Goal: Contribute content: Add original content to the website for others to see

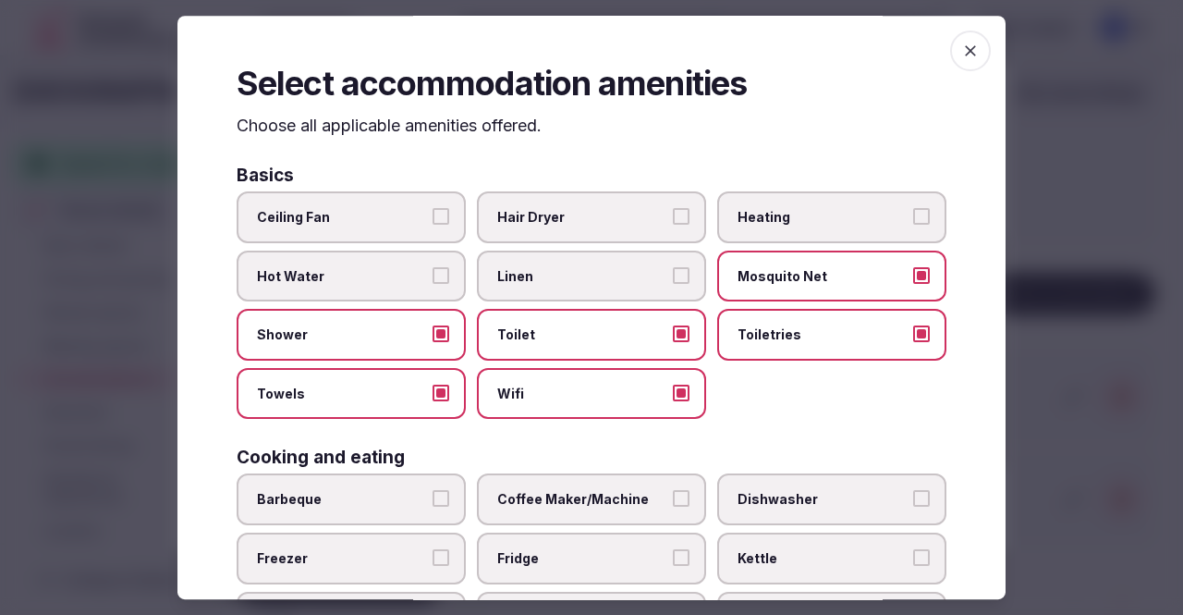
scroll to position [933, 0]
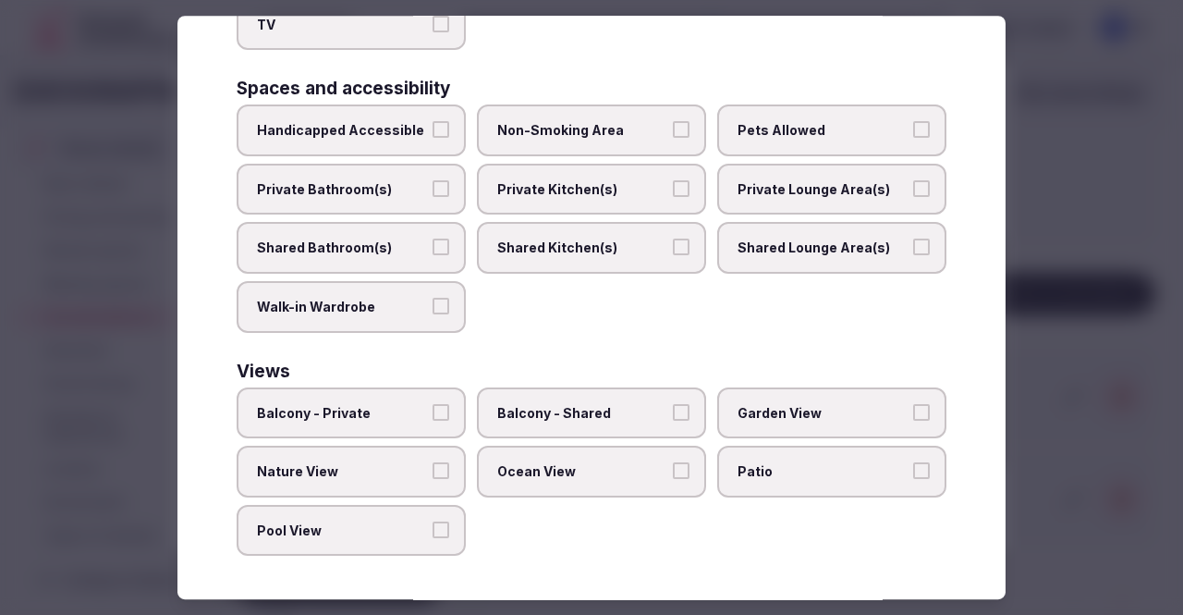
click at [850, 413] on span "Garden View" at bounding box center [822, 413] width 170 height 18
click at [913, 413] on button "Garden View" at bounding box center [921, 412] width 17 height 17
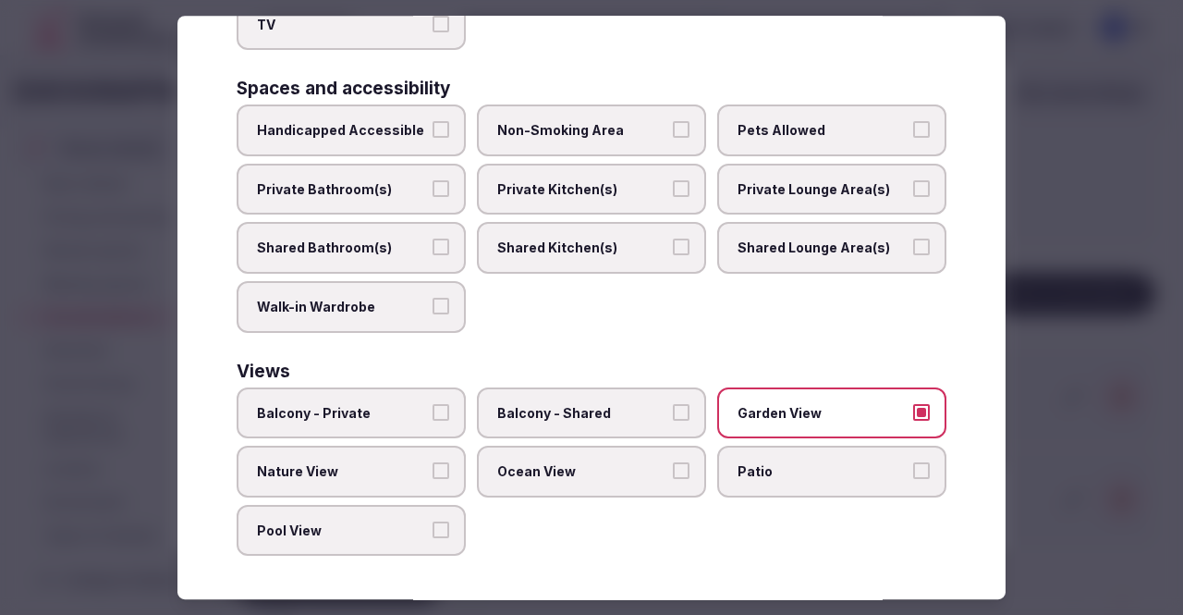
click at [399, 469] on span "Nature View" at bounding box center [342, 471] width 170 height 18
click at [432, 469] on button "Nature View" at bounding box center [440, 470] width 17 height 17
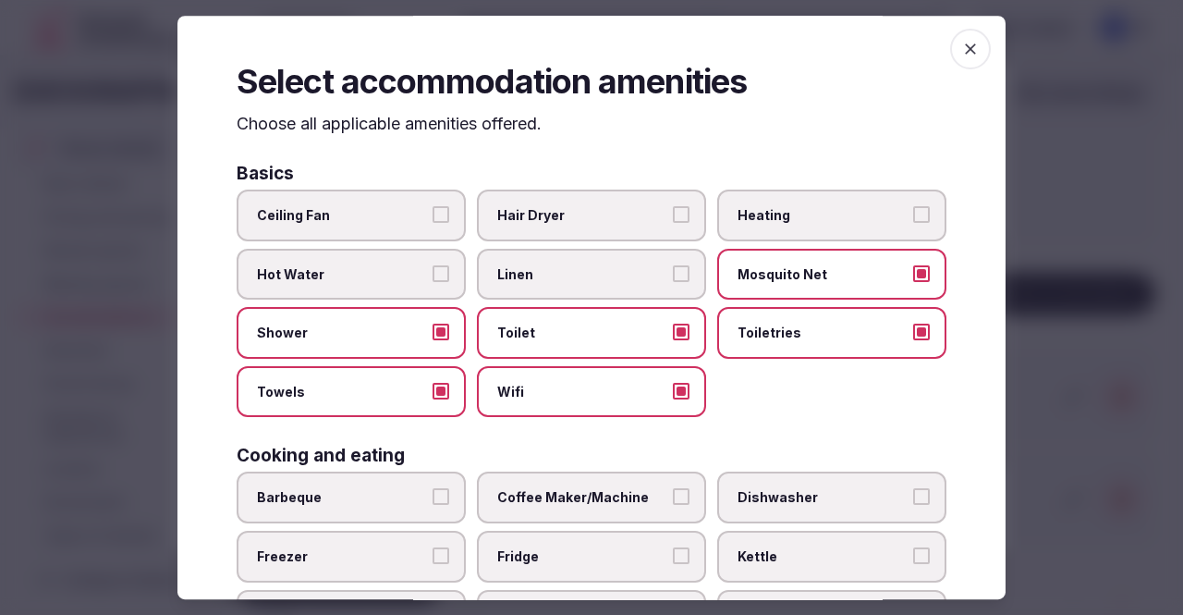
scroll to position [0, 0]
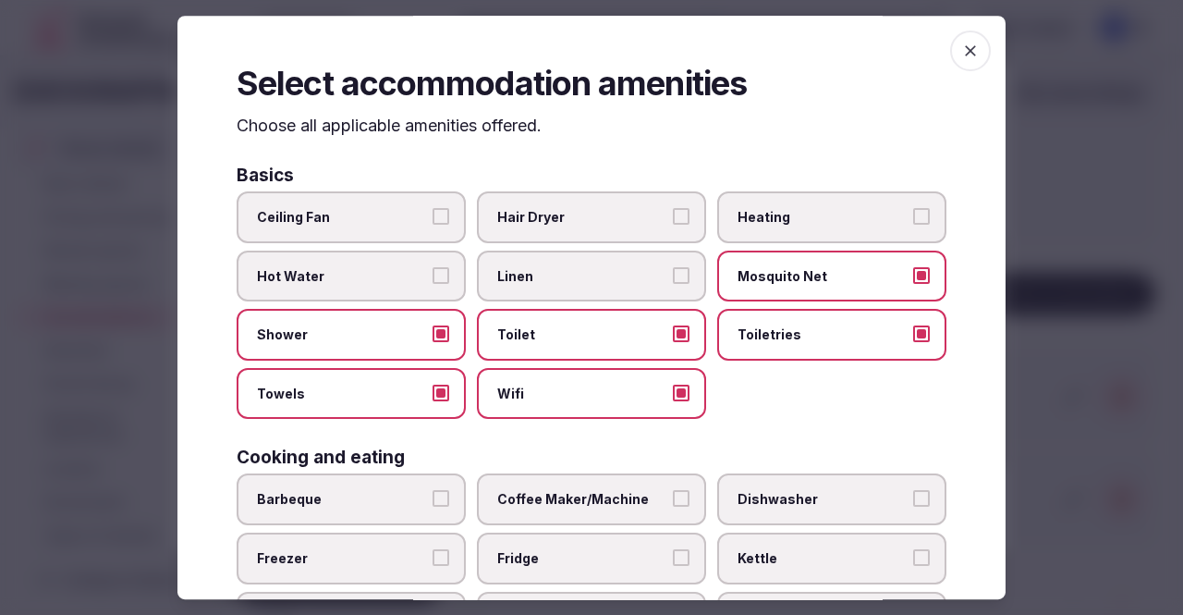
click at [950, 55] on span "button" at bounding box center [970, 50] width 41 height 41
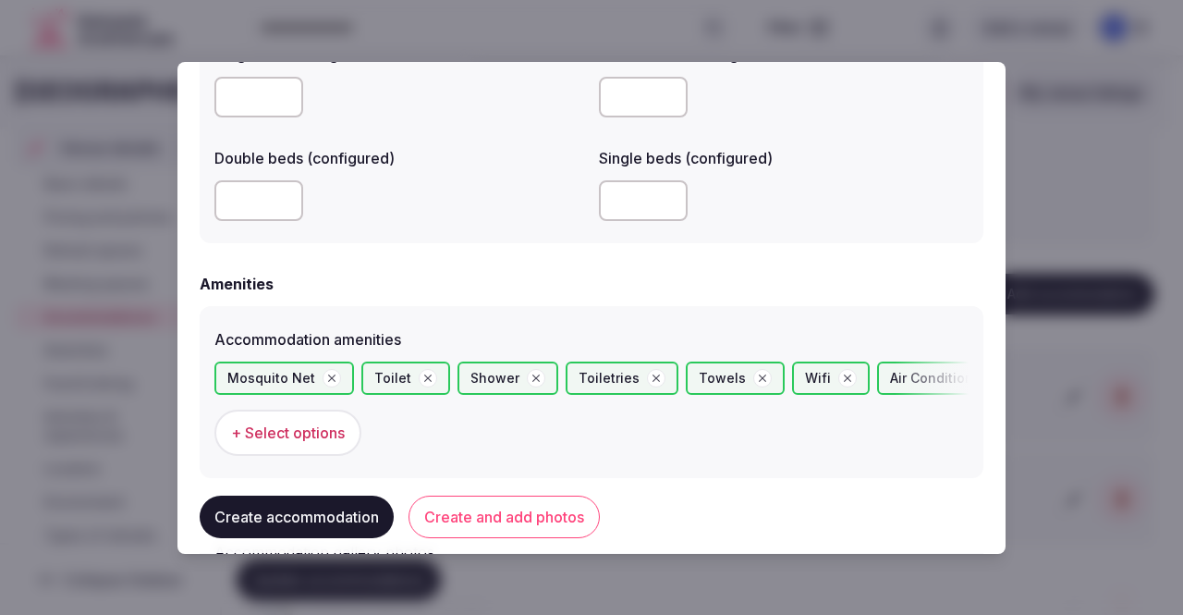
scroll to position [1776, 0]
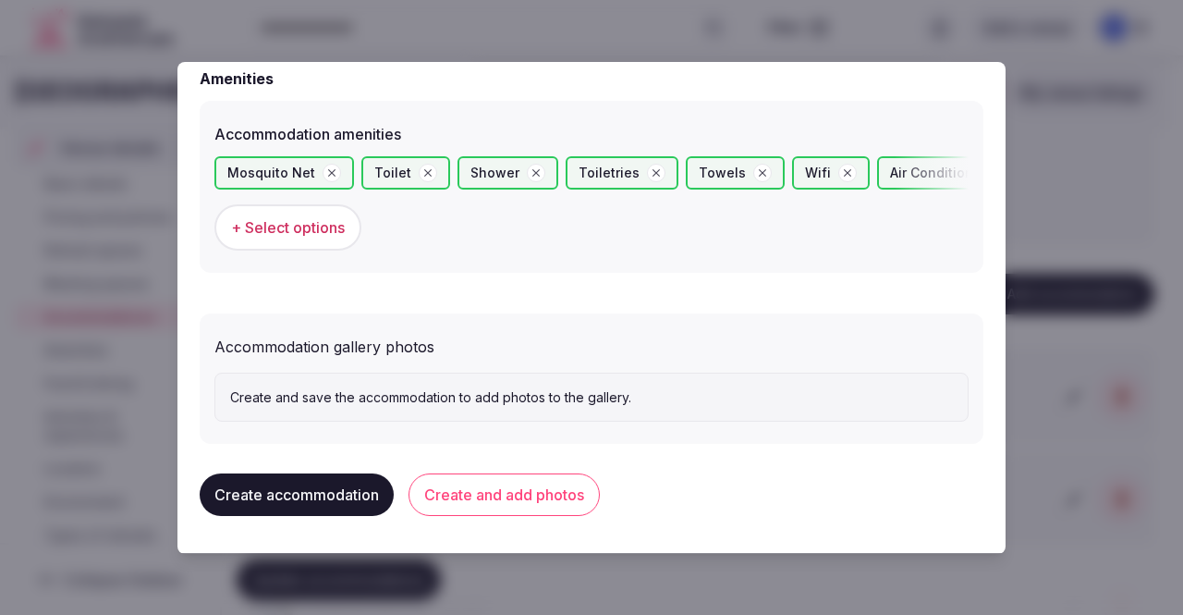
click at [327, 239] on button "+ Select options" at bounding box center [287, 227] width 147 height 46
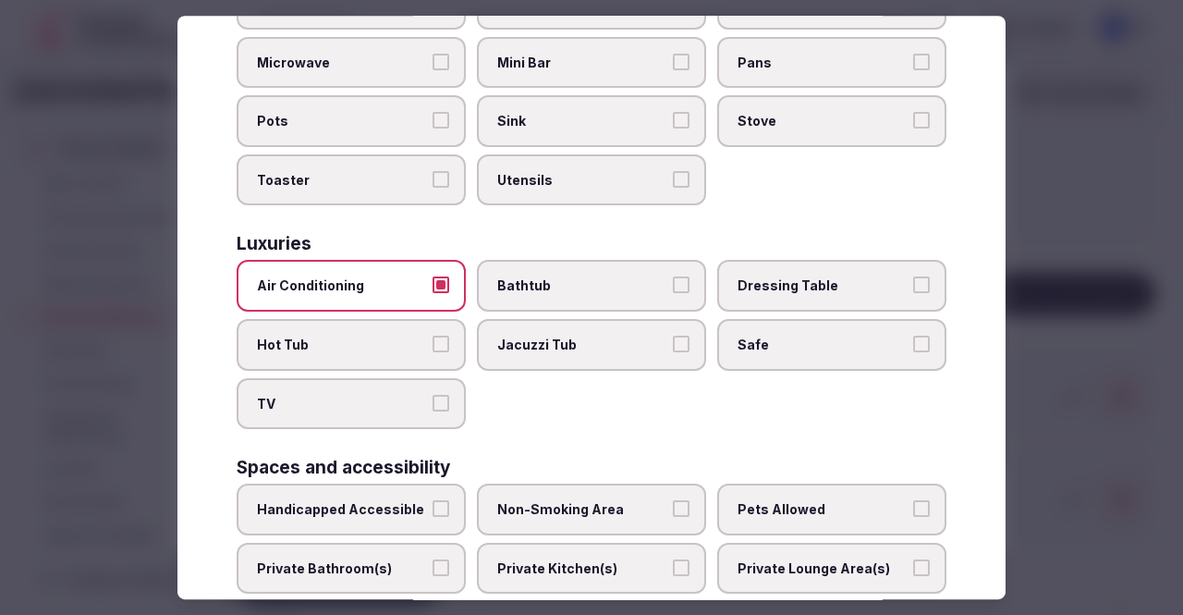
scroll to position [933, 0]
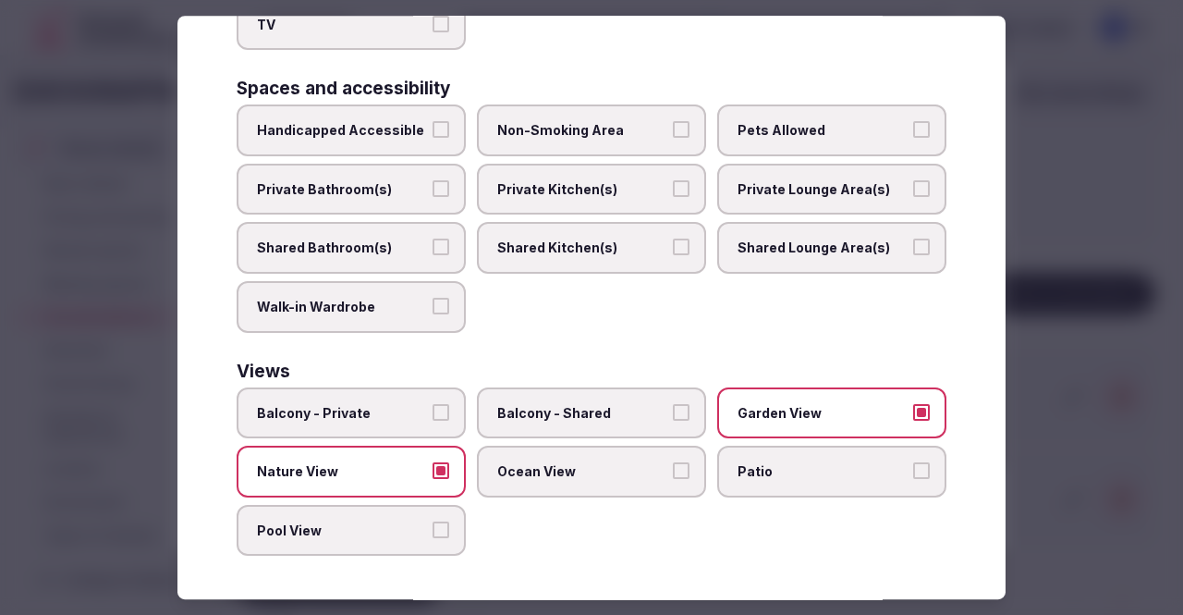
click at [414, 522] on span "Pool View" at bounding box center [342, 530] width 170 height 18
click at [432, 522] on button "Pool View" at bounding box center [440, 529] width 17 height 17
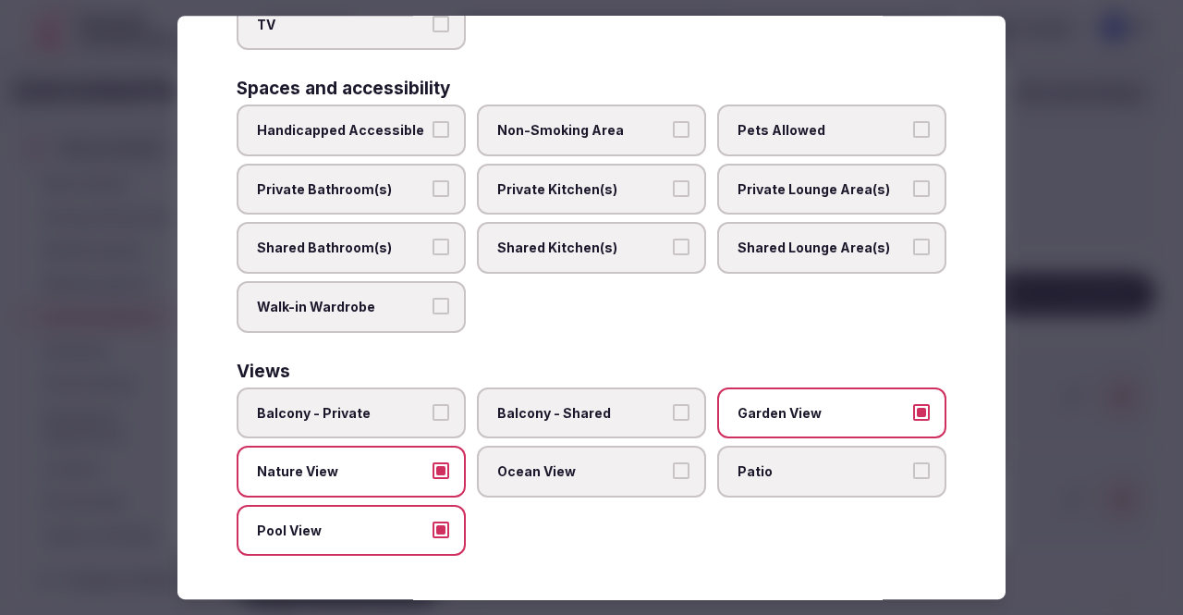
click at [408, 396] on label "Balcony - Private" at bounding box center [351, 413] width 229 height 52
click at [432, 404] on button "Balcony - Private" at bounding box center [440, 412] width 17 height 17
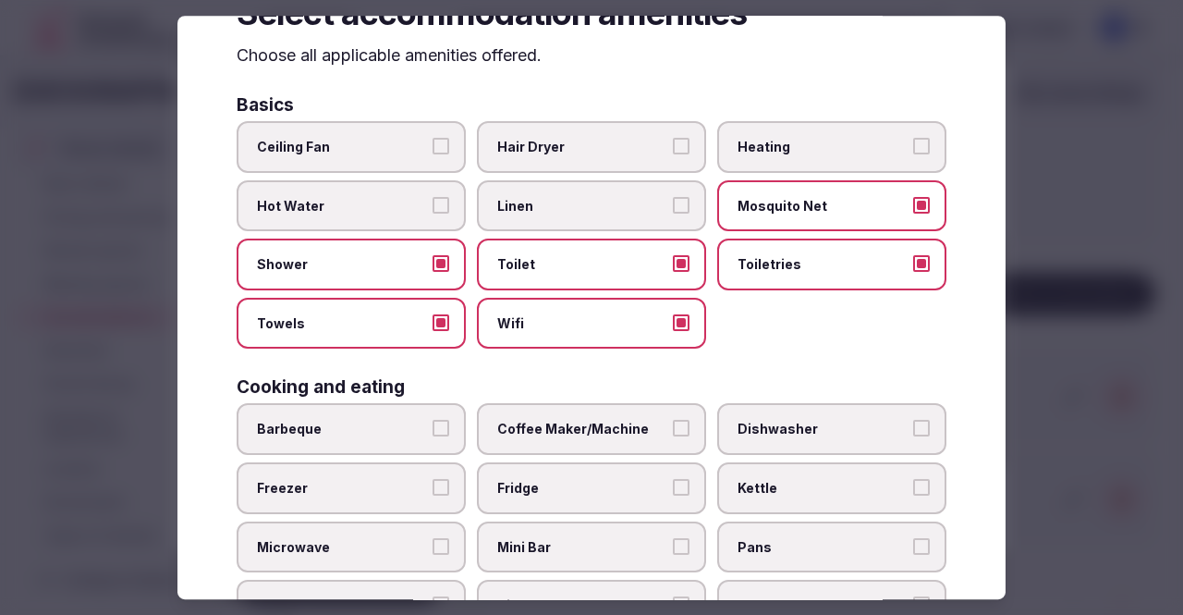
scroll to position [0, 0]
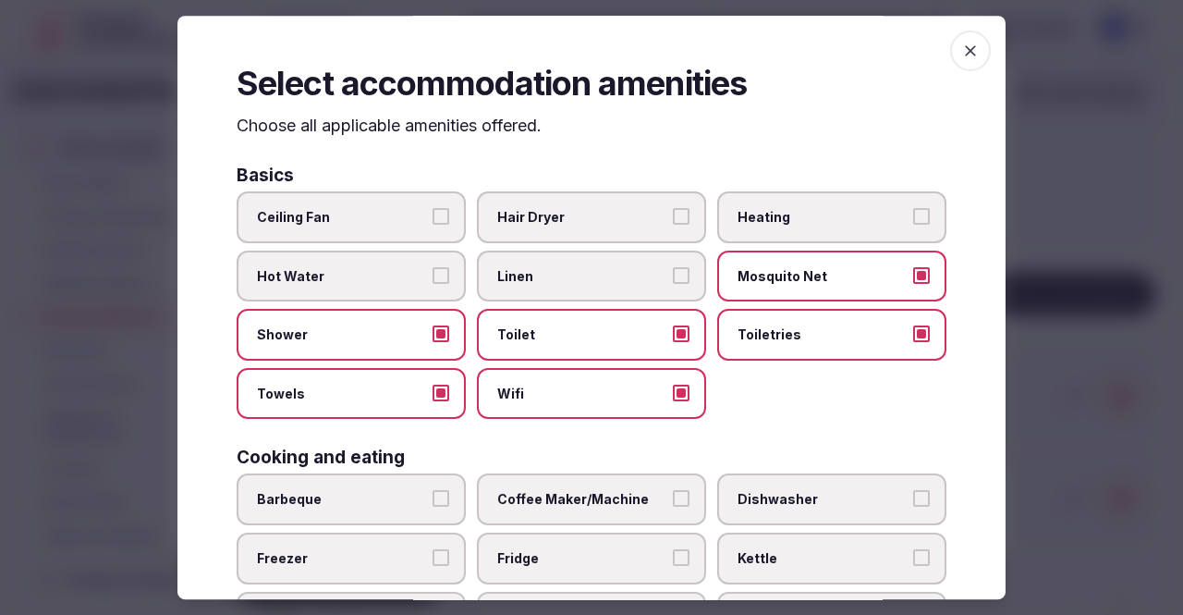
click at [963, 51] on icon "button" at bounding box center [970, 51] width 18 height 18
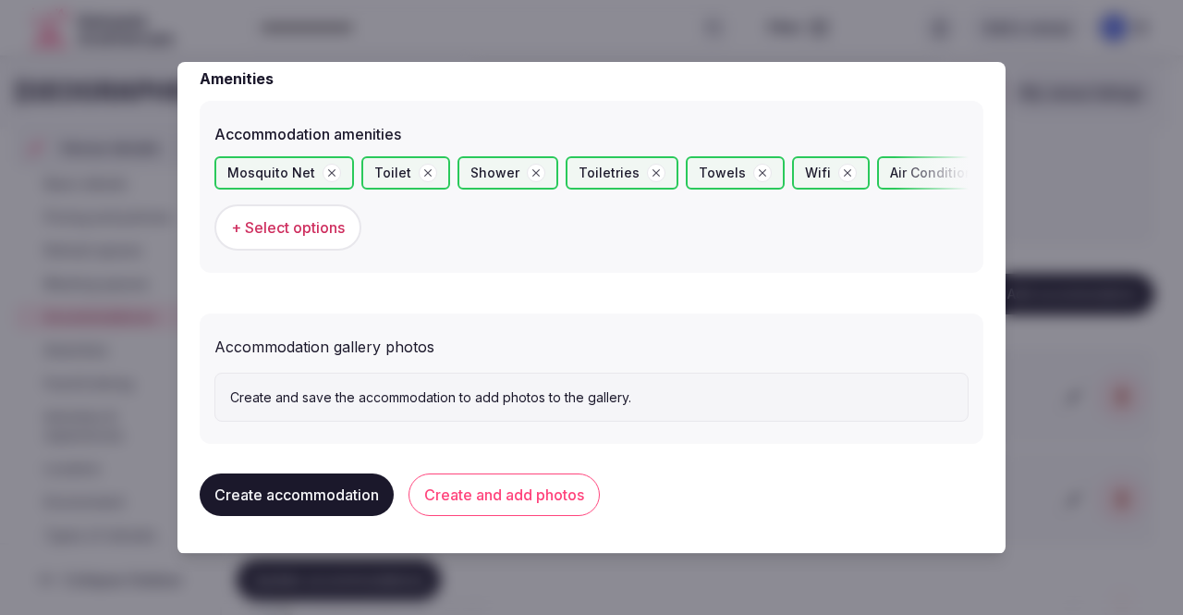
click at [534, 504] on button "Create and add photos" at bounding box center [503, 494] width 191 height 43
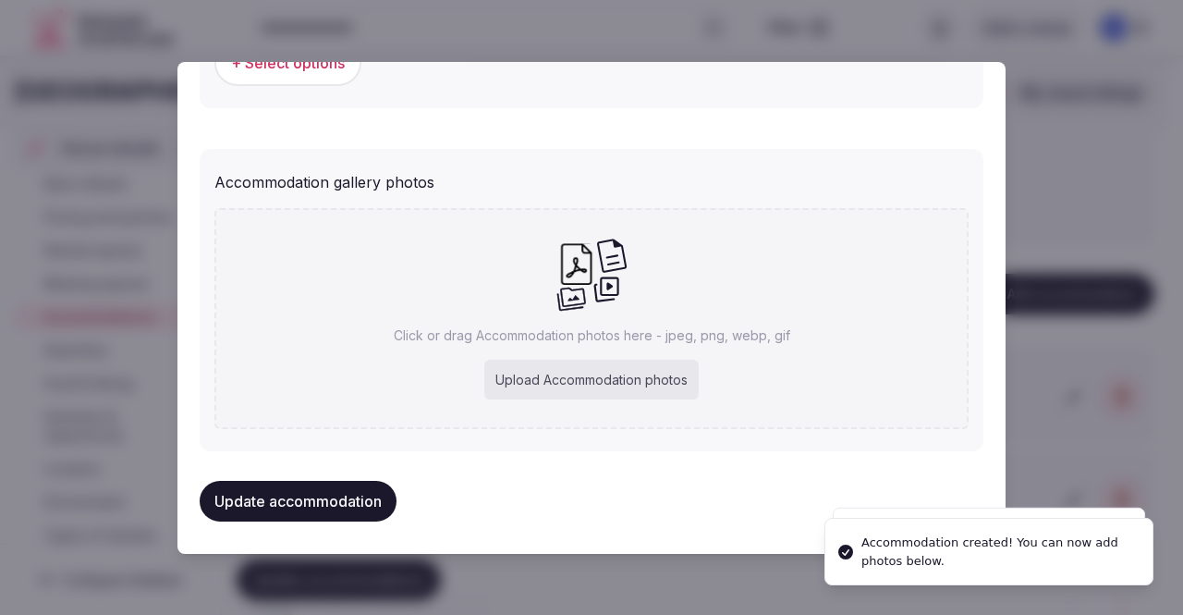
scroll to position [1946, 0]
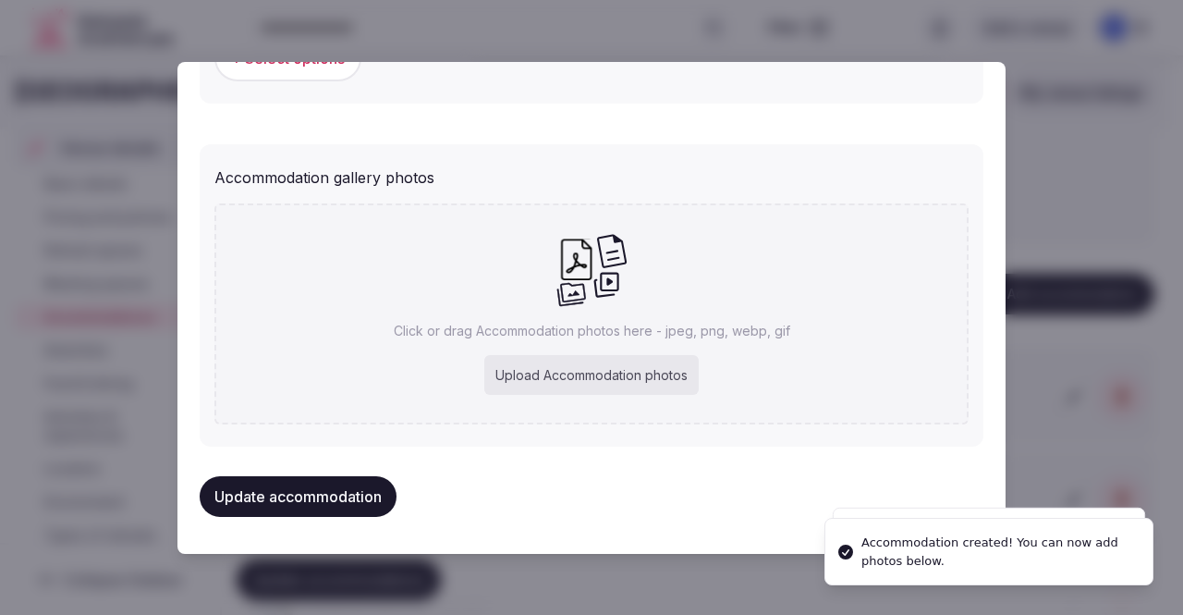
click at [549, 391] on div "Upload Accommodation photos" at bounding box center [591, 375] width 214 height 41
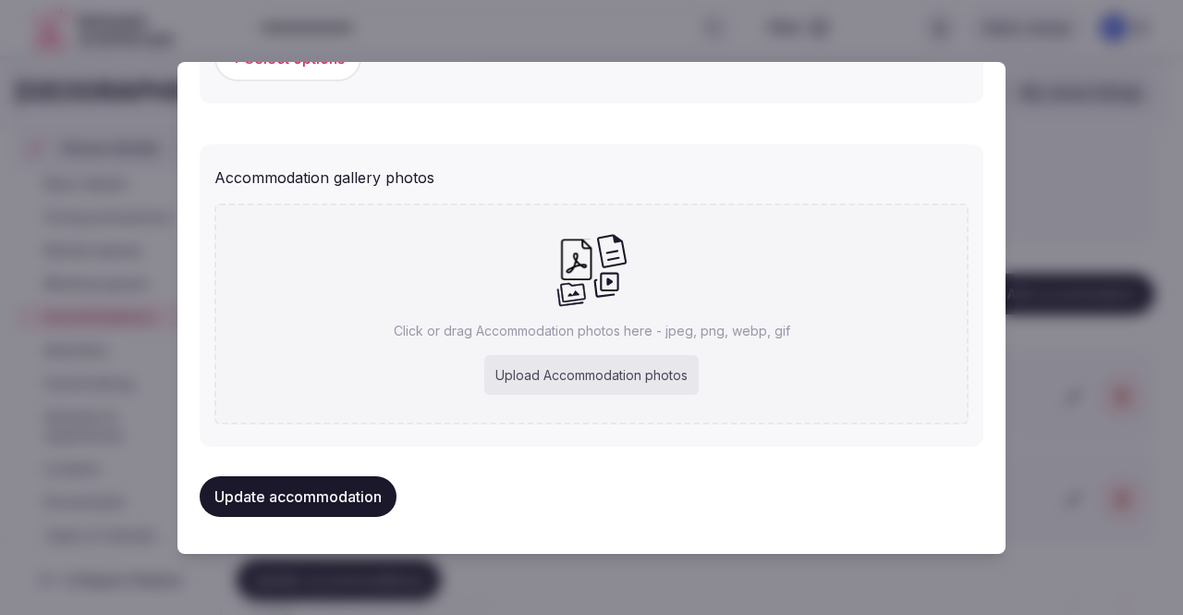
type input "**********"
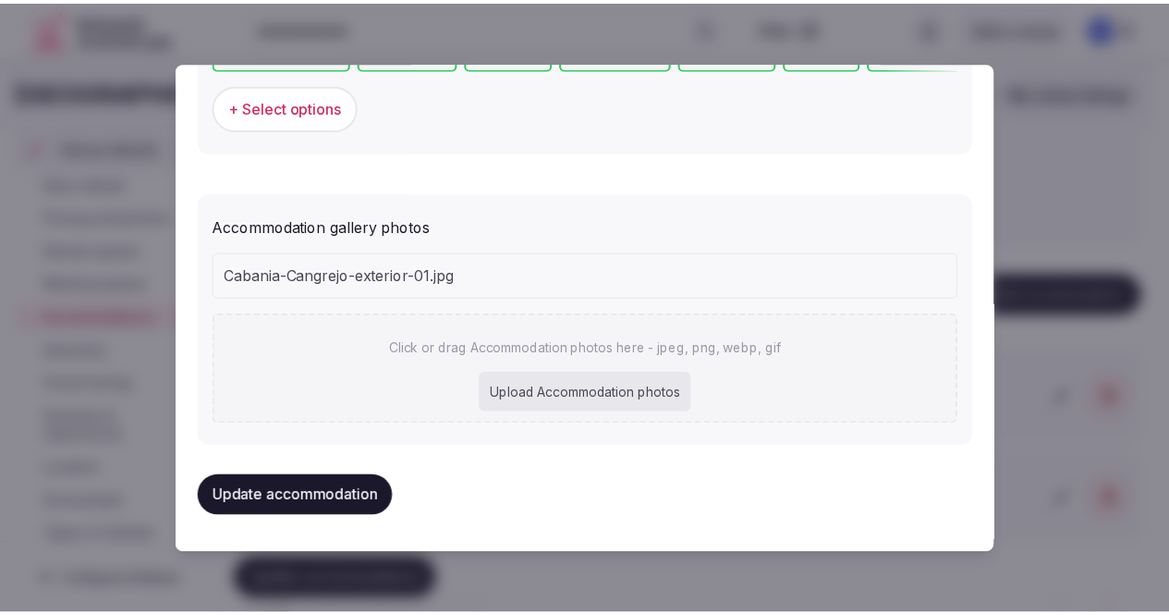
scroll to position [1897, 0]
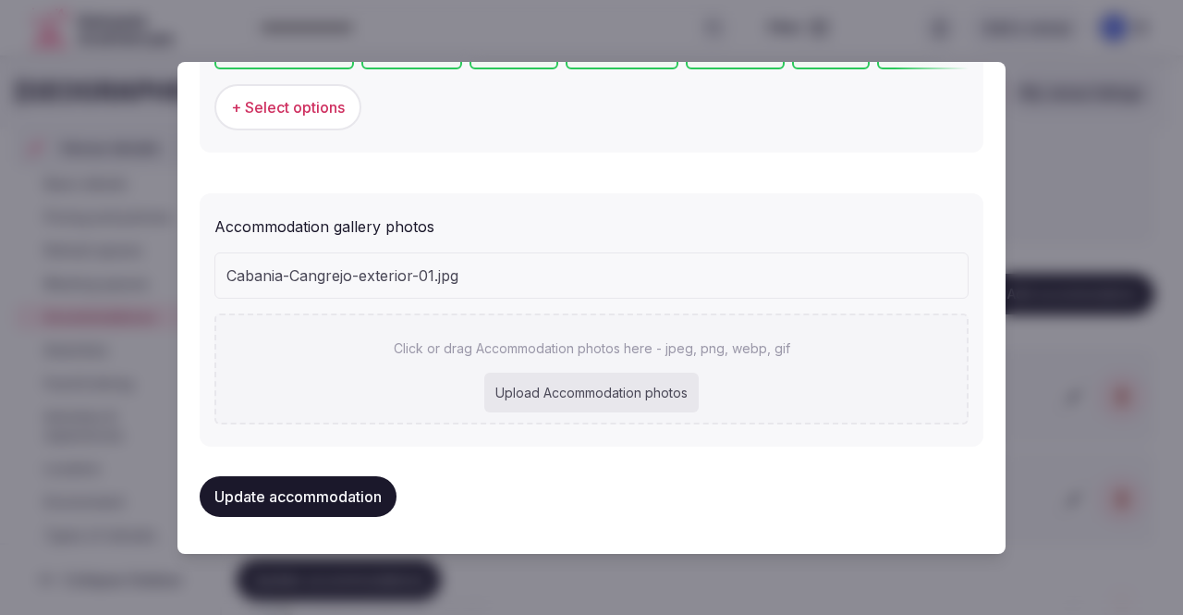
click at [353, 493] on button "Update accommodation" at bounding box center [298, 496] width 197 height 41
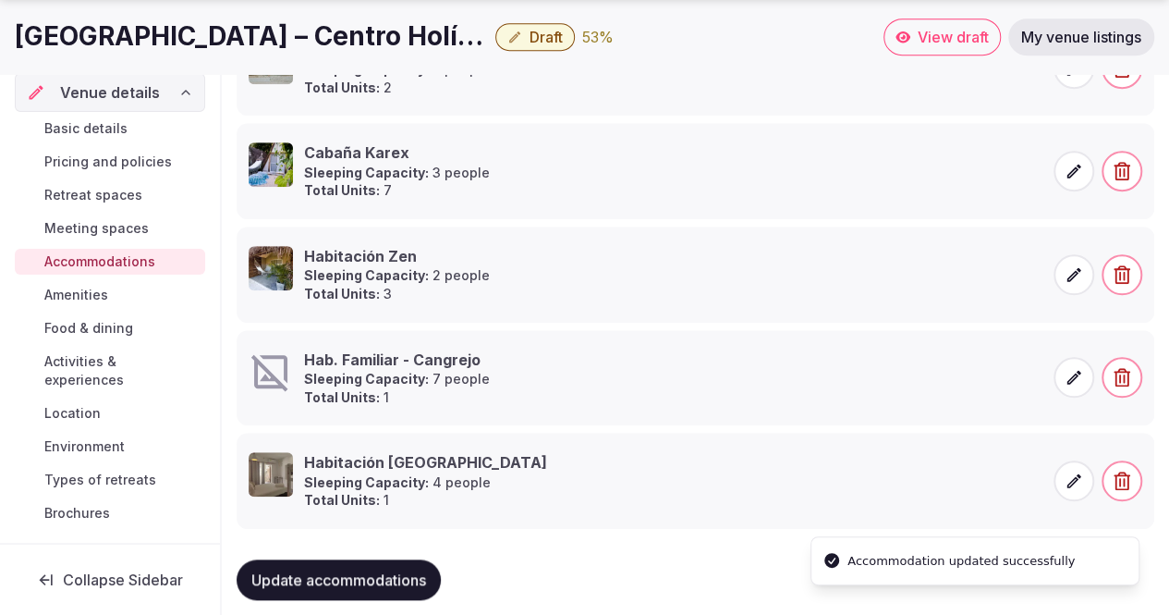
scroll to position [601, 0]
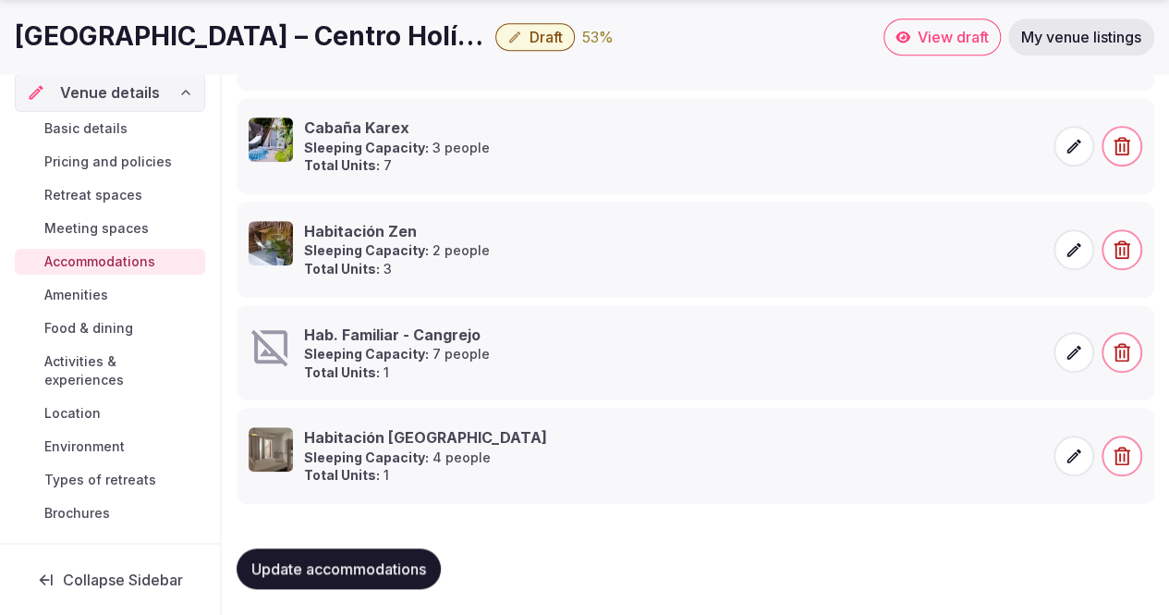
click at [84, 294] on span "Amenities" at bounding box center [76, 295] width 64 height 18
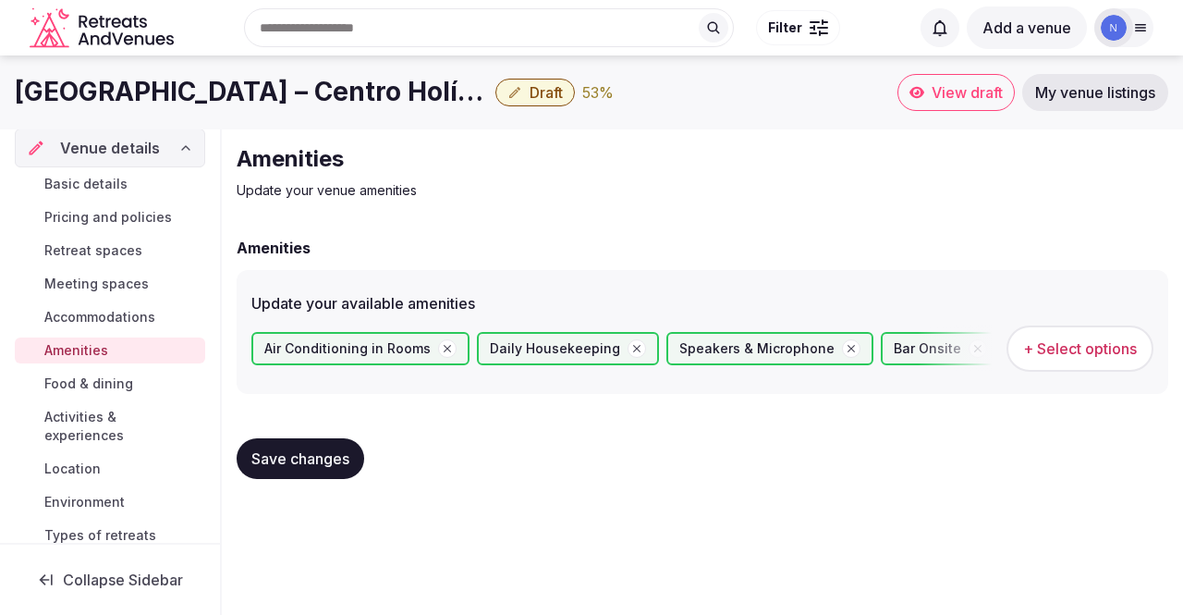
click at [103, 385] on span "Food & dining" at bounding box center [88, 383] width 89 height 18
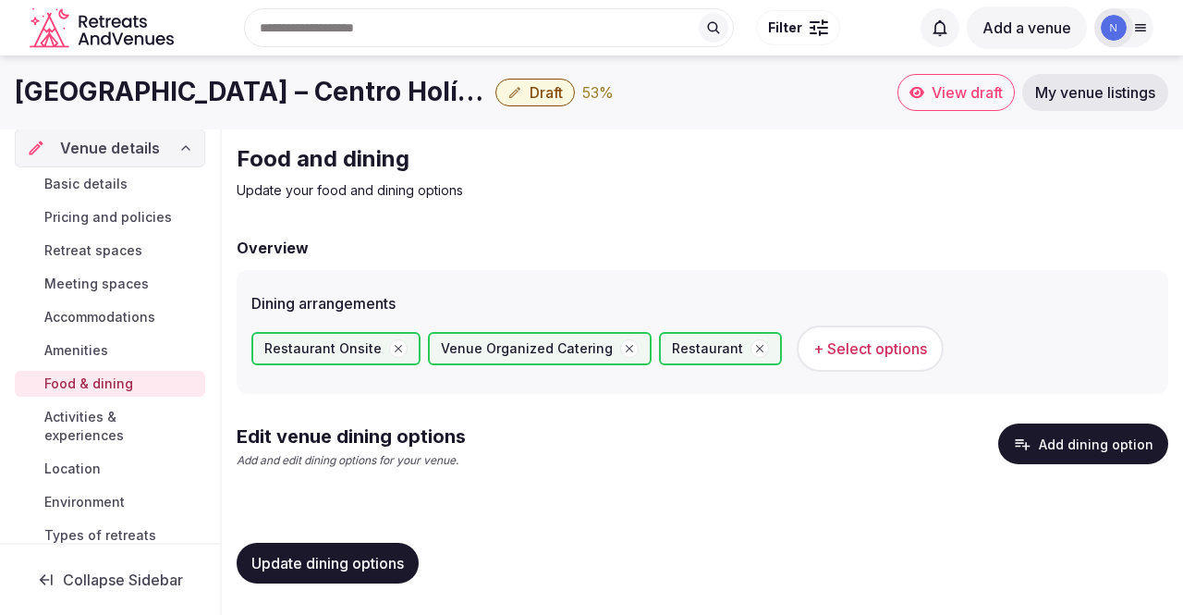
click at [76, 412] on span "Activities & experiences" at bounding box center [120, 426] width 153 height 37
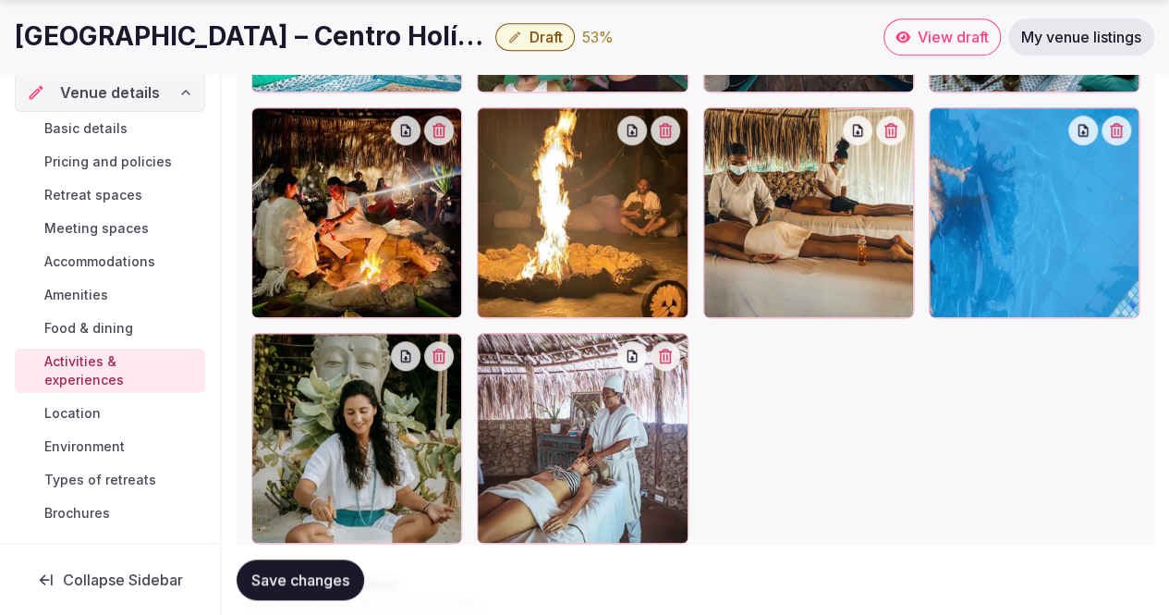
scroll to position [924, 0]
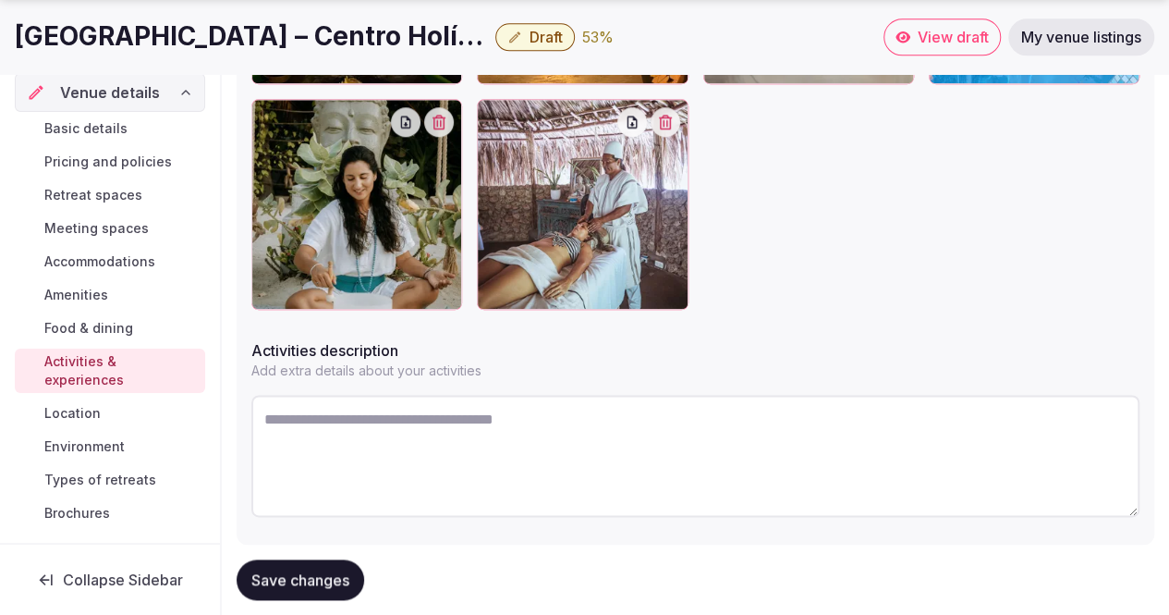
click at [79, 409] on span "Location" at bounding box center [72, 413] width 56 height 18
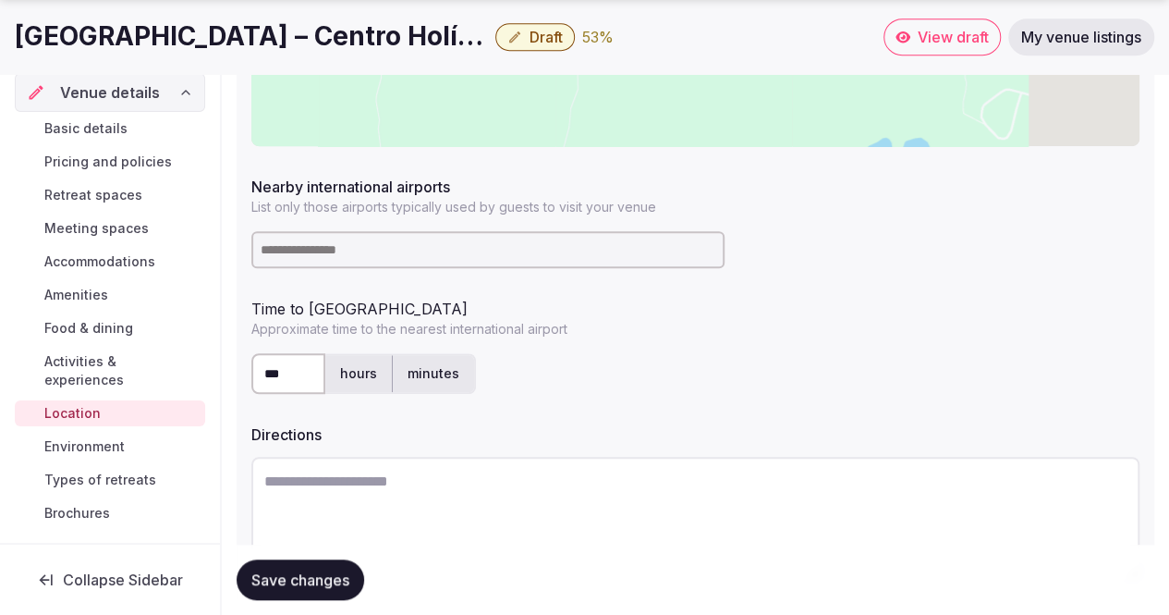
scroll to position [618, 0]
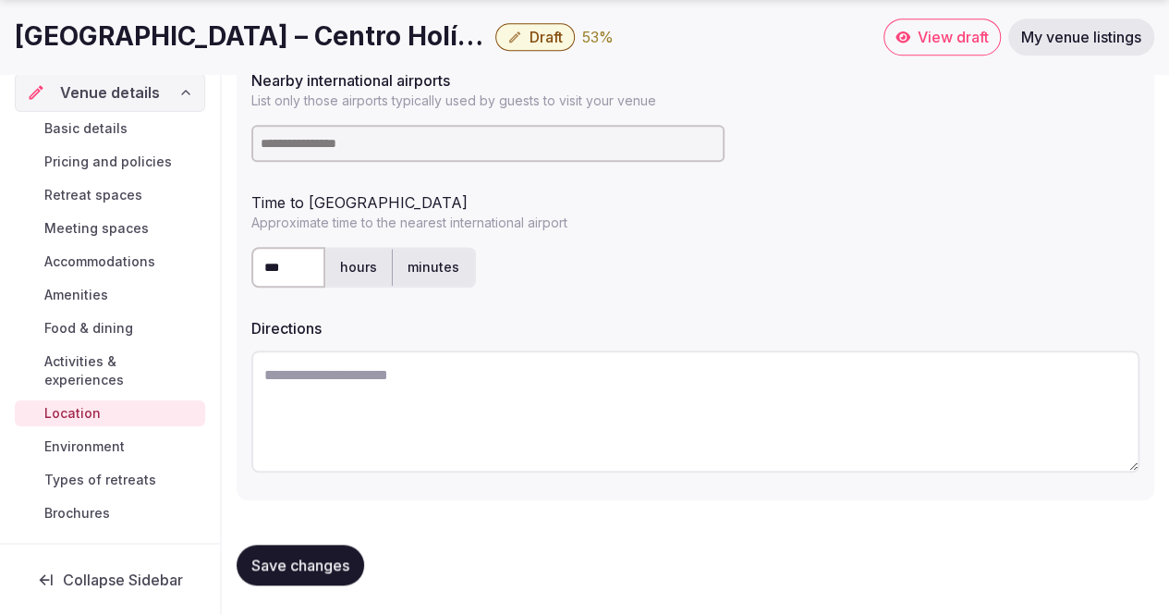
click at [72, 444] on span "Environment" at bounding box center [84, 446] width 80 height 18
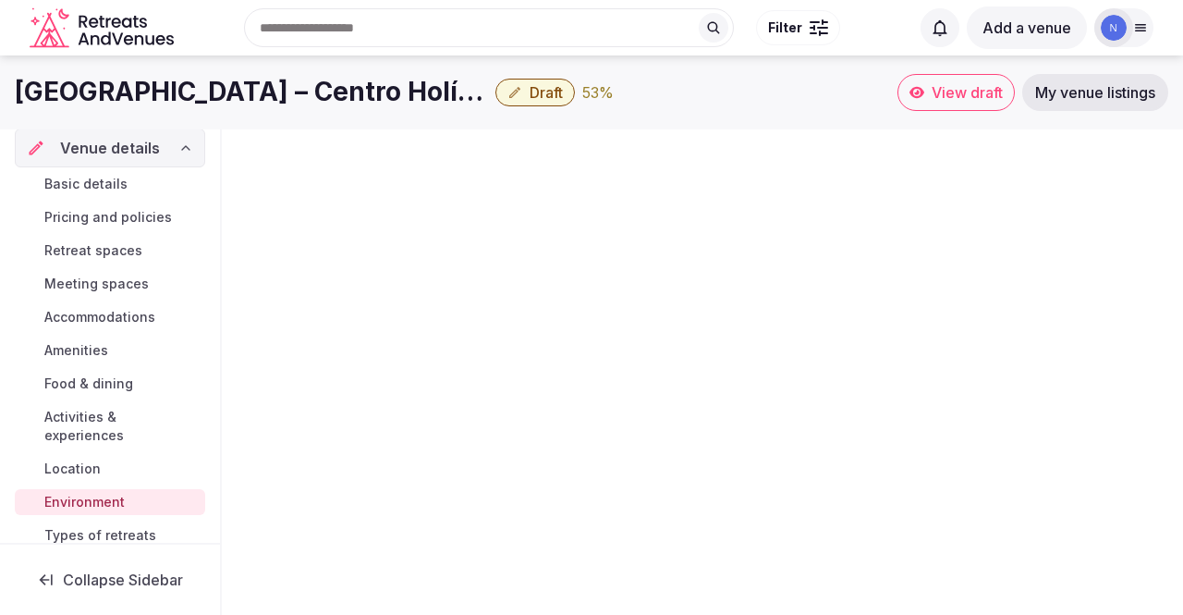
click at [94, 478] on link "Location" at bounding box center [110, 469] width 190 height 26
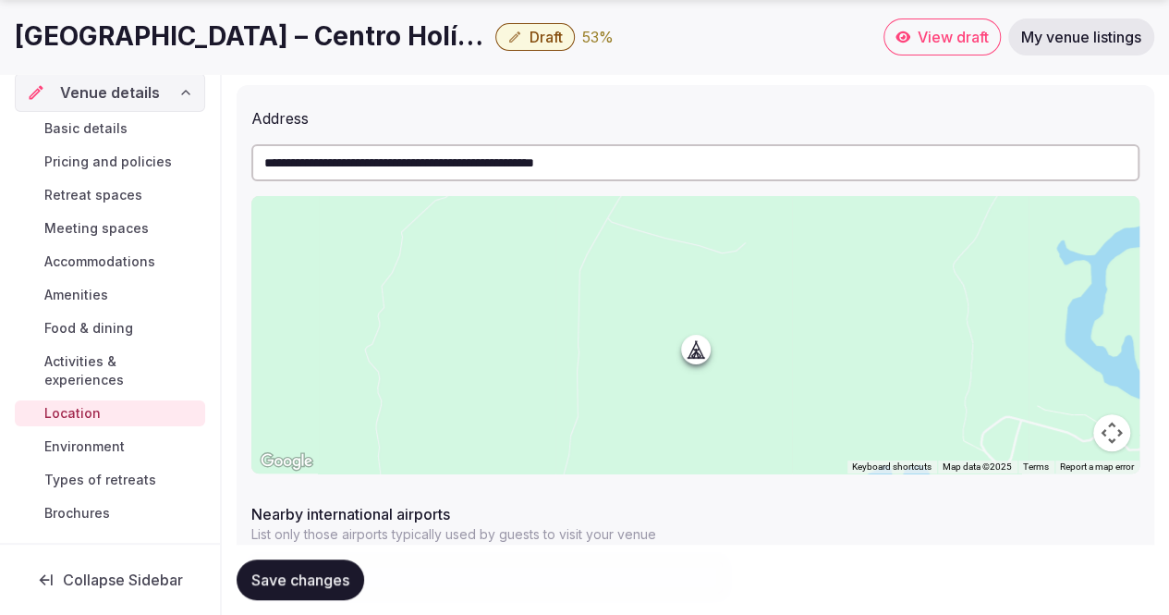
scroll to position [370, 0]
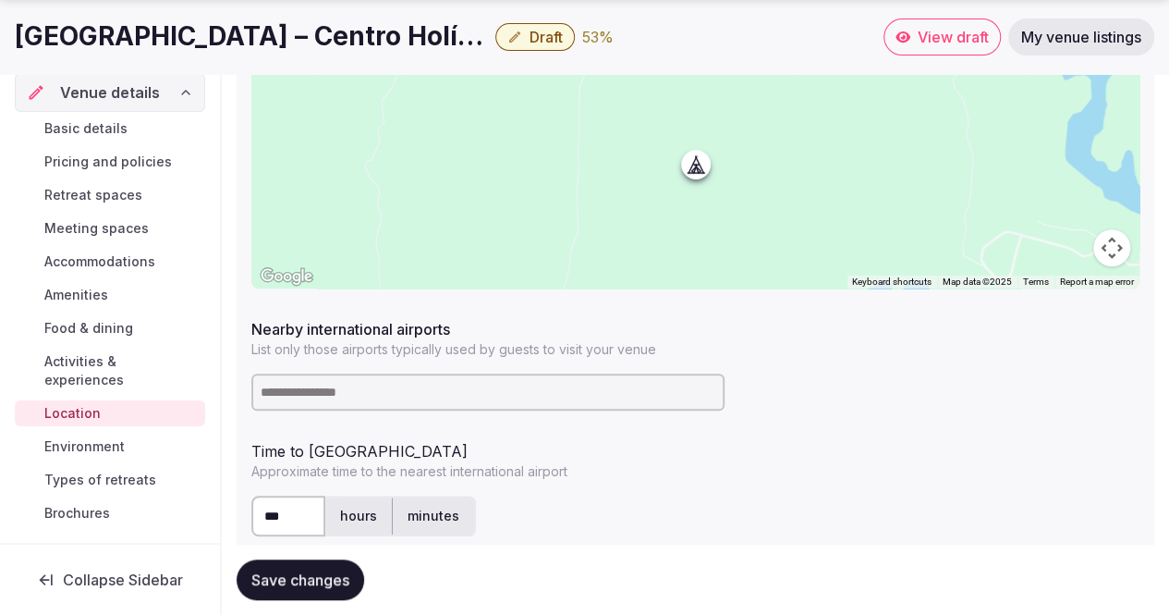
click at [912, 197] on div at bounding box center [695, 149] width 888 height 277
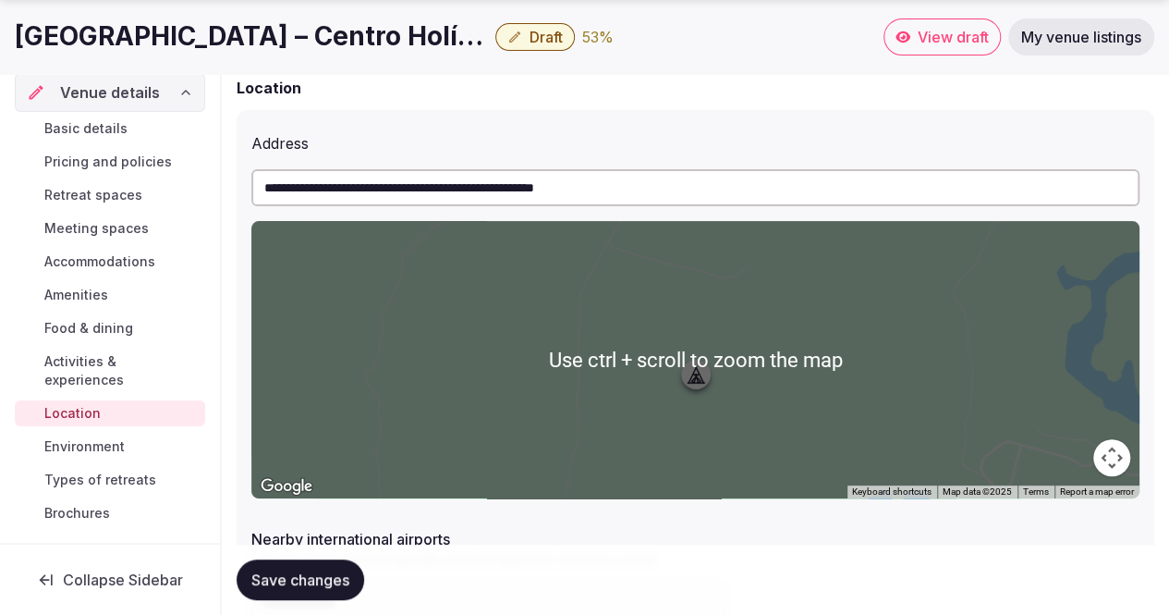
scroll to position [185, 0]
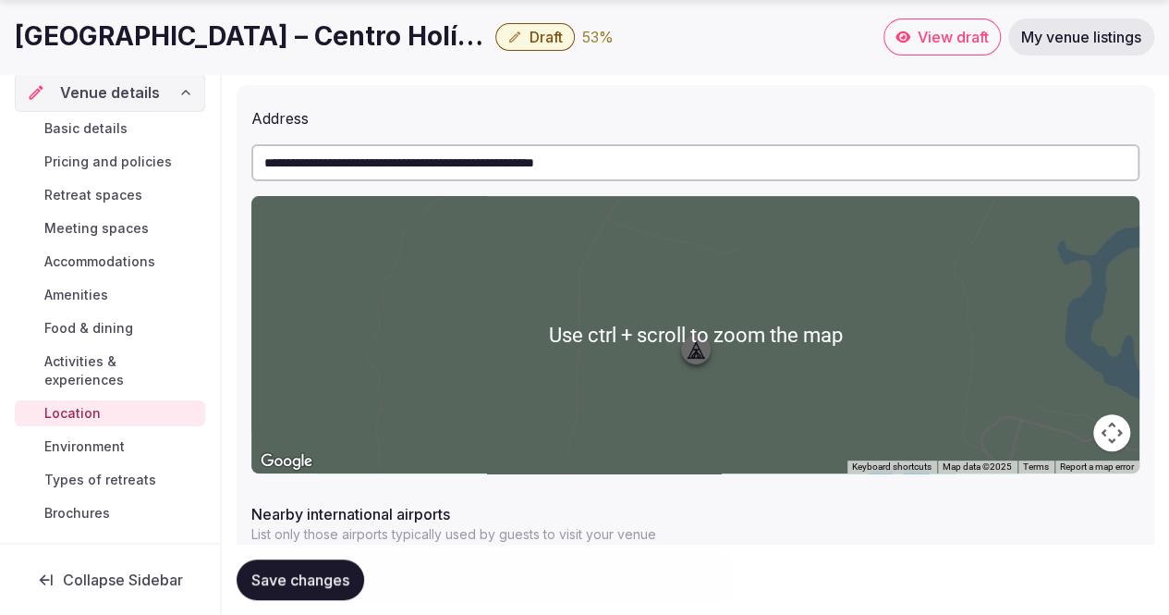
click at [793, 299] on div at bounding box center [695, 334] width 888 height 277
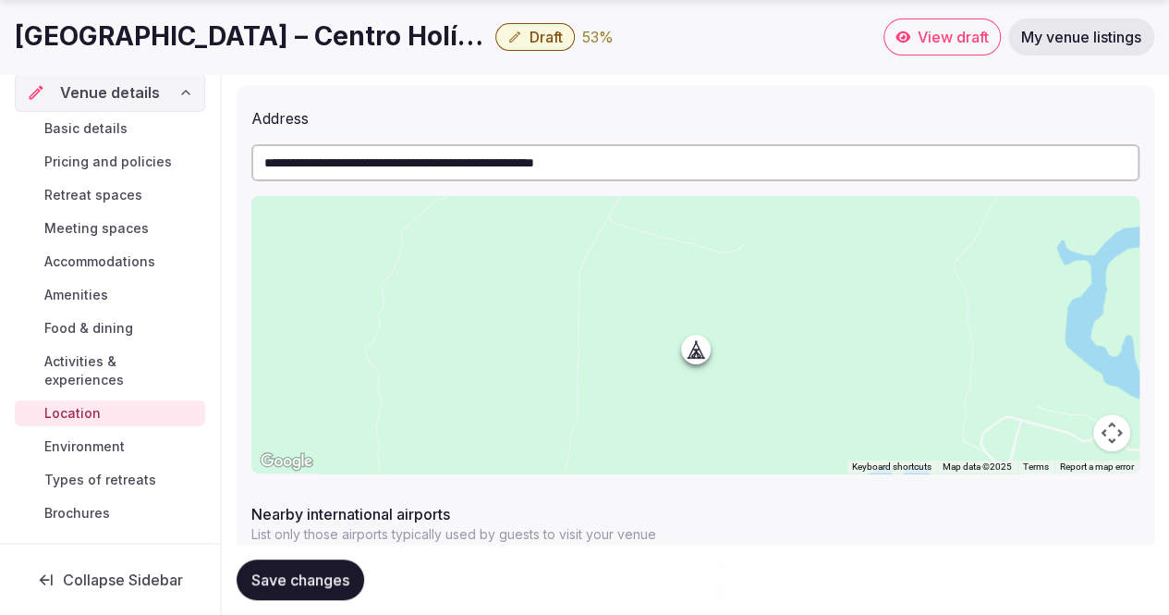
click at [1107, 427] on button "Map camera controls" at bounding box center [1111, 432] width 37 height 37
click at [1056, 428] on button "Zoom out" at bounding box center [1065, 432] width 37 height 37
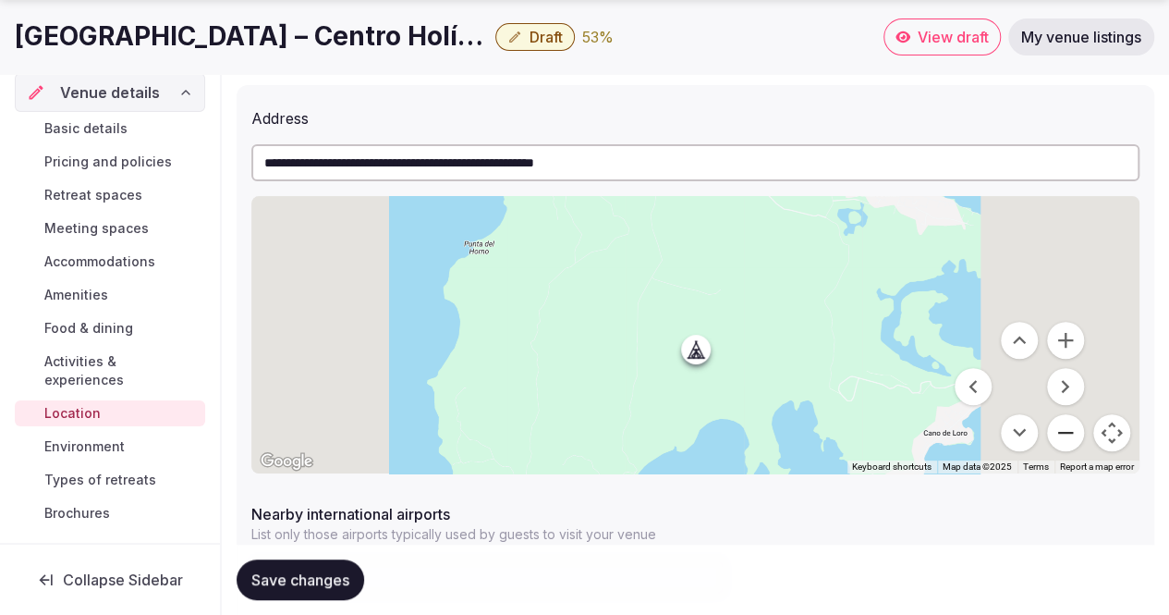
click at [1056, 428] on button "Zoom out" at bounding box center [1065, 432] width 37 height 37
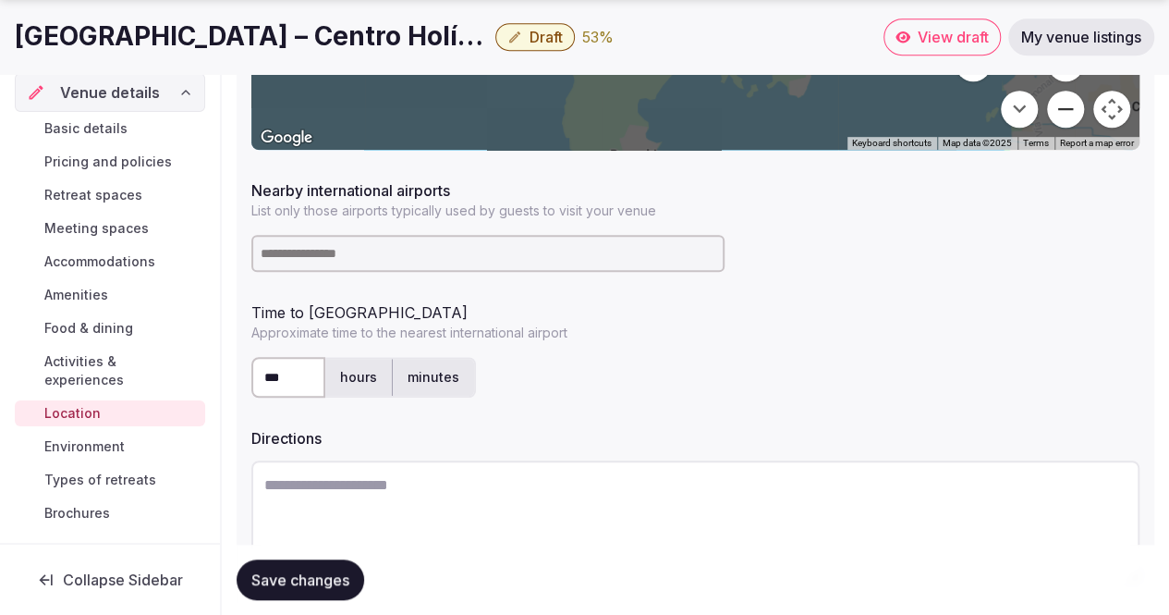
scroll to position [554, 0]
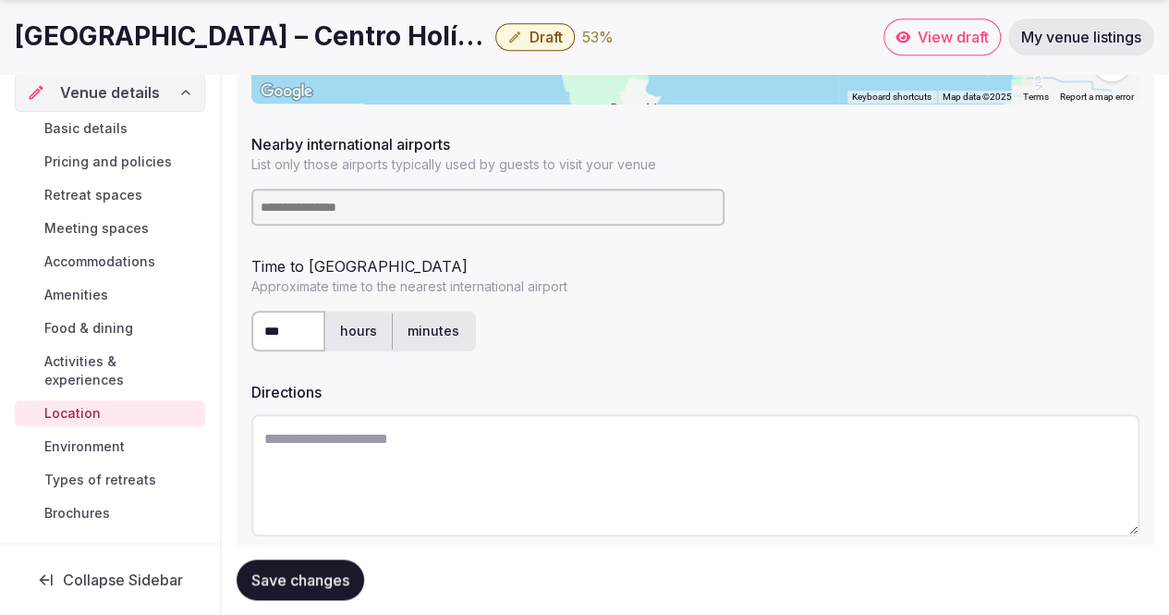
click at [414, 208] on input at bounding box center [487, 207] width 473 height 37
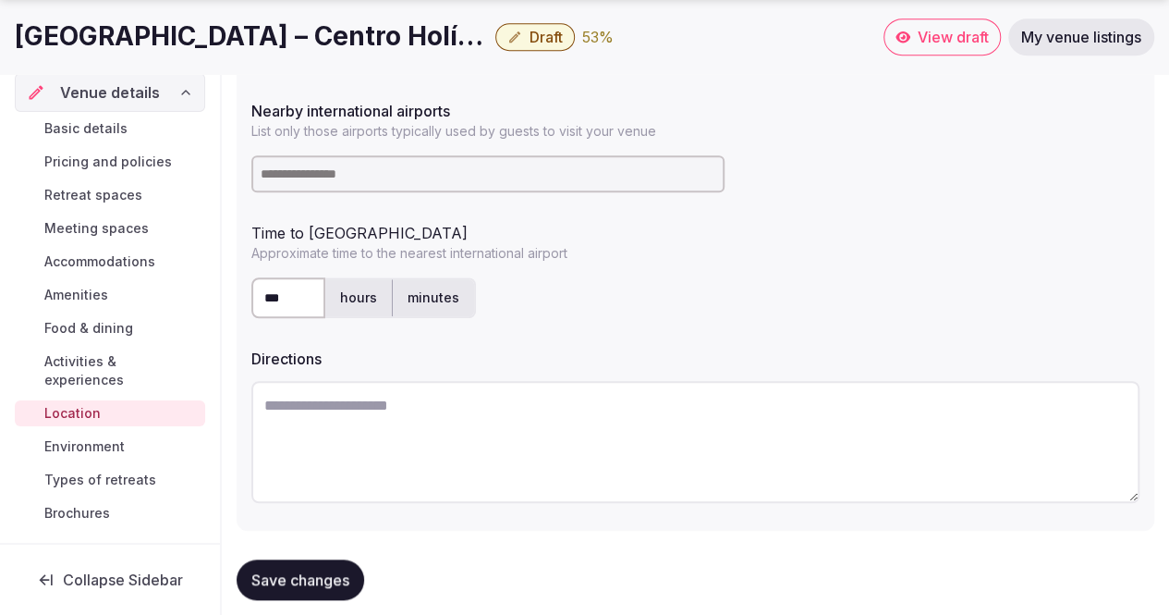
scroll to position [618, 0]
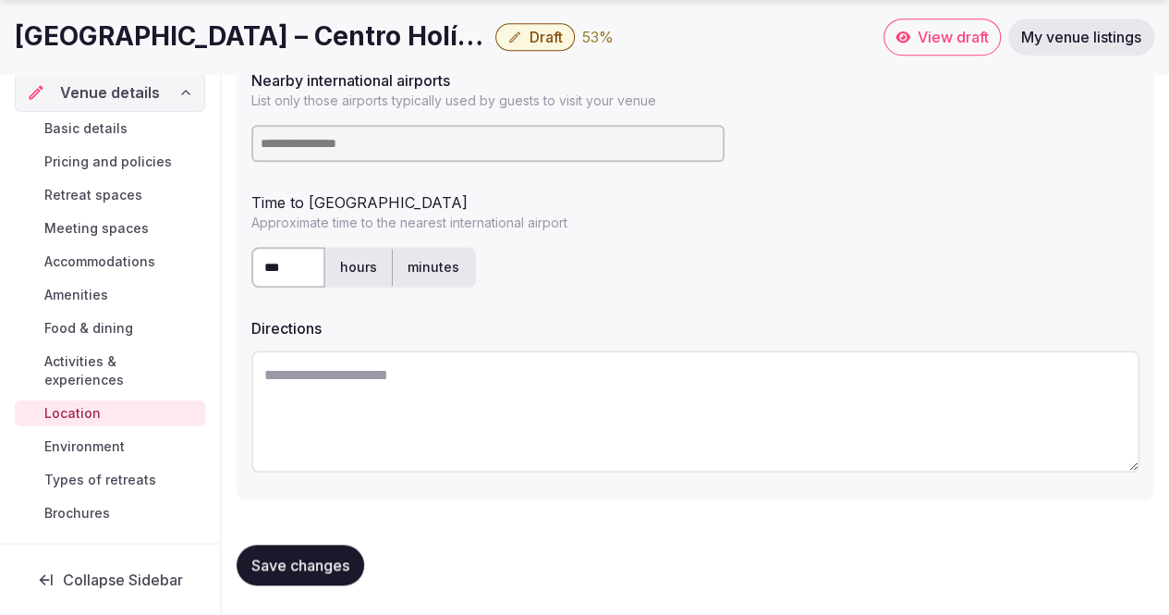
click at [103, 446] on span "Environment" at bounding box center [84, 446] width 80 height 18
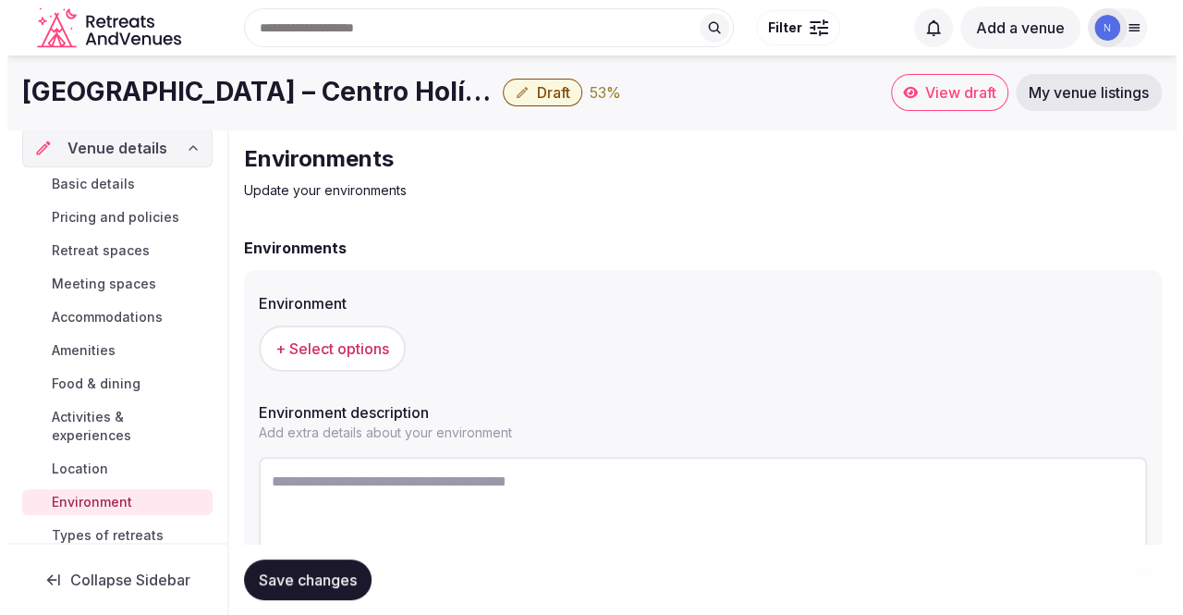
scroll to position [92, 0]
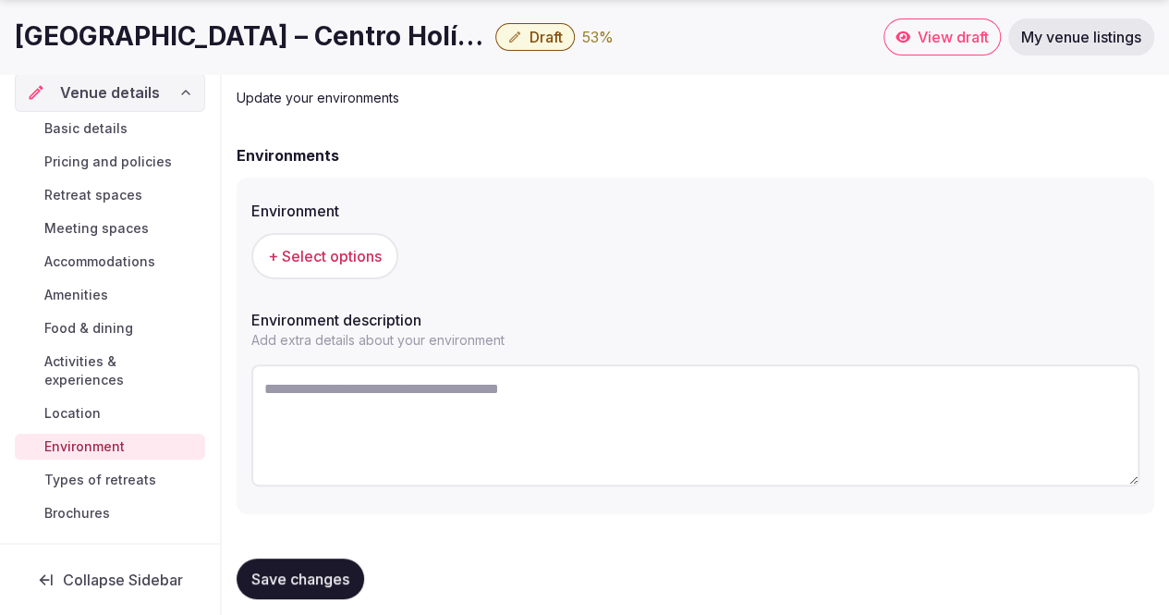
click at [333, 273] on button "+ Select options" at bounding box center [324, 256] width 147 height 46
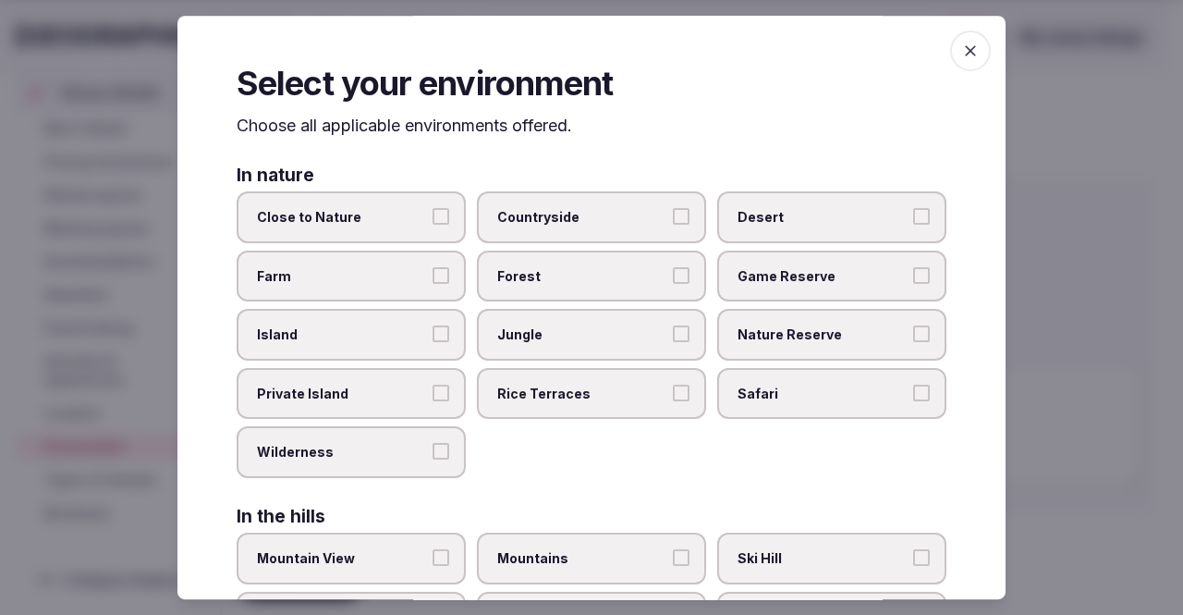
click at [348, 206] on label "Close to Nature" at bounding box center [351, 217] width 229 height 52
click at [432, 208] on button "Close to Nature" at bounding box center [440, 216] width 17 height 17
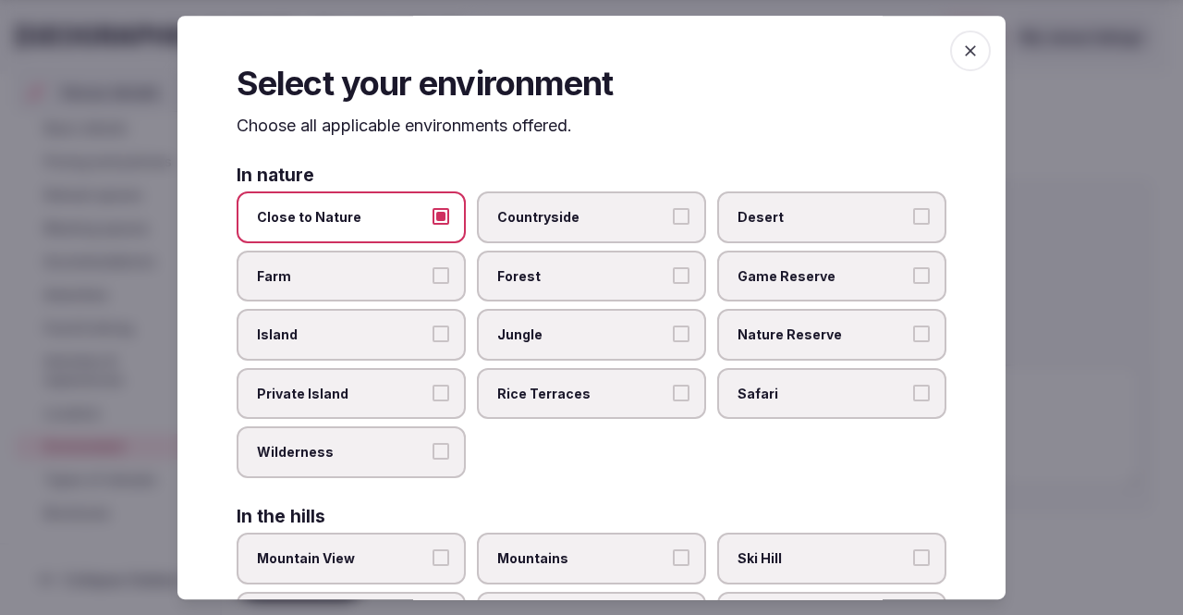
click at [654, 225] on span "Countryside" at bounding box center [582, 217] width 170 height 18
click at [673, 225] on button "Countryside" at bounding box center [681, 216] width 17 height 17
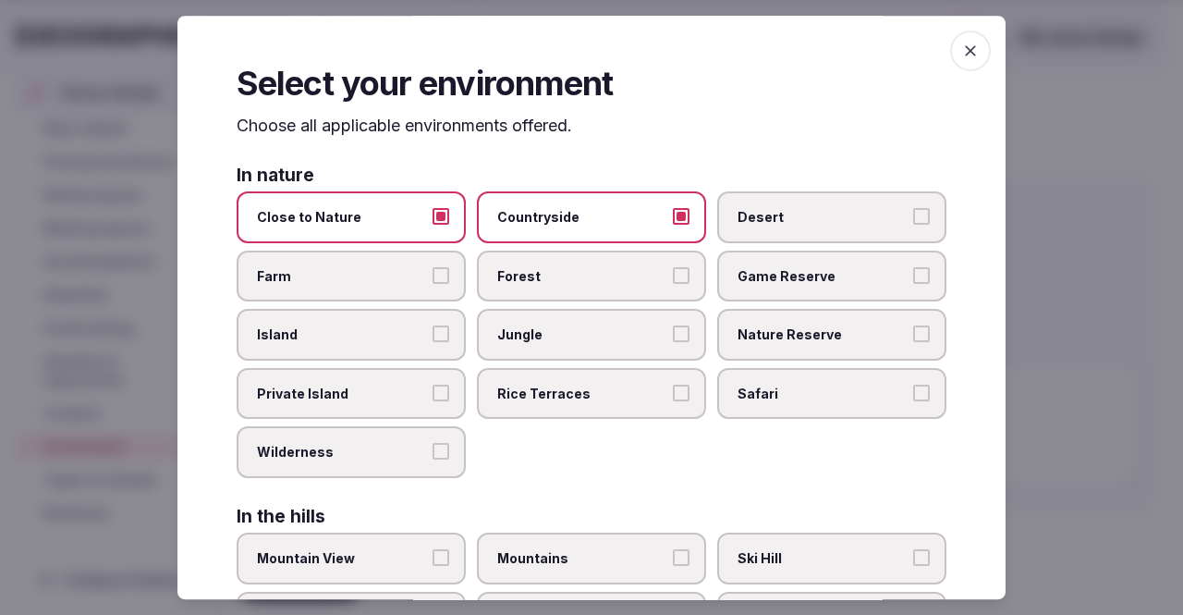
click at [535, 269] on span "Forest" at bounding box center [582, 276] width 170 height 18
click at [673, 269] on button "Forest" at bounding box center [681, 275] width 17 height 17
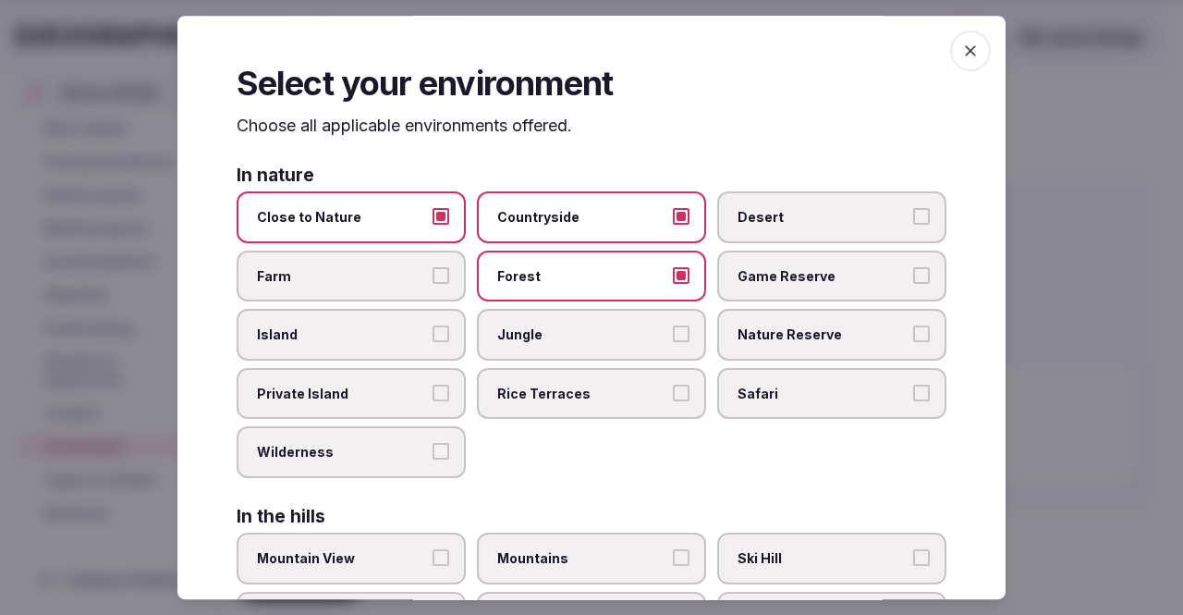
click at [394, 339] on span "Island" at bounding box center [342, 334] width 170 height 18
click at [432, 339] on button "Island" at bounding box center [440, 333] width 17 height 17
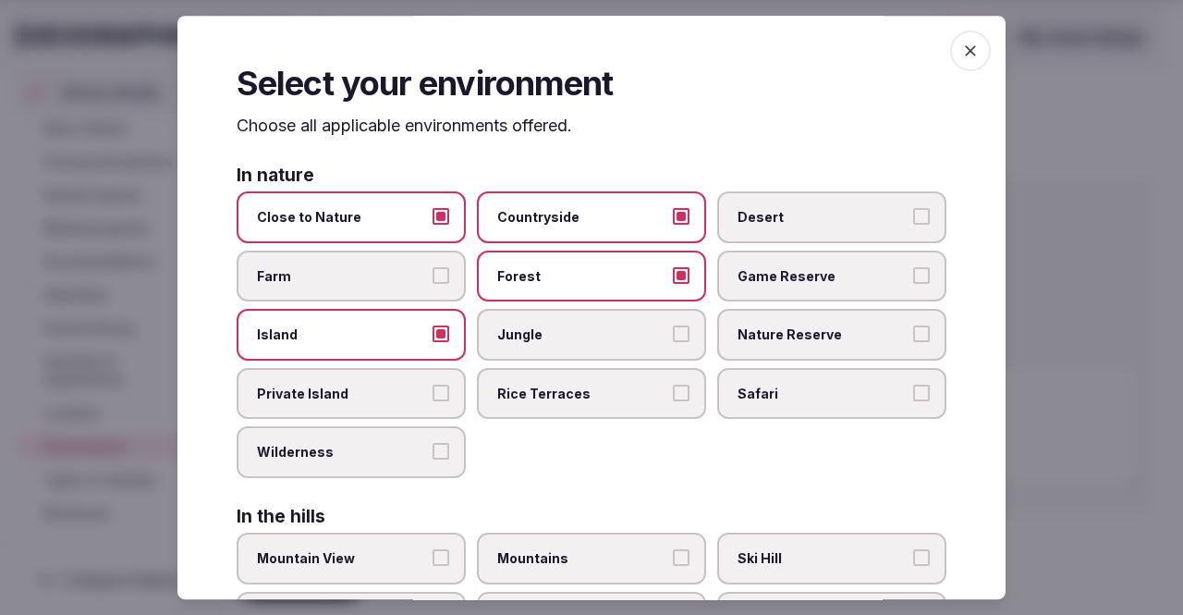
click at [588, 236] on label "Countryside" at bounding box center [591, 217] width 229 height 52
click at [673, 225] on button "Countryside" at bounding box center [681, 216] width 17 height 17
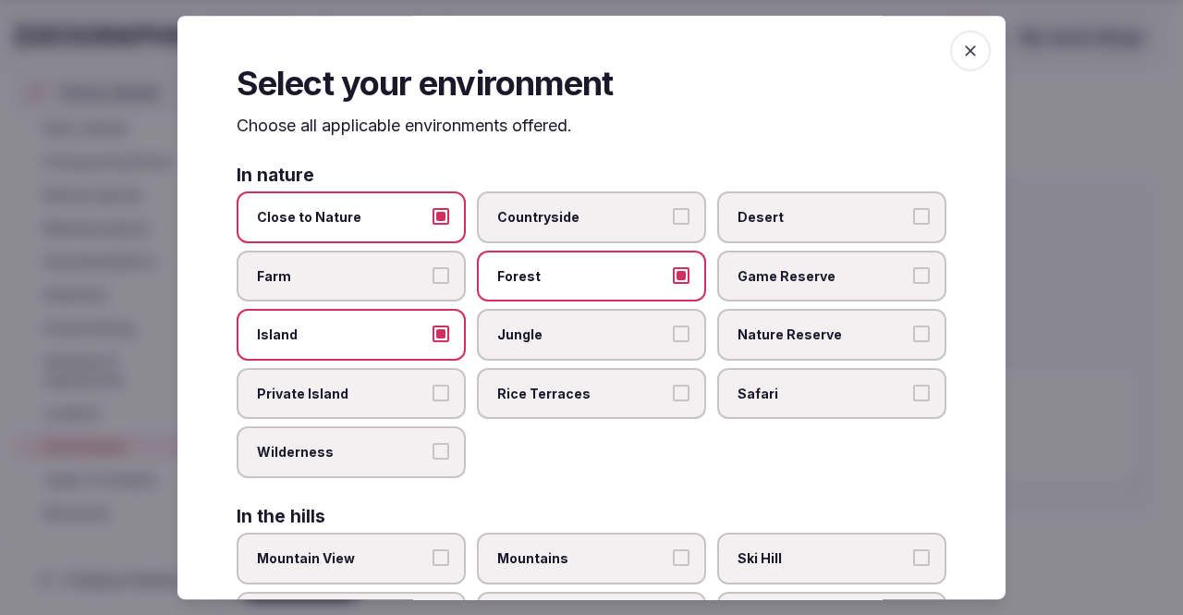
click at [536, 328] on span "Jungle" at bounding box center [582, 334] width 170 height 18
click at [673, 328] on button "Jungle" at bounding box center [681, 333] width 17 height 17
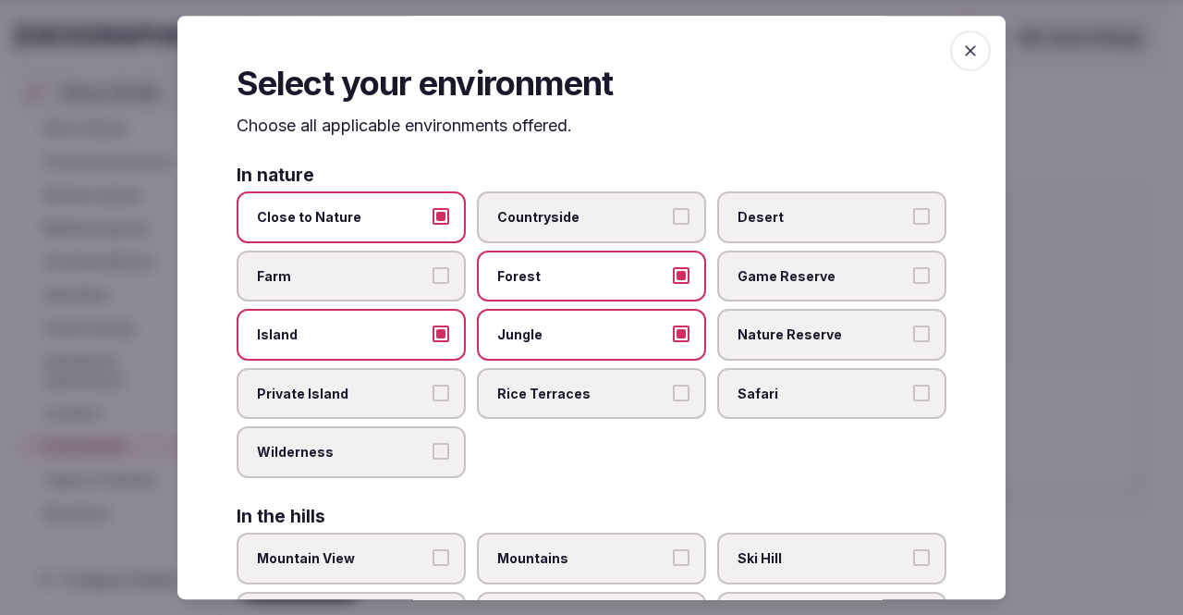
click at [611, 269] on span "Forest" at bounding box center [582, 276] width 170 height 18
click at [673, 269] on button "Forest" at bounding box center [681, 275] width 17 height 17
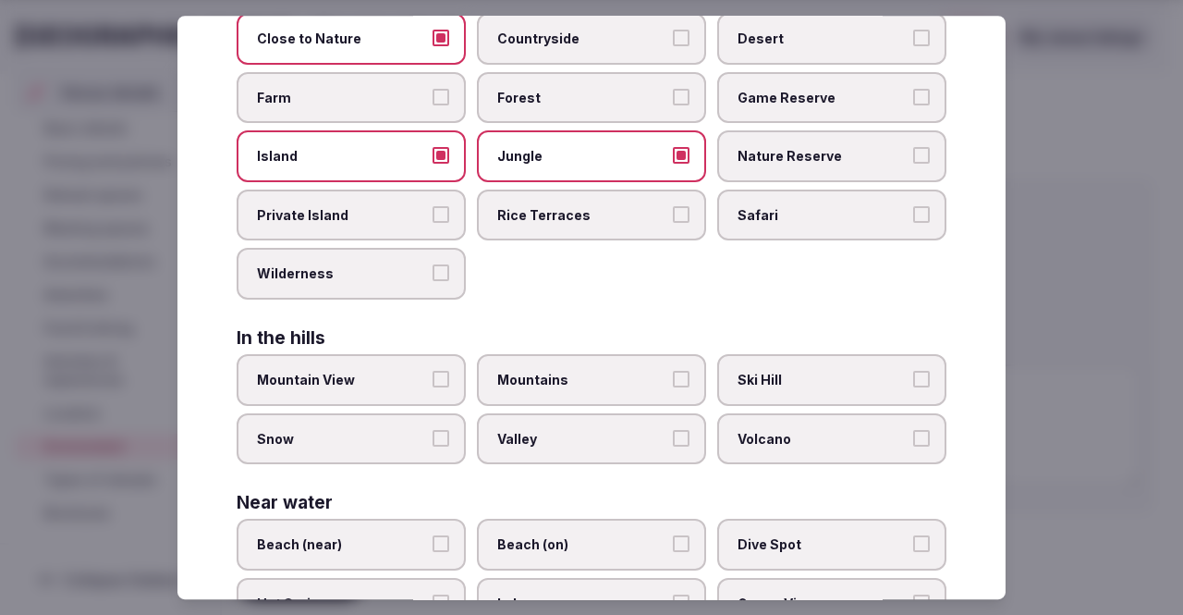
scroll to position [185, 0]
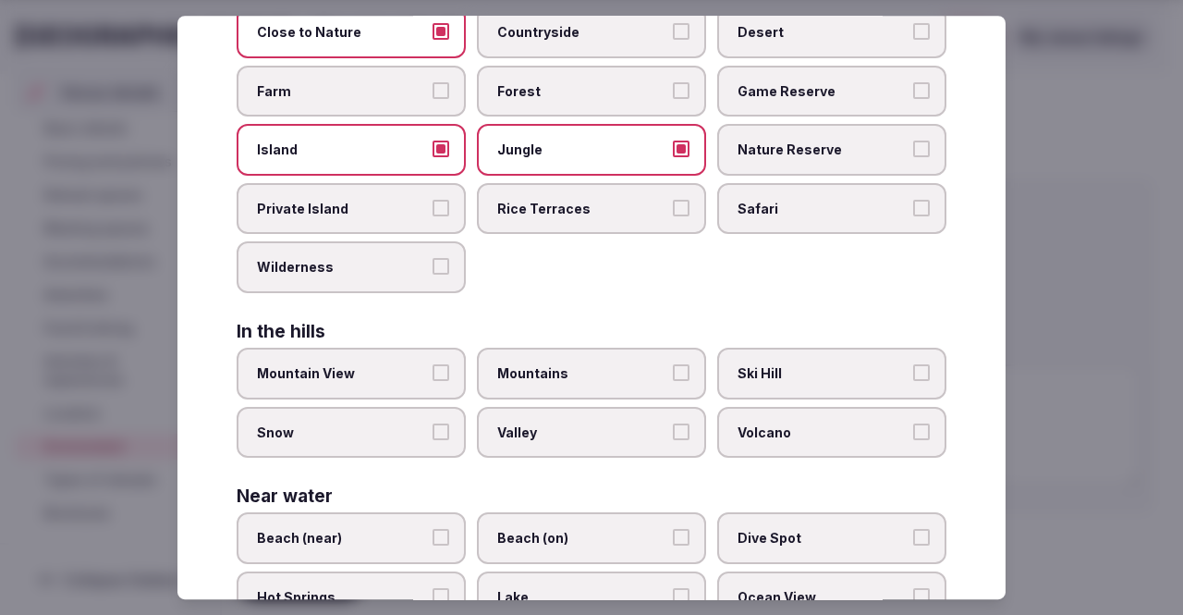
click at [426, 282] on label "Wilderness" at bounding box center [351, 268] width 229 height 52
click at [432, 275] on button "Wilderness" at bounding box center [440, 267] width 17 height 17
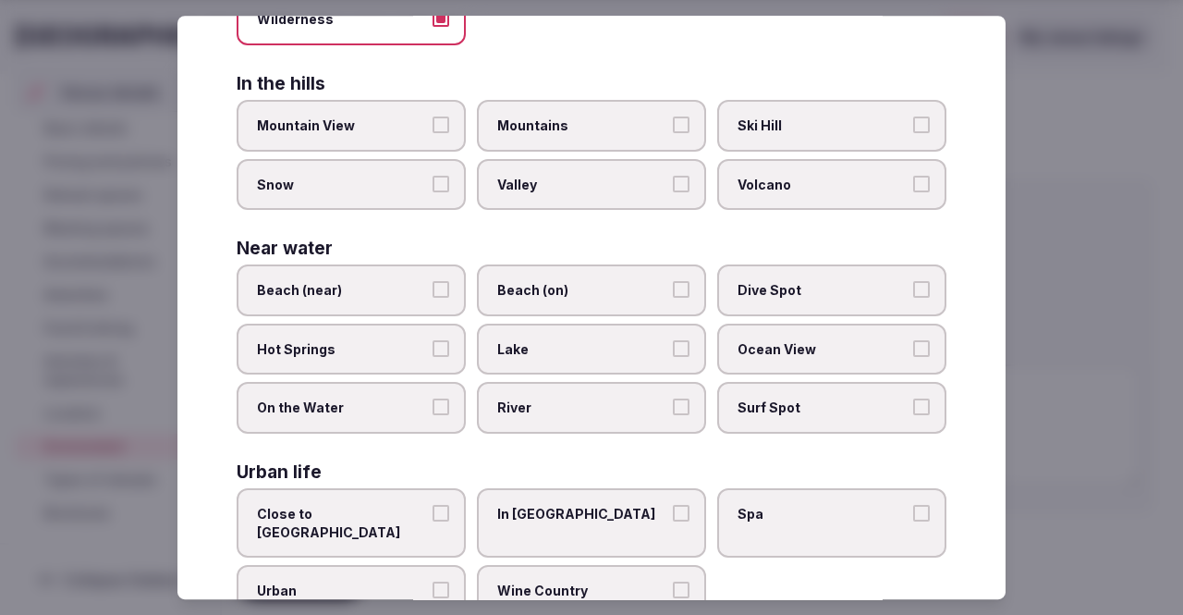
scroll to position [462, 0]
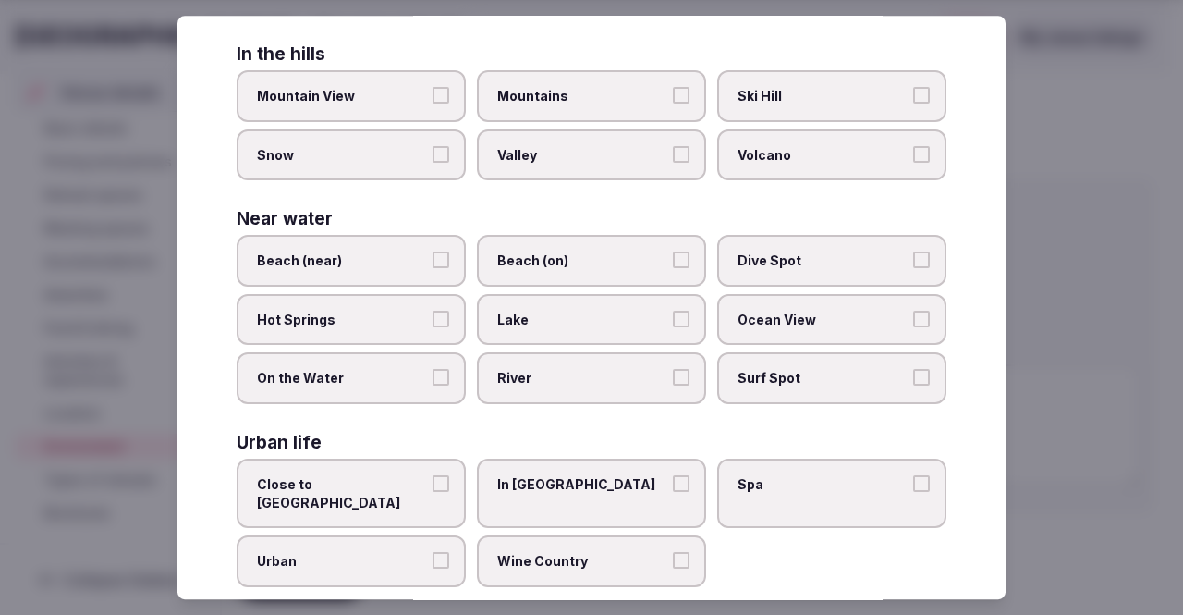
click at [607, 257] on span "Beach (on)" at bounding box center [582, 260] width 170 height 18
click at [673, 257] on button "Beach (on)" at bounding box center [681, 259] width 17 height 17
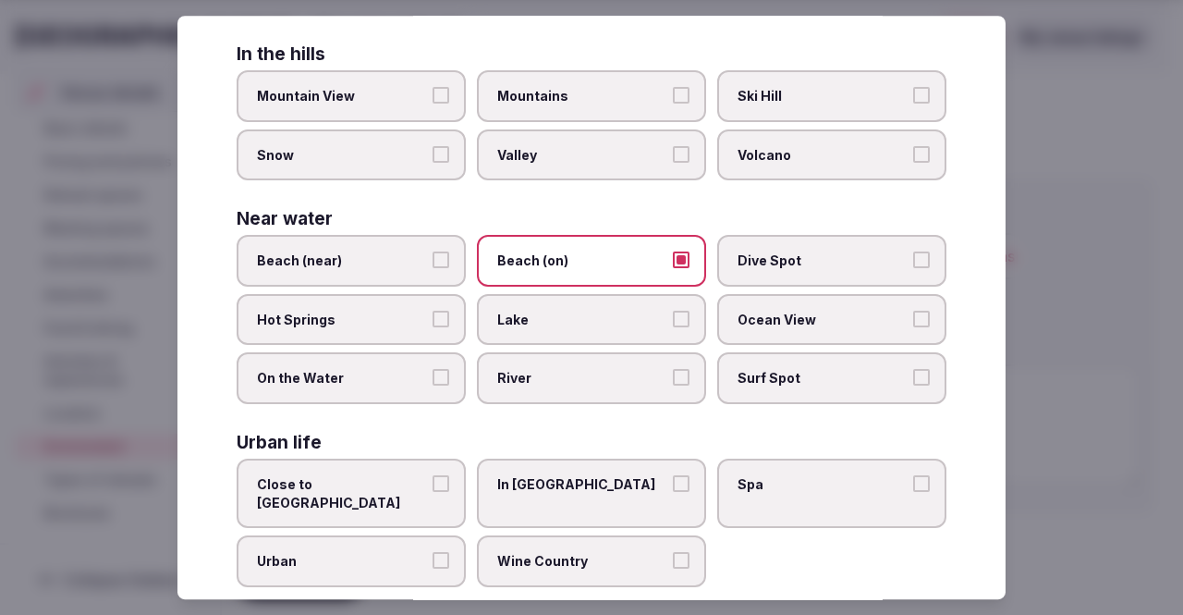
click at [747, 323] on span "Ocean View" at bounding box center [822, 319] width 170 height 18
click at [913, 323] on button "Ocean View" at bounding box center [921, 318] width 17 height 17
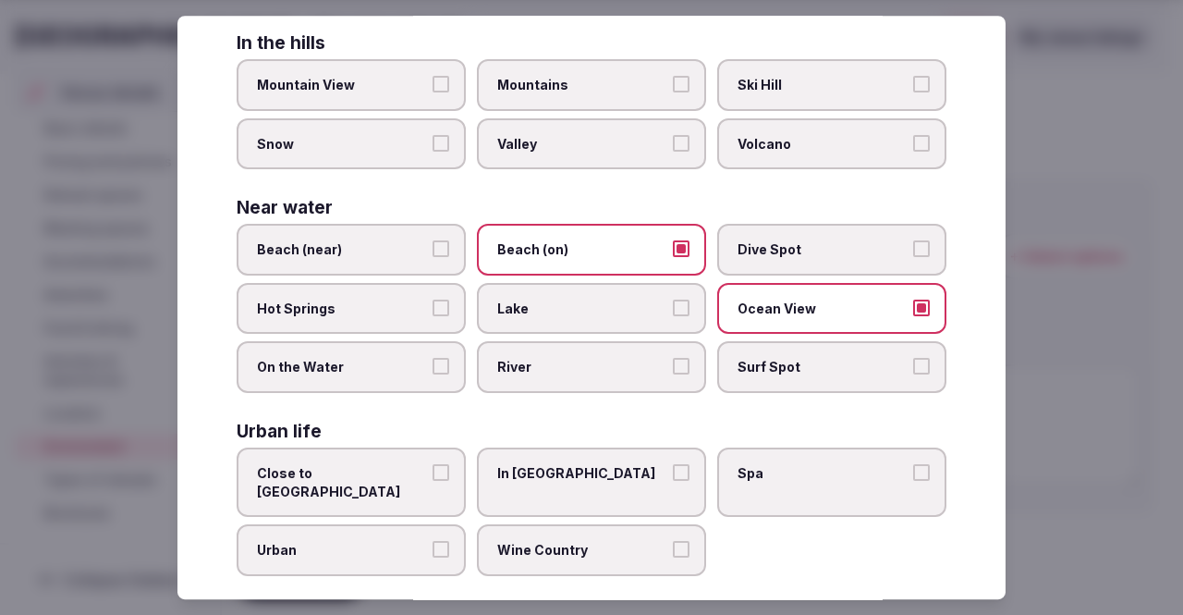
scroll to position [475, 0]
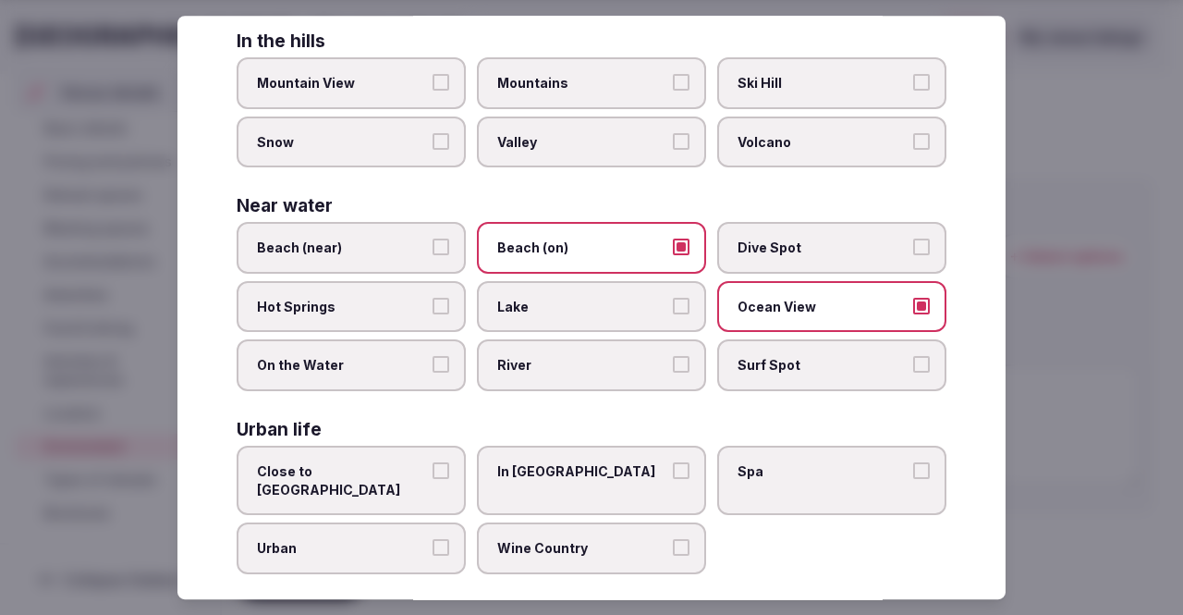
click at [400, 474] on span "Close to [GEOGRAPHIC_DATA]" at bounding box center [342, 480] width 170 height 36
click at [432, 474] on button "Close to [GEOGRAPHIC_DATA]" at bounding box center [440, 470] width 17 height 17
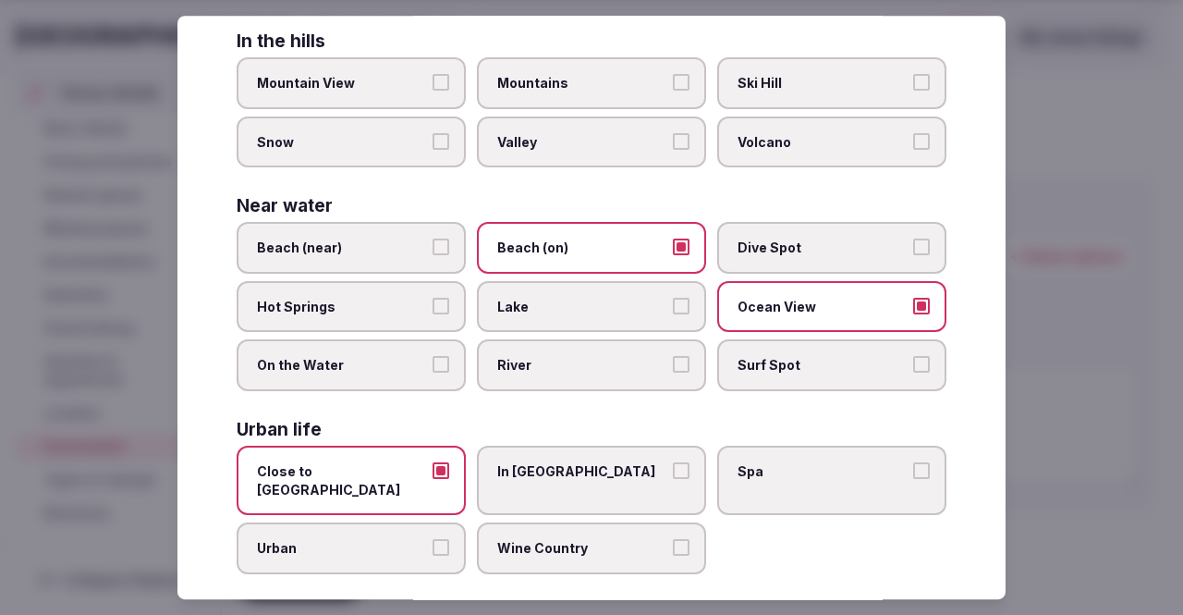
click at [824, 458] on label "Spa" at bounding box center [831, 479] width 229 height 69
click at [913, 462] on button "Spa" at bounding box center [921, 470] width 17 height 17
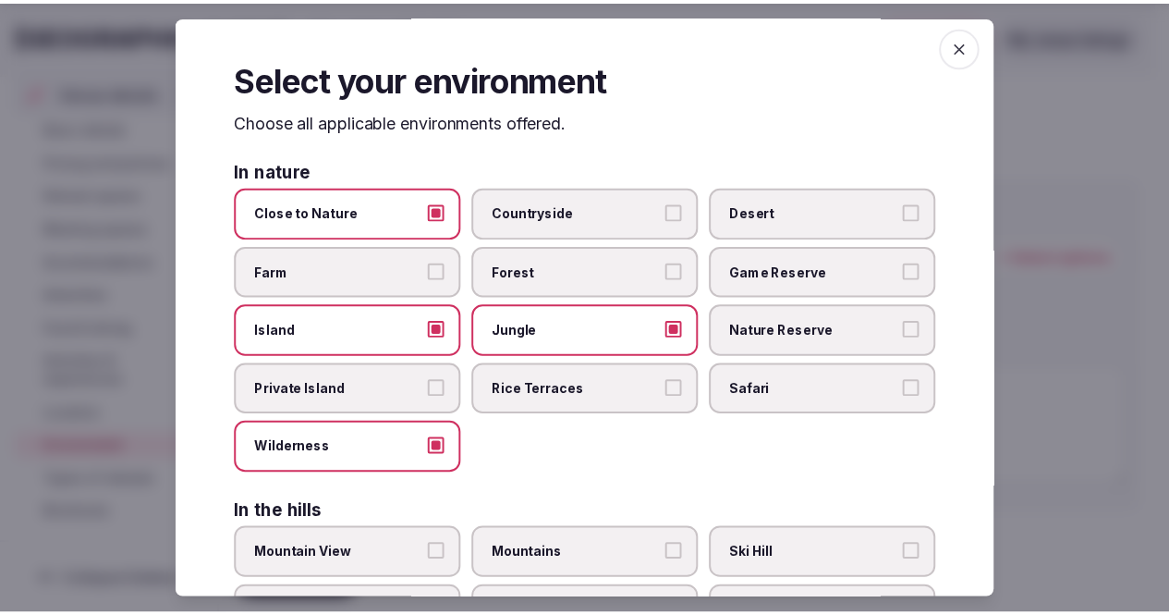
scroll to position [0, 0]
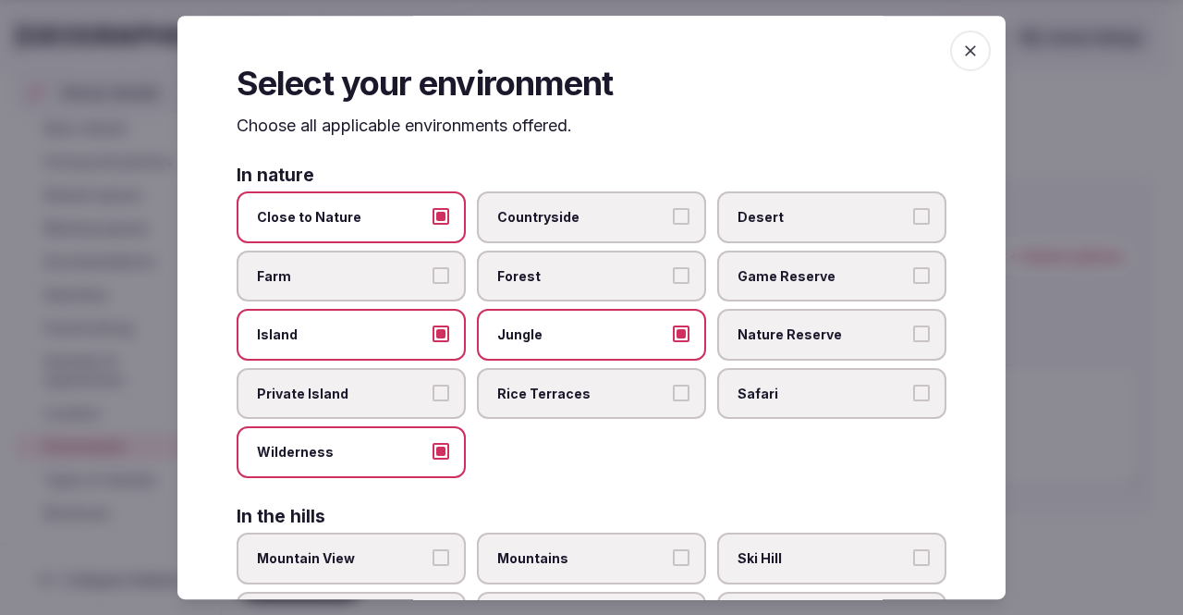
click at [949, 73] on div "Select your environment Choose all applicable environments offered. In nature C…" at bounding box center [591, 308] width 828 height 584
click at [961, 58] on icon "button" at bounding box center [970, 51] width 18 height 18
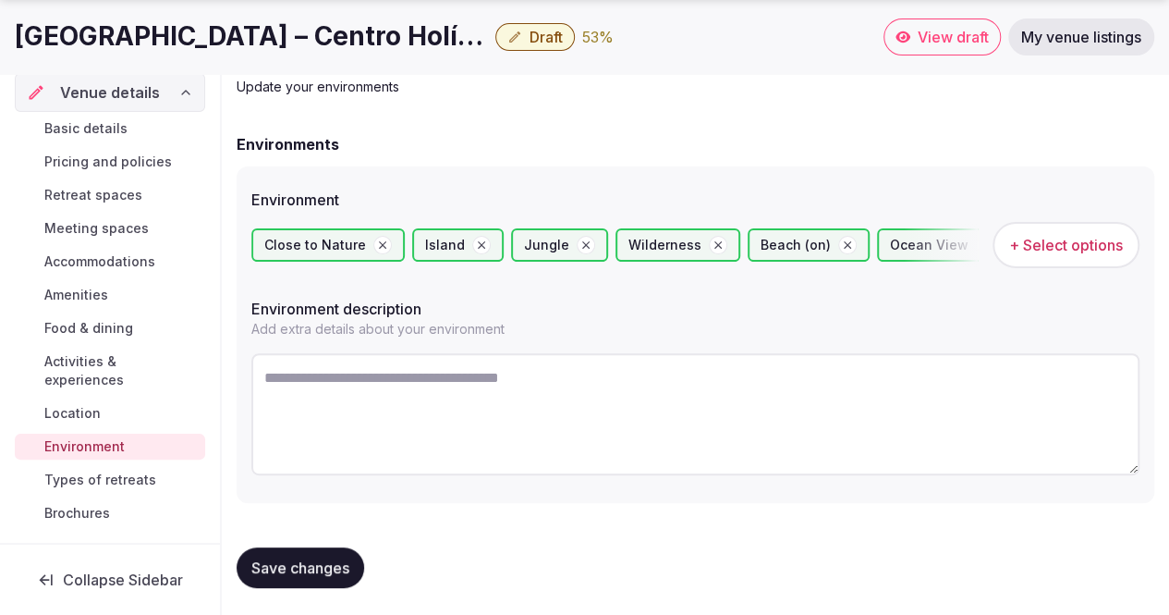
scroll to position [107, 0]
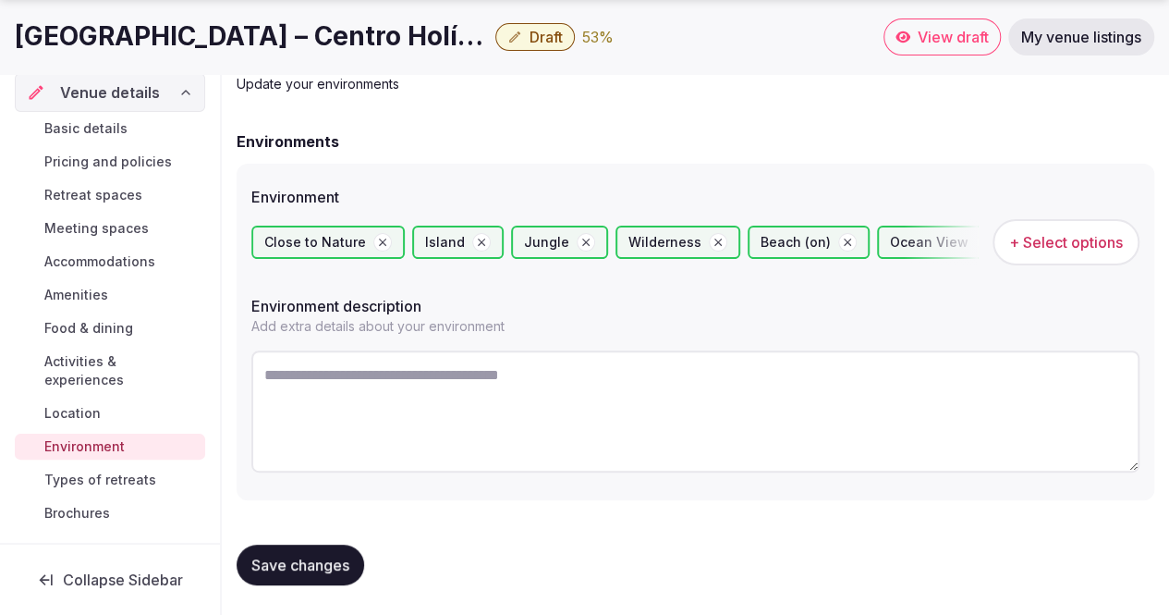
click at [408, 385] on textarea at bounding box center [695, 411] width 888 height 122
paste textarea "**********"
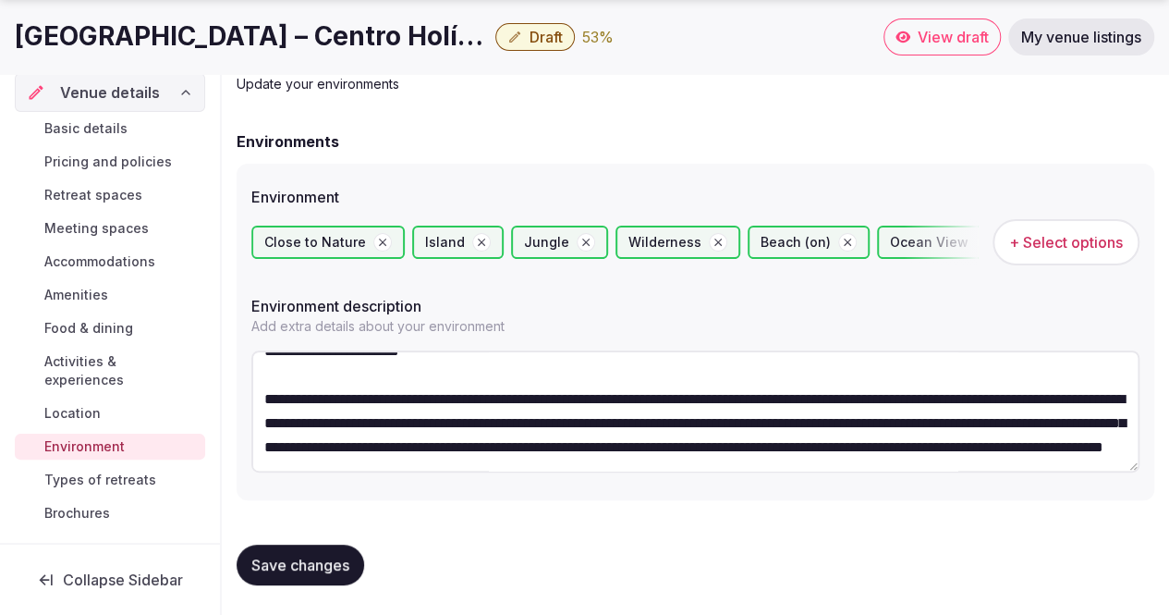
scroll to position [481, 0]
type textarea "**********"
click at [308, 555] on span "Save changes" at bounding box center [300, 564] width 98 height 18
click at [119, 478] on span "Types of retreats" at bounding box center [100, 479] width 112 height 18
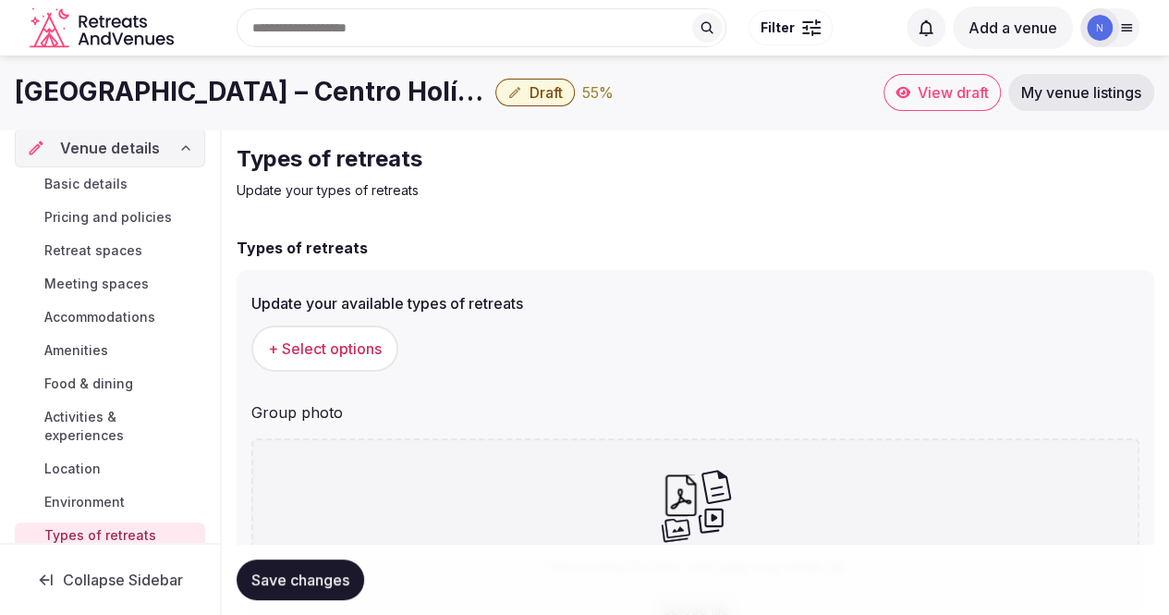
click at [360, 337] on button "+ Select options" at bounding box center [324, 348] width 147 height 46
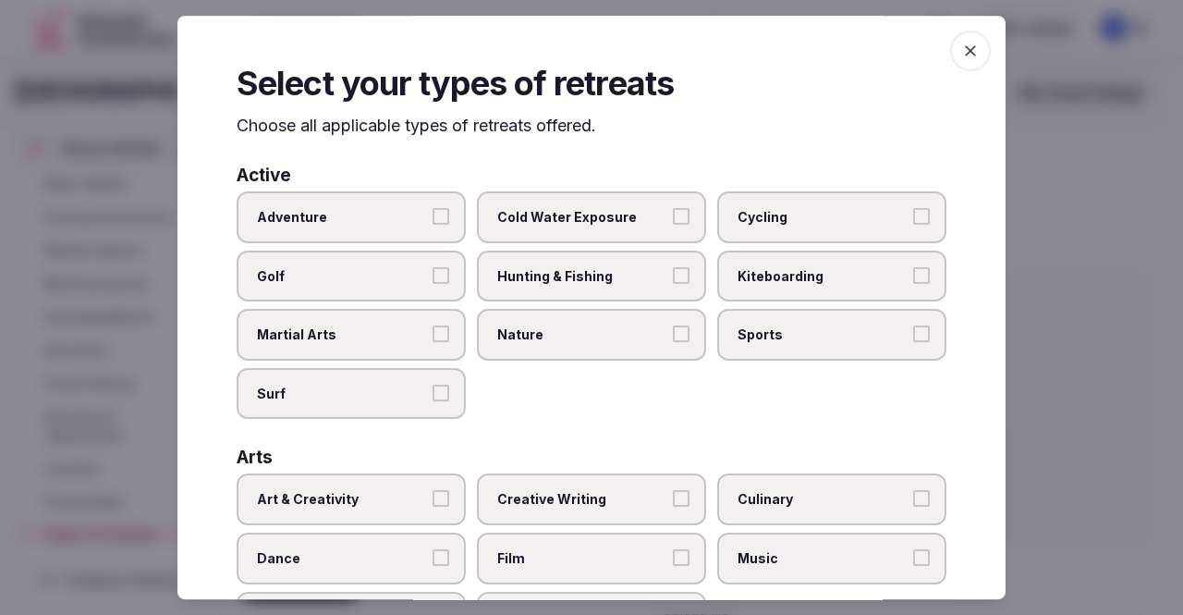
click at [680, 340] on label "Nature" at bounding box center [591, 335] width 229 height 52
click at [680, 340] on button "Nature" at bounding box center [681, 333] width 17 height 17
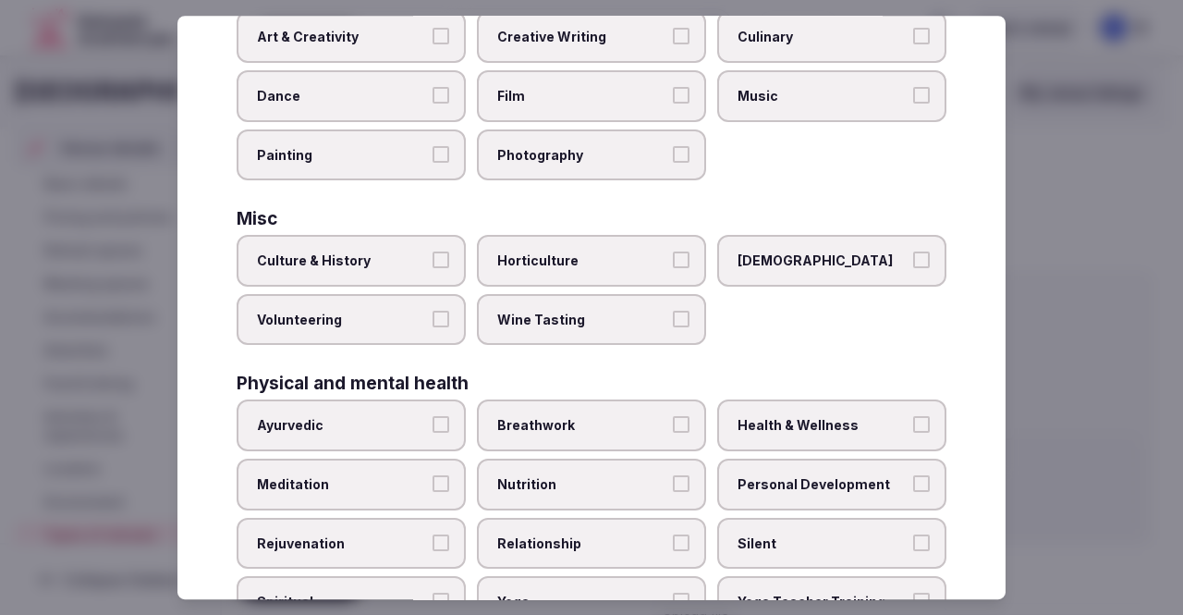
scroll to position [554, 0]
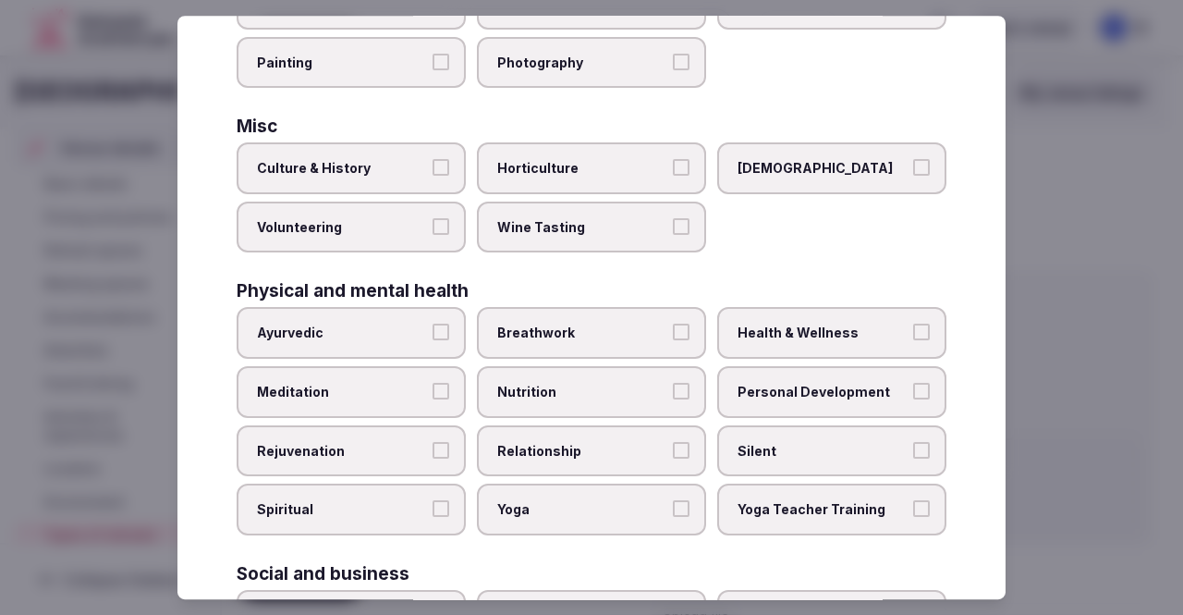
click at [408, 384] on span "Meditation" at bounding box center [342, 392] width 170 height 18
click at [432, 384] on button "Meditation" at bounding box center [440, 391] width 17 height 17
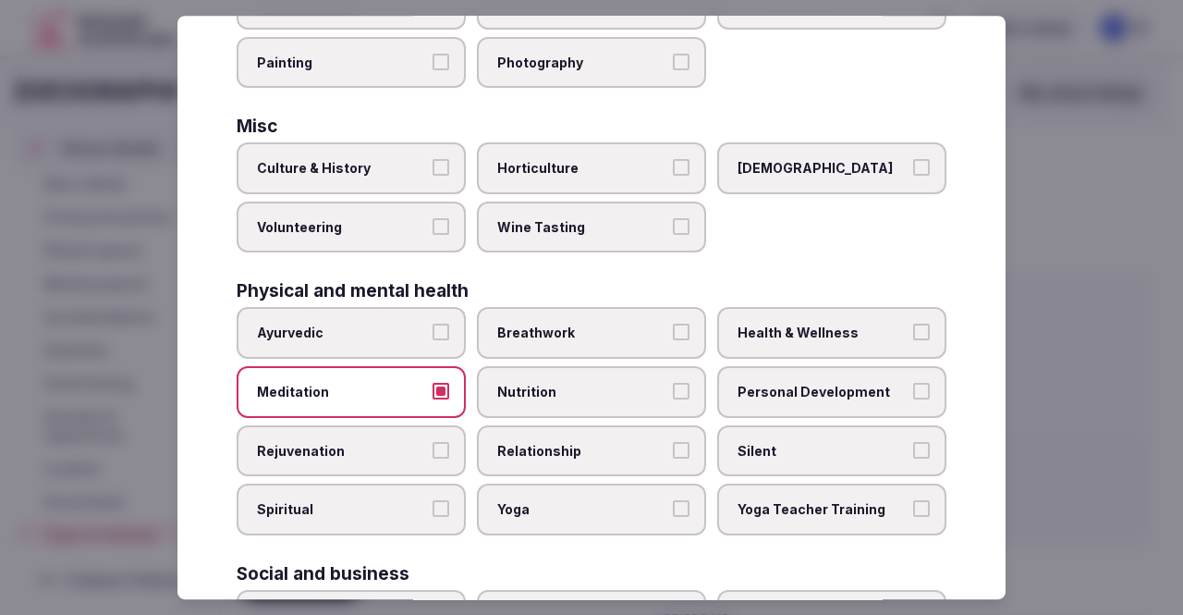
click at [536, 507] on span "Yoga" at bounding box center [582, 509] width 170 height 18
click at [673, 507] on button "Yoga" at bounding box center [681, 508] width 17 height 17
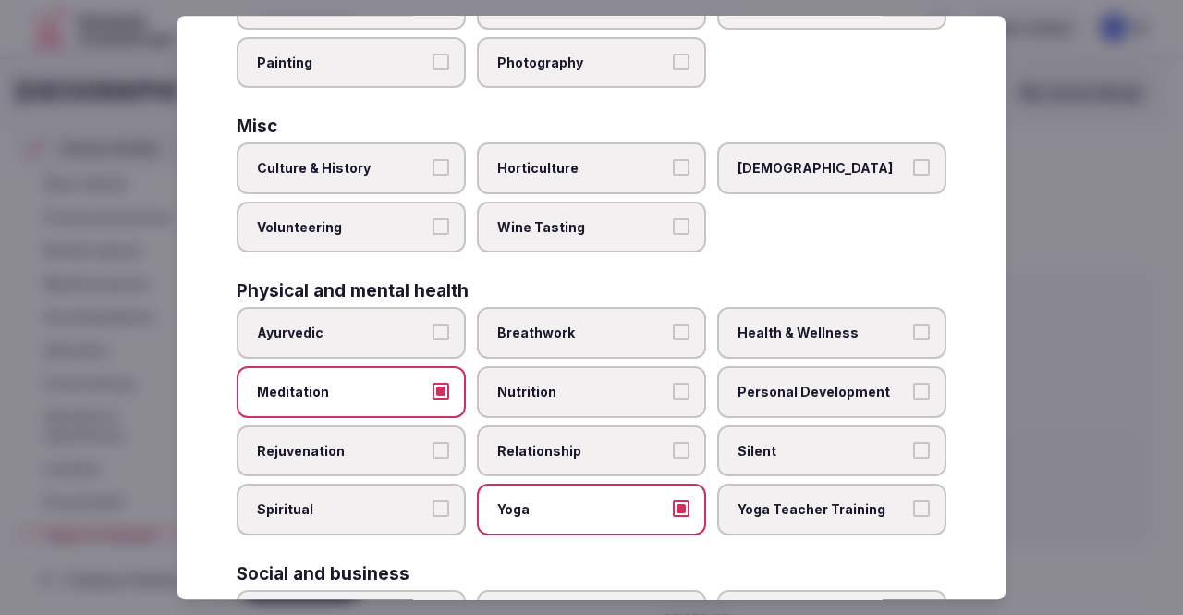
click at [780, 507] on span "Yoga Teacher Training" at bounding box center [822, 509] width 170 height 18
click at [913, 507] on button "Yoga Teacher Training" at bounding box center [921, 508] width 17 height 17
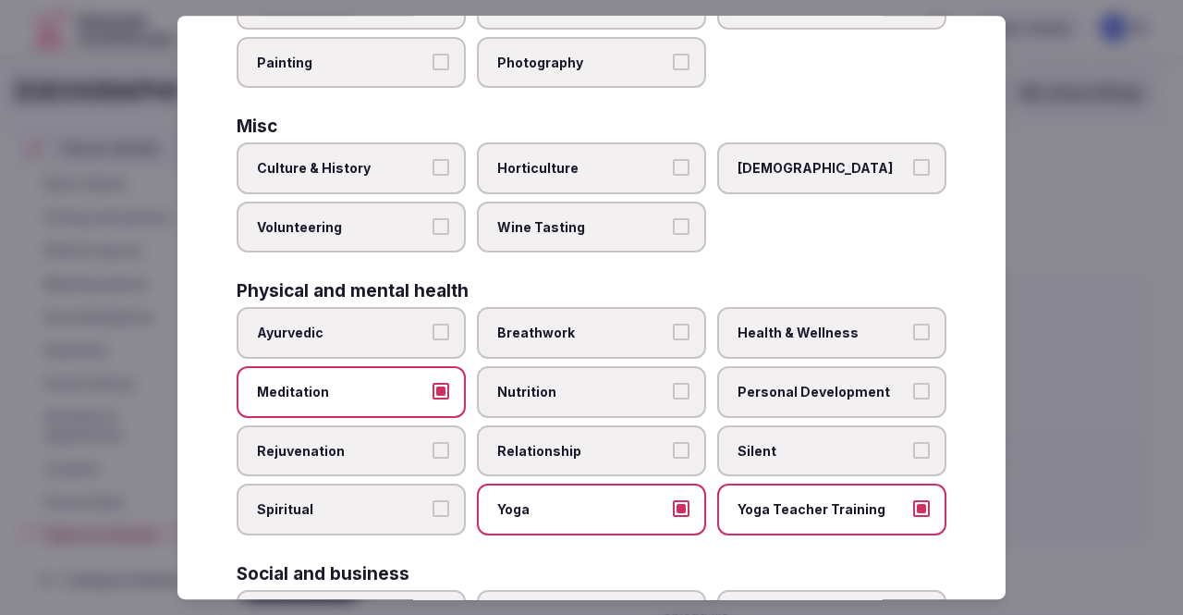
click at [802, 342] on label "Health & Wellness" at bounding box center [831, 334] width 229 height 52
click at [913, 341] on button "Health & Wellness" at bounding box center [921, 332] width 17 height 17
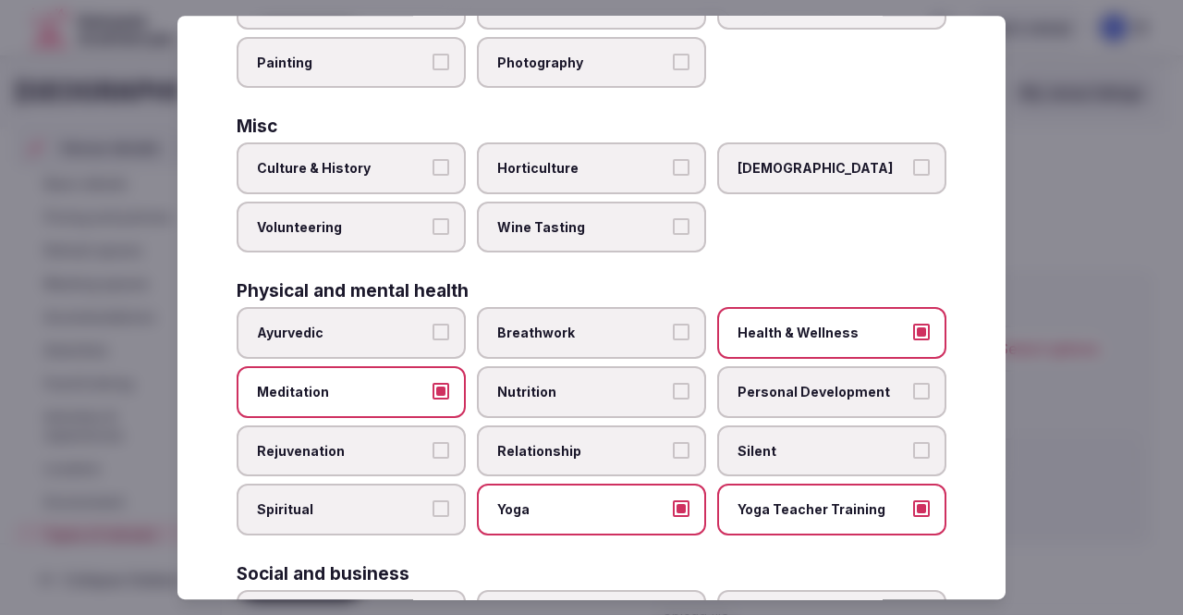
click at [795, 400] on span "Personal Development" at bounding box center [822, 392] width 170 height 18
click at [913, 399] on button "Personal Development" at bounding box center [921, 391] width 17 height 17
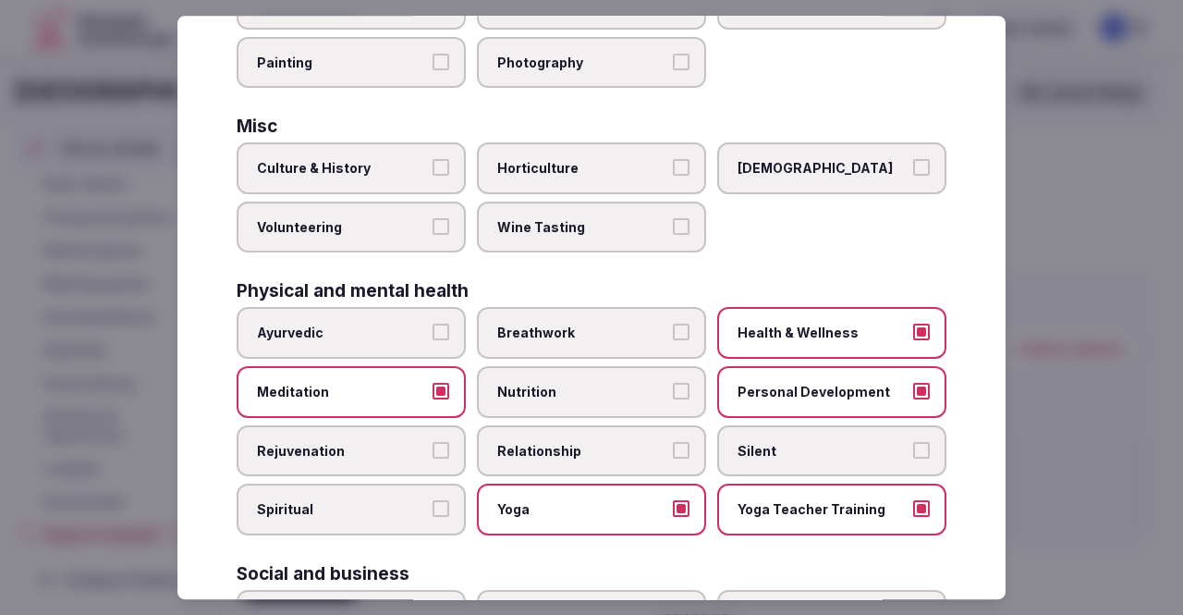
click at [569, 338] on span "Breathwork" at bounding box center [582, 333] width 170 height 18
click at [673, 338] on button "Breathwork" at bounding box center [681, 332] width 17 height 17
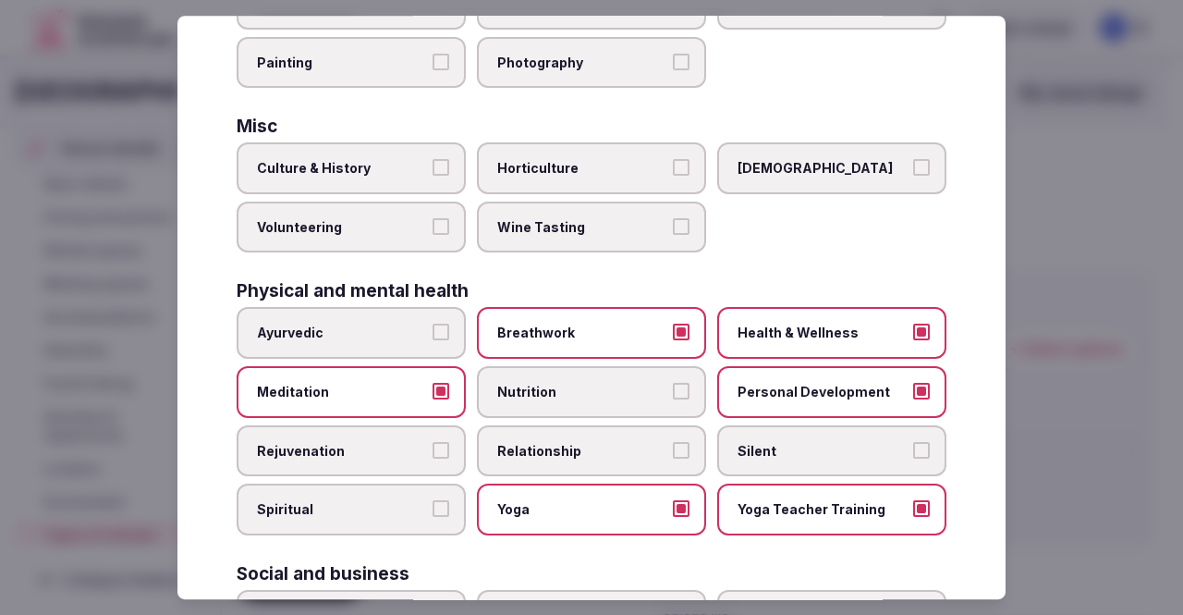
click at [398, 510] on span "Spiritual" at bounding box center [342, 509] width 170 height 18
click at [432, 510] on button "Spiritual" at bounding box center [440, 508] width 17 height 17
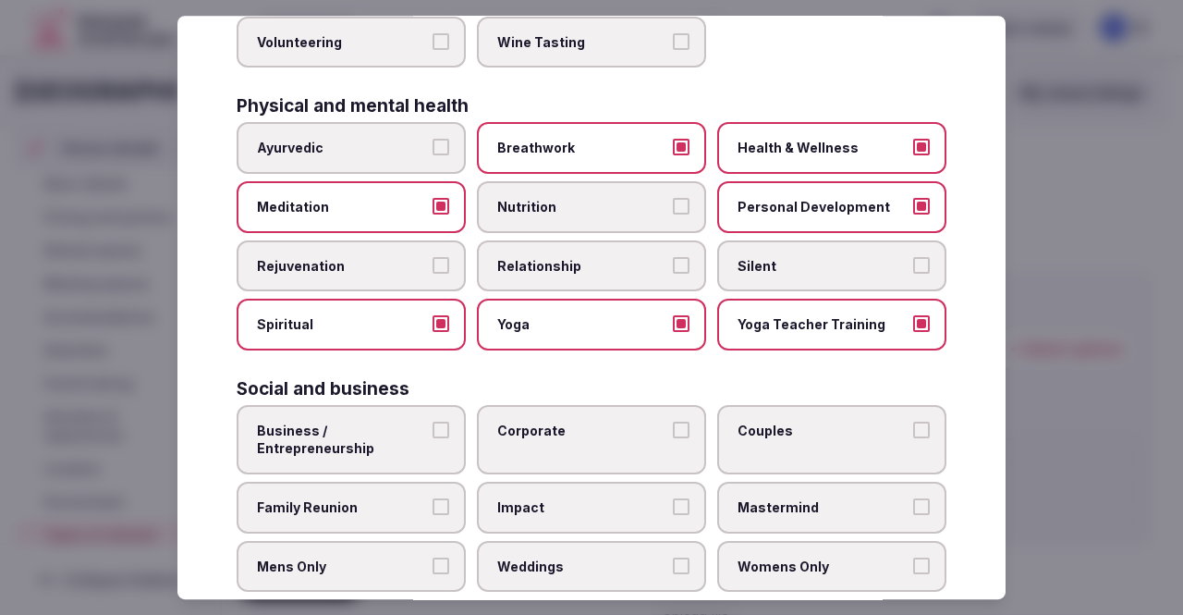
scroll to position [776, 0]
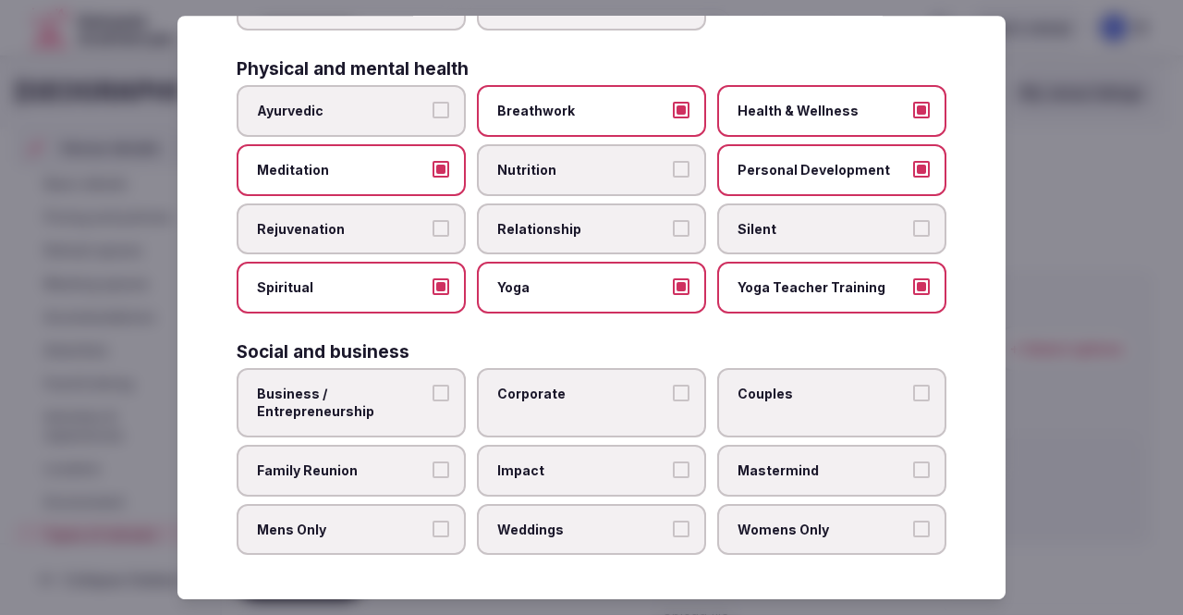
click at [630, 396] on span "Corporate" at bounding box center [582, 393] width 170 height 18
click at [673, 396] on button "Corporate" at bounding box center [681, 392] width 17 height 17
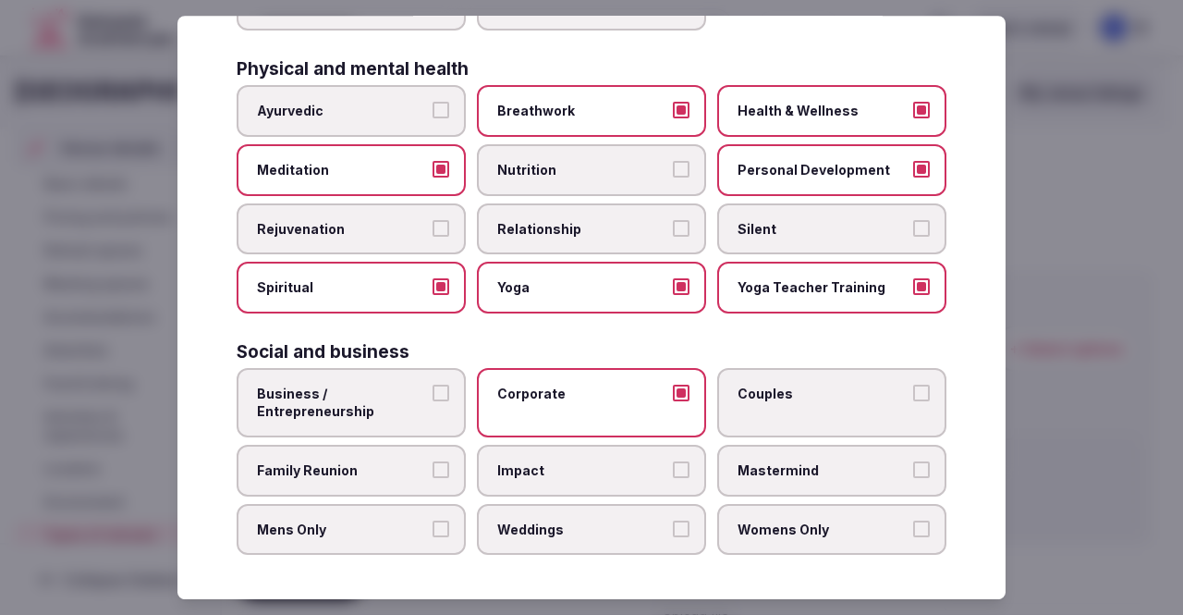
click at [318, 470] on span "Family Reunion" at bounding box center [342, 470] width 170 height 18
click at [432, 470] on button "Family Reunion" at bounding box center [440, 469] width 17 height 17
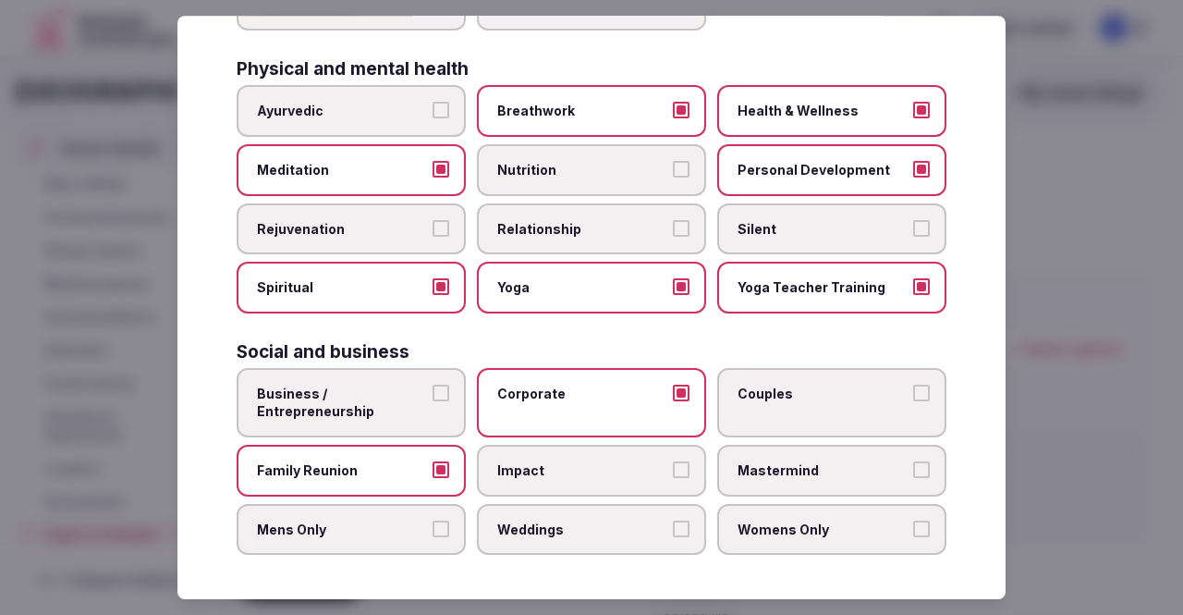
click at [516, 534] on span "Weddings" at bounding box center [582, 529] width 170 height 18
click at [673, 534] on button "Weddings" at bounding box center [681, 528] width 17 height 17
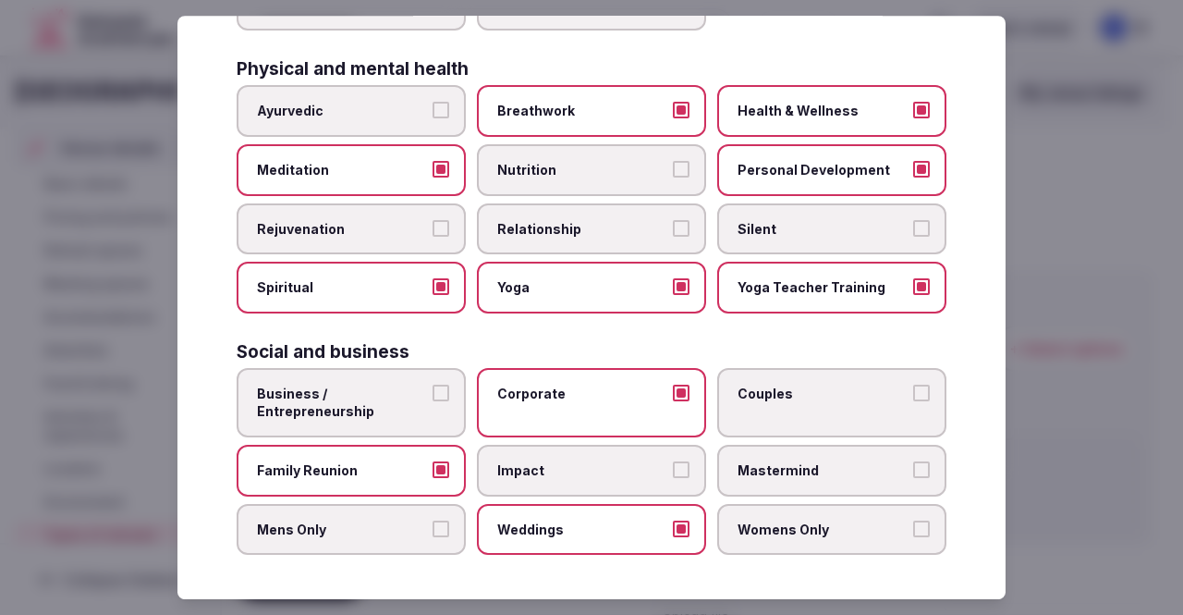
click at [776, 524] on span "Womens Only" at bounding box center [822, 529] width 170 height 18
click at [913, 524] on button "Womens Only" at bounding box center [921, 528] width 17 height 17
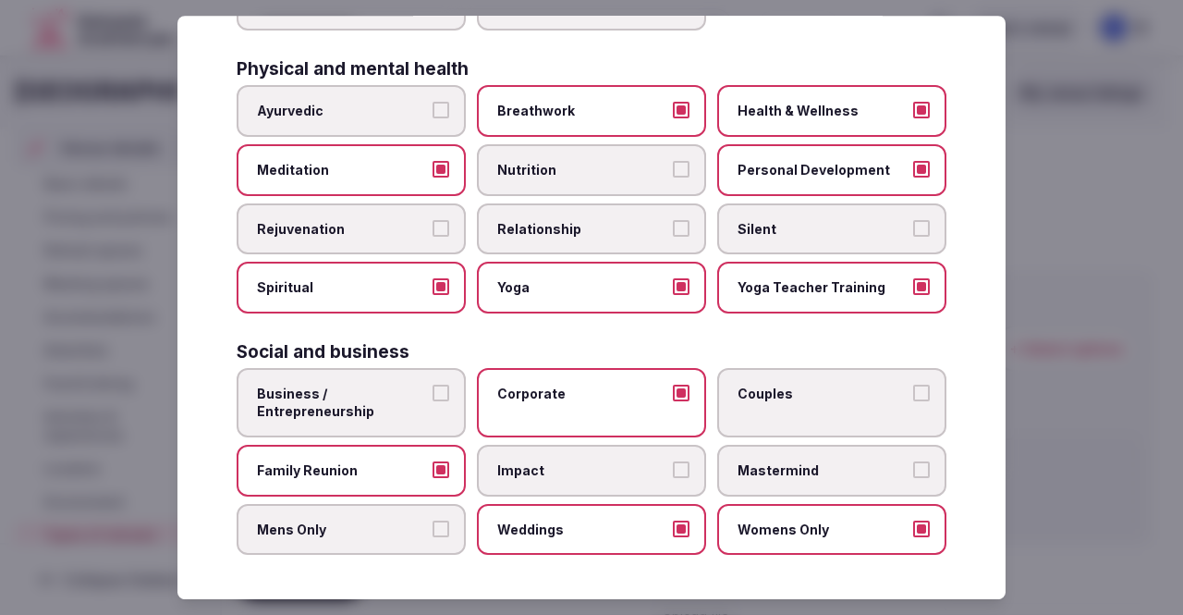
click at [333, 523] on span "Mens Only" at bounding box center [342, 529] width 170 height 18
click at [432, 523] on button "Mens Only" at bounding box center [440, 528] width 17 height 17
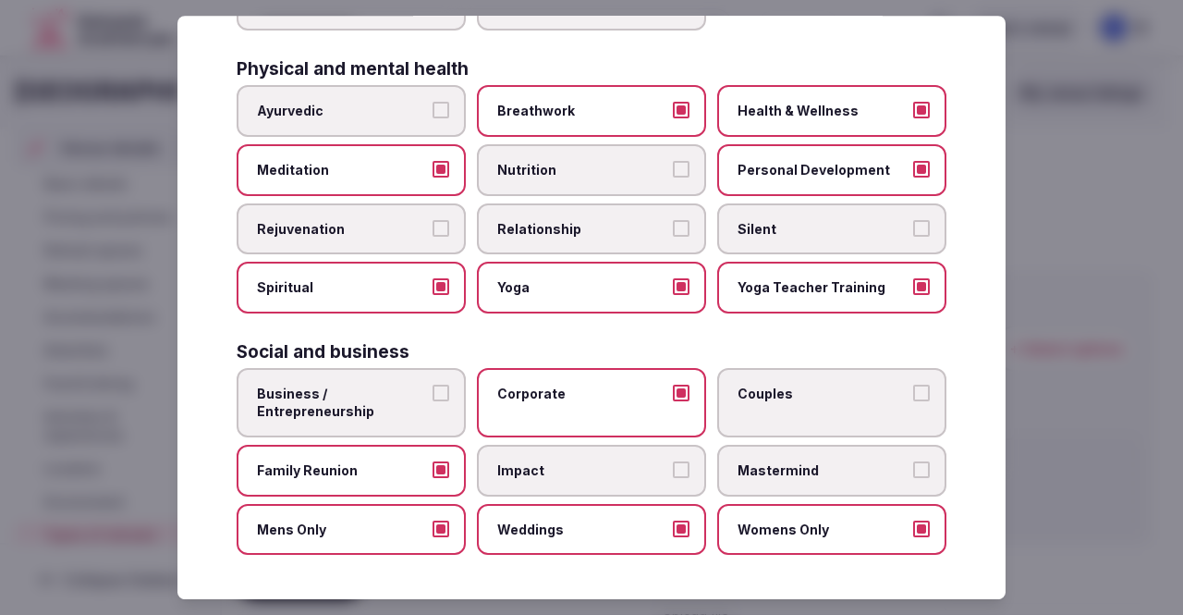
click at [556, 476] on span "Impact" at bounding box center [582, 470] width 170 height 18
click at [673, 476] on button "Impact" at bounding box center [681, 469] width 17 height 17
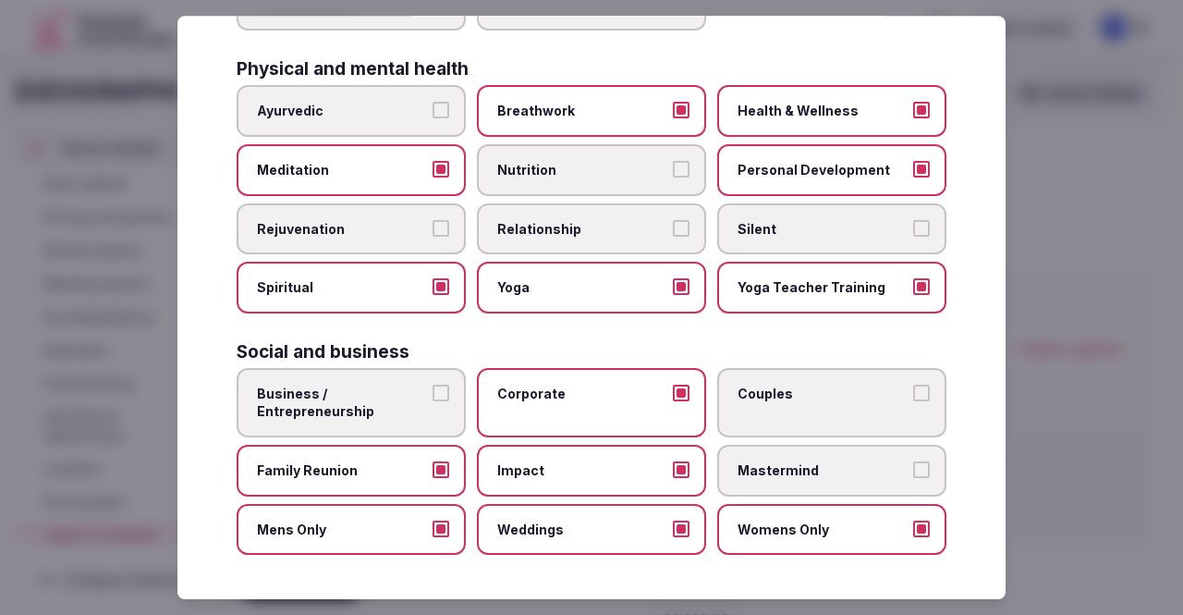
click at [784, 402] on label "Couples" at bounding box center [831, 402] width 229 height 69
click at [913, 401] on button "Couples" at bounding box center [921, 392] width 17 height 17
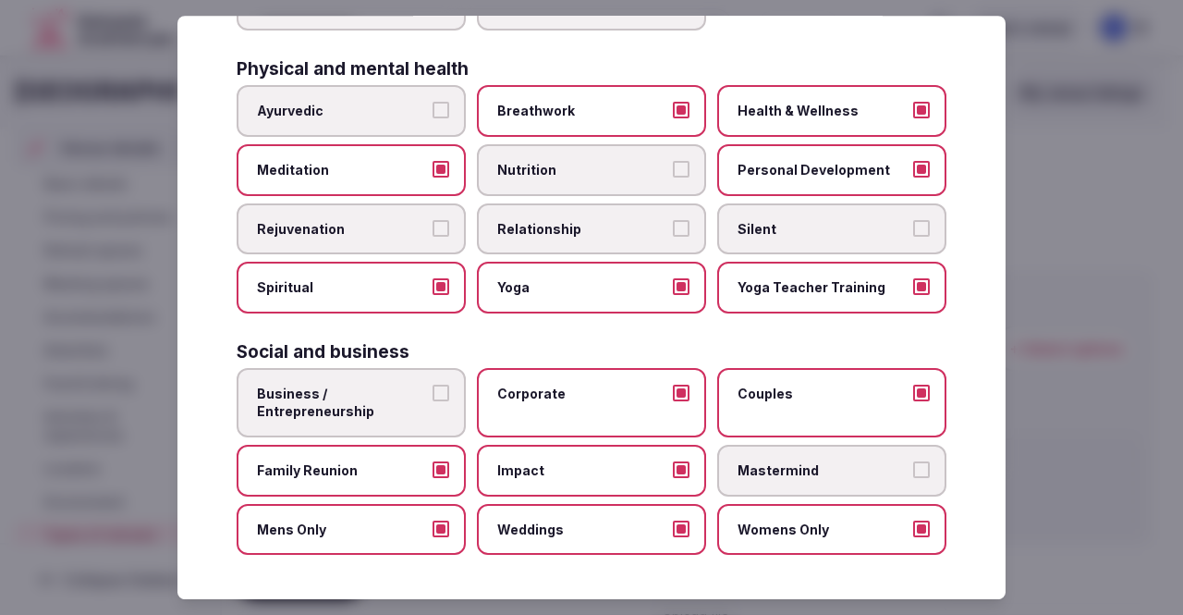
click at [782, 487] on label "Mastermind" at bounding box center [831, 470] width 229 height 52
click at [913, 478] on button "Mastermind" at bounding box center [921, 469] width 17 height 17
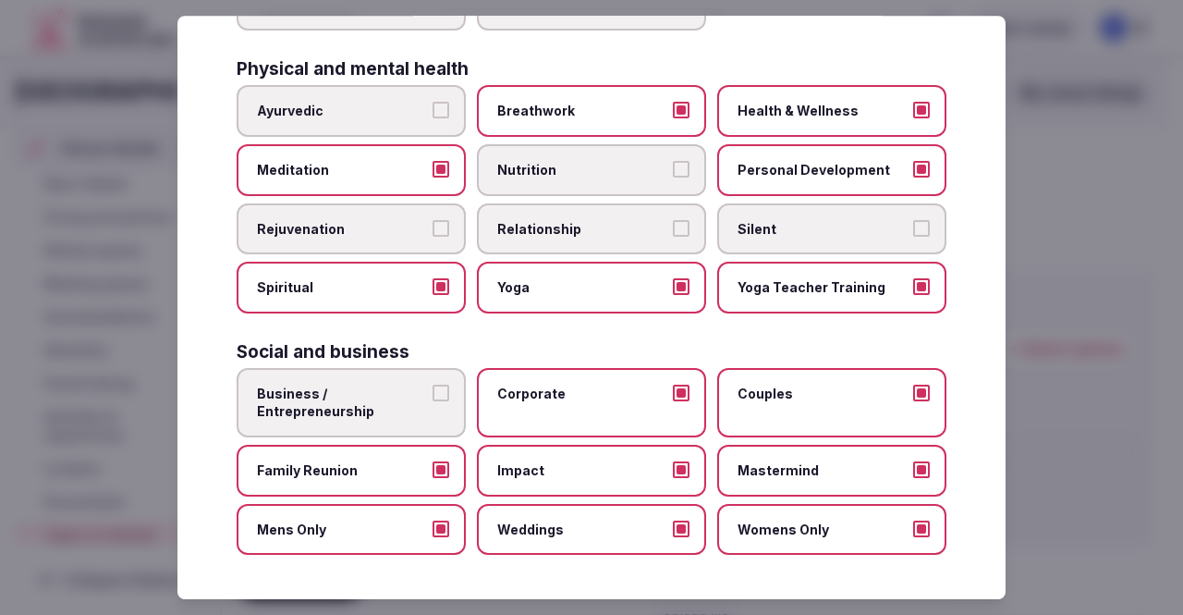
click at [299, 413] on span "Business / Entrepreneurship" at bounding box center [342, 402] width 170 height 36
click at [432, 401] on button "Business / Entrepreneurship" at bounding box center [440, 392] width 17 height 17
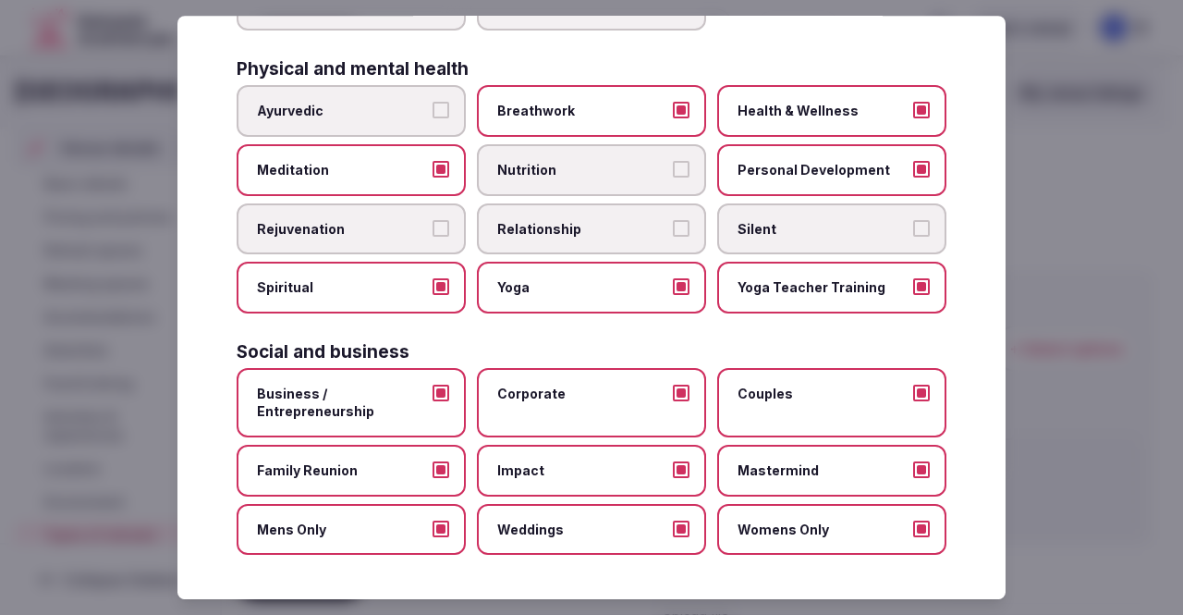
click at [374, 426] on label "Business / Entrepreneurship" at bounding box center [351, 402] width 229 height 69
click at [432, 401] on button "Business / Entrepreneurship" at bounding box center [440, 392] width 17 height 17
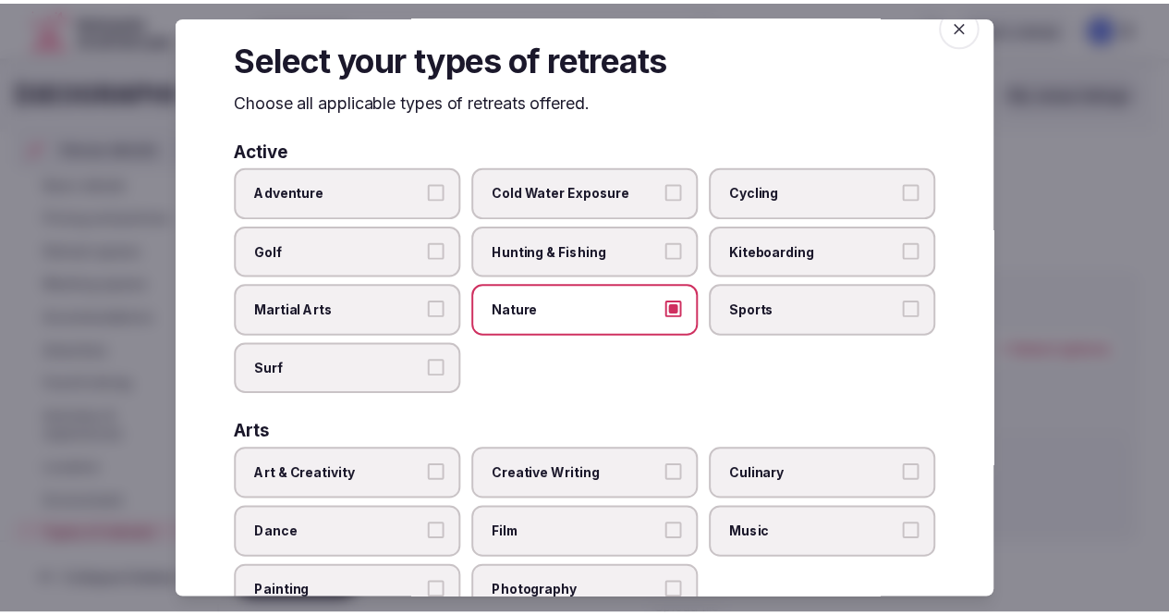
scroll to position [0, 0]
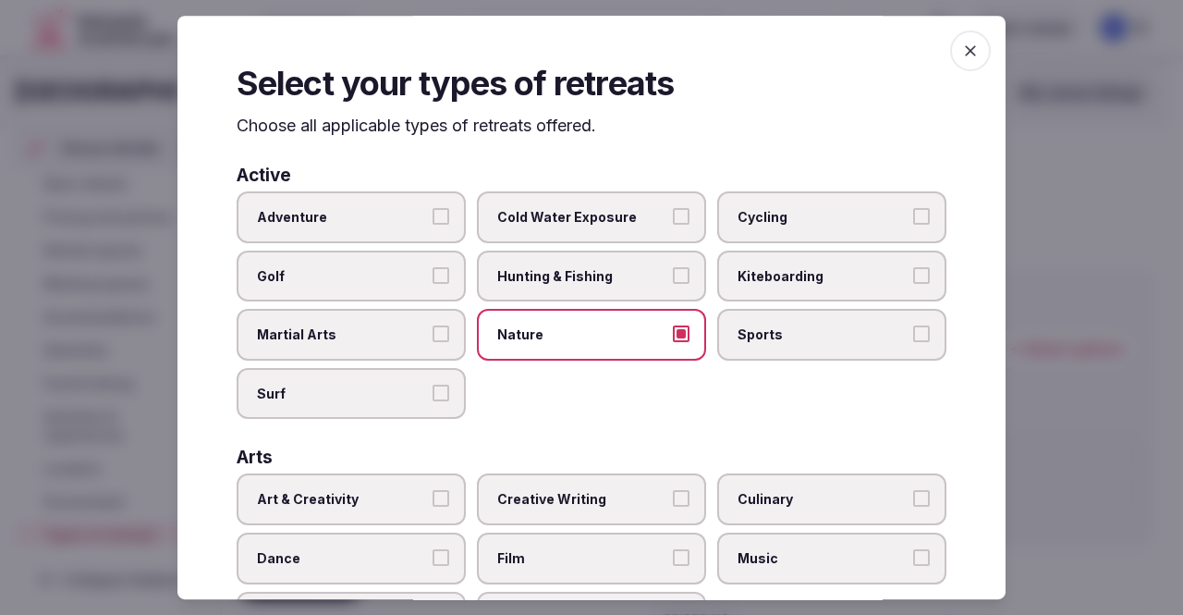
click at [950, 55] on span "button" at bounding box center [970, 50] width 41 height 41
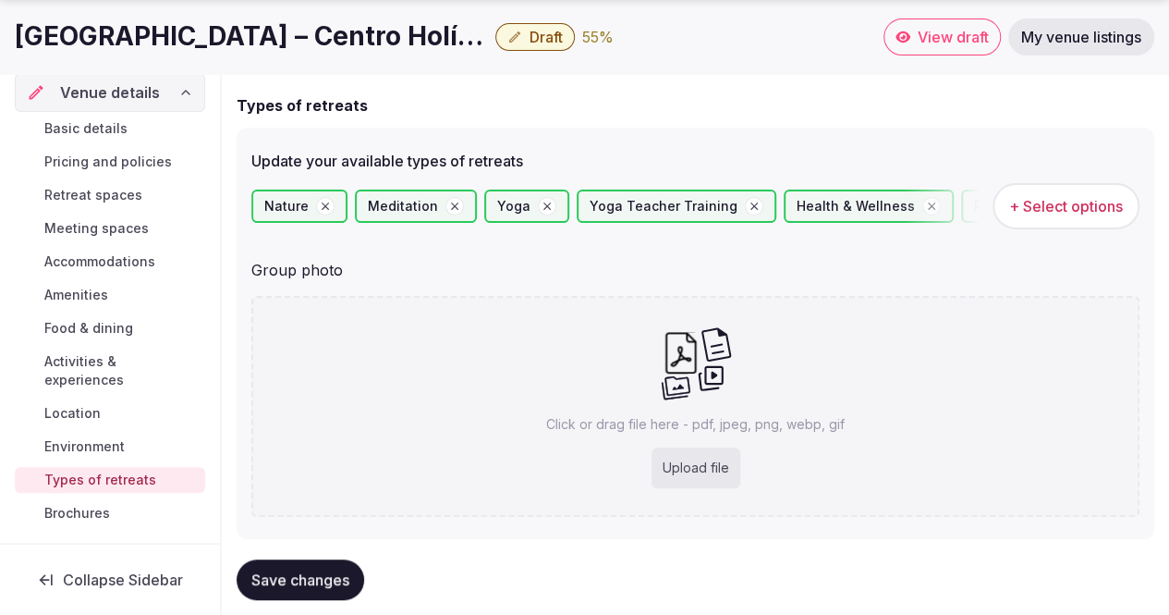
scroll to position [181, 0]
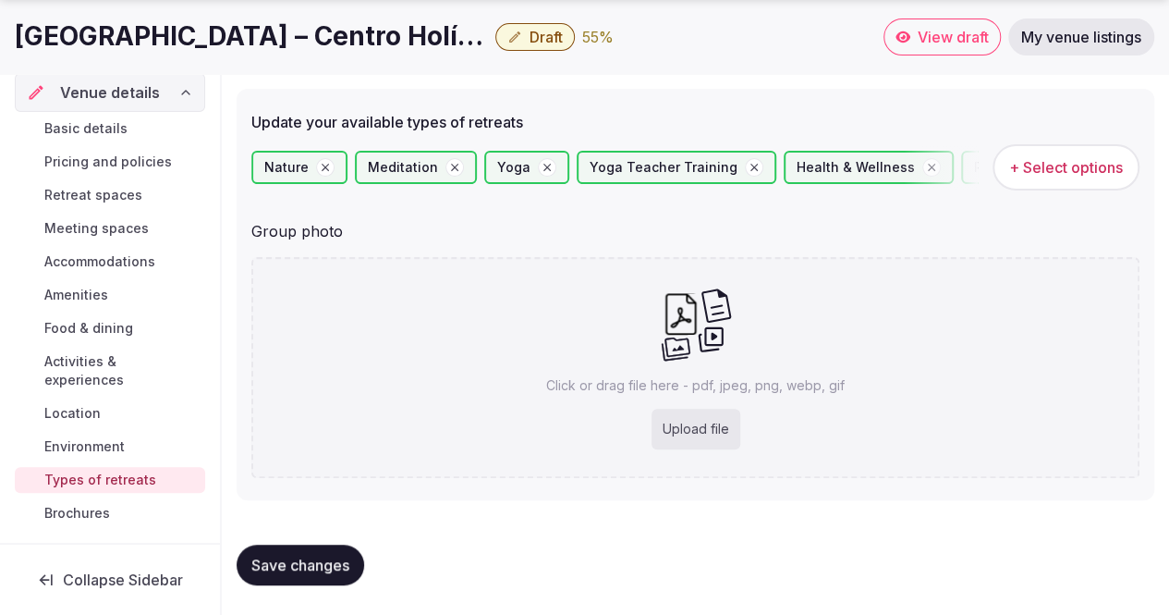
click at [296, 552] on button "Save changes" at bounding box center [301, 564] width 128 height 41
click at [93, 507] on span "Brochures" at bounding box center [77, 513] width 66 height 18
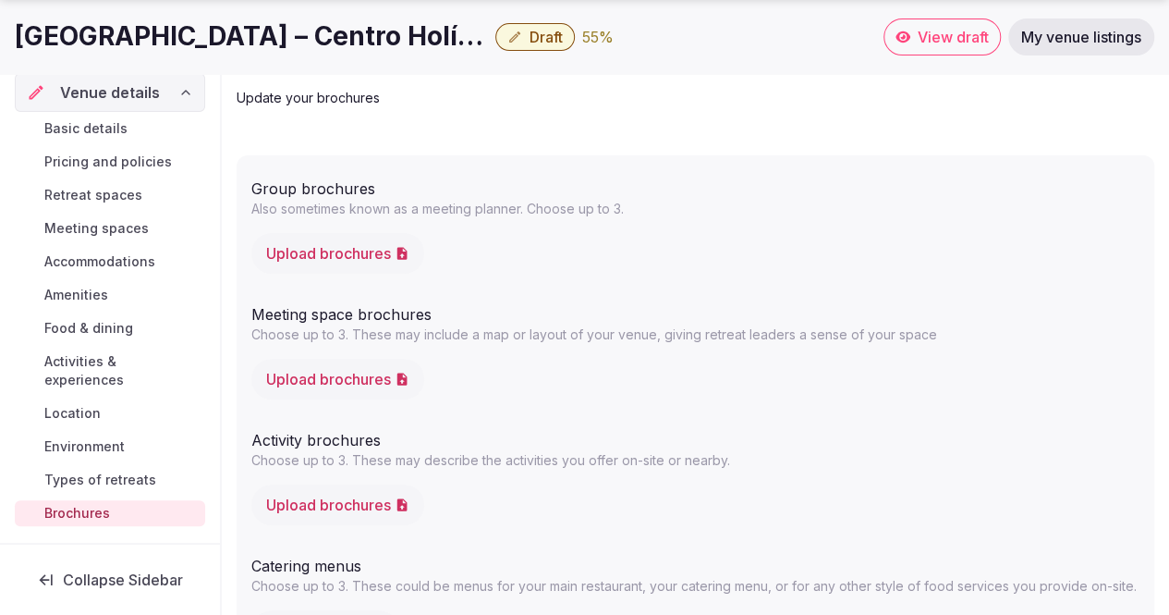
scroll to position [164, 0]
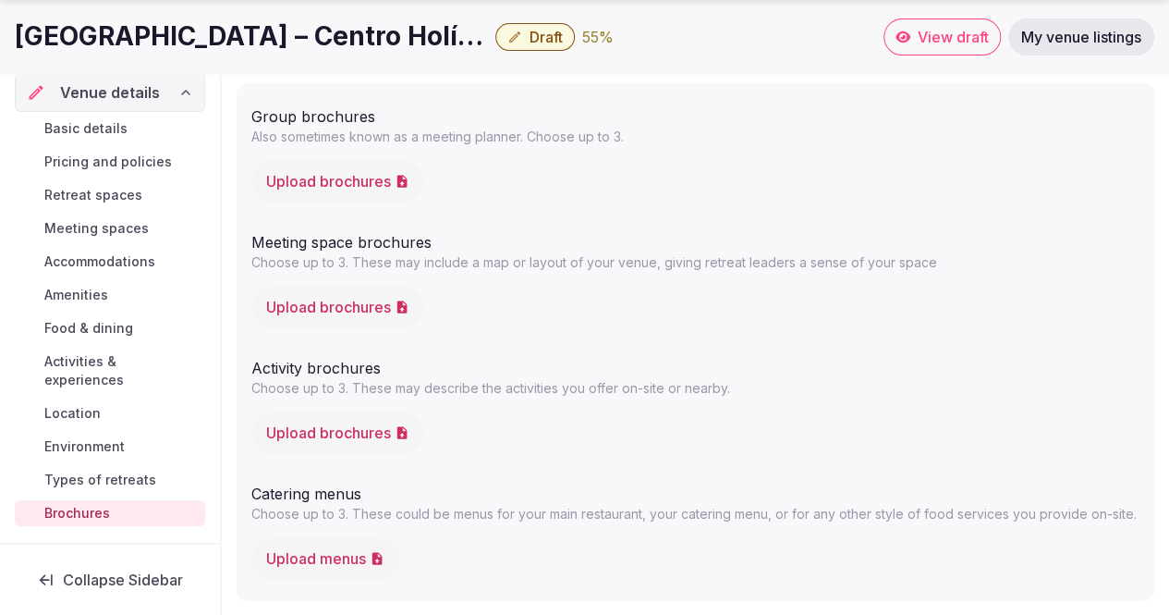
click at [379, 428] on button "Upload brochures" at bounding box center [337, 432] width 173 height 41
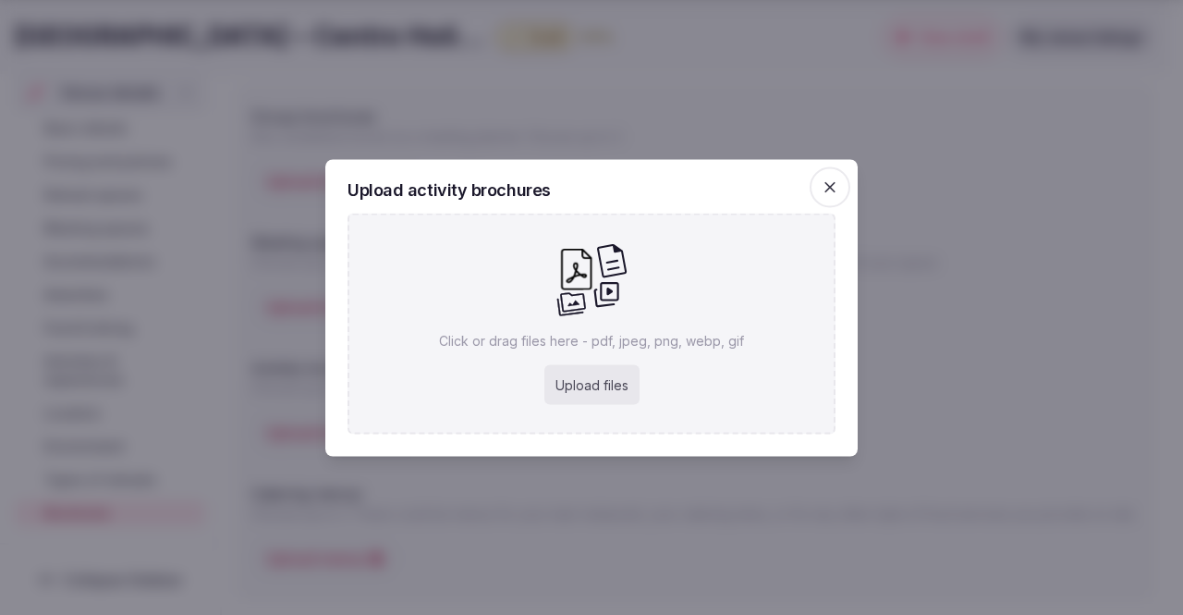
click at [591, 381] on div "Upload files" at bounding box center [591, 384] width 95 height 41
type input "**********"
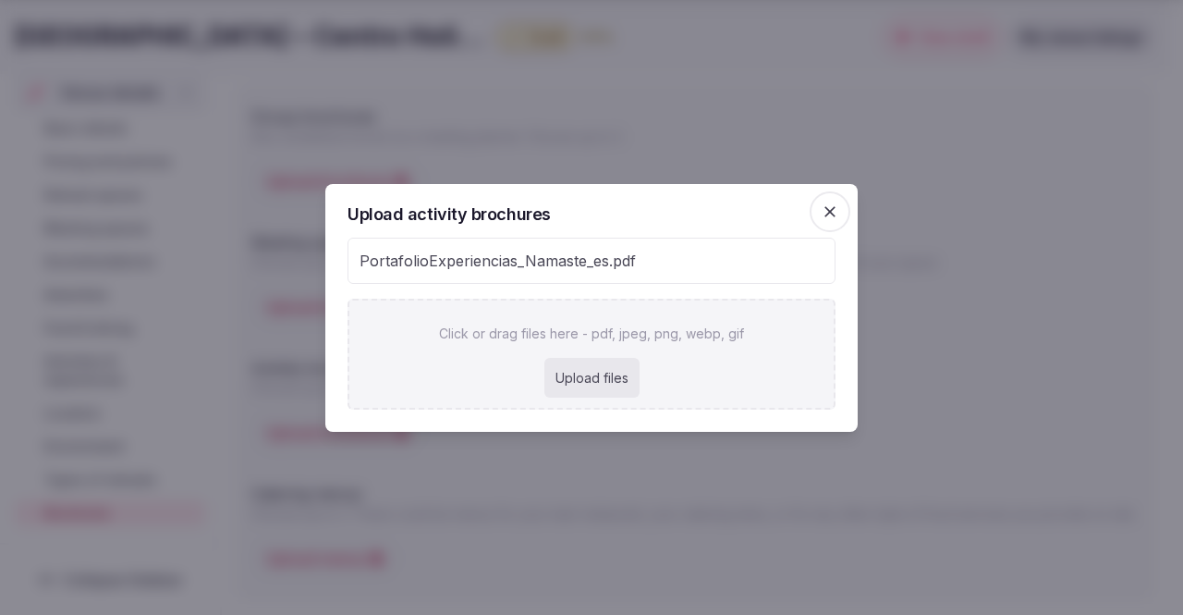
click at [598, 371] on div "Upload files" at bounding box center [591, 378] width 95 height 41
type input "**********"
click at [765, 276] on div "PortafolioExperiencias_Namaste_es.pdf" at bounding box center [591, 260] width 486 height 44
click at [832, 201] on span "button" at bounding box center [830, 211] width 41 height 41
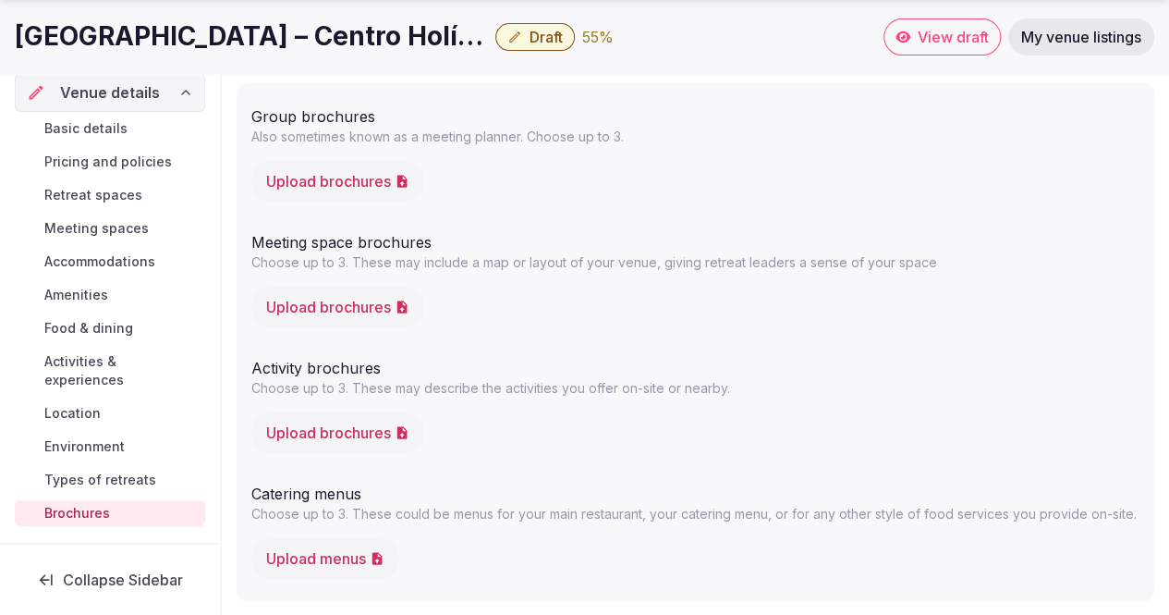
click at [328, 426] on button "Upload brochures" at bounding box center [337, 432] width 173 height 41
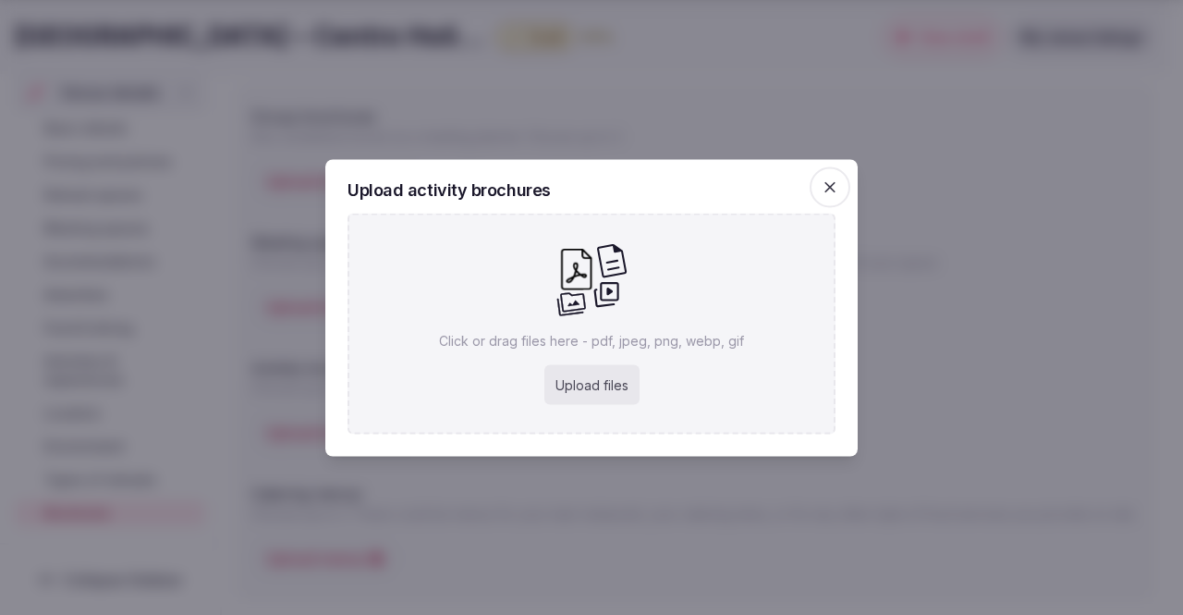
click at [632, 383] on div "Upload files" at bounding box center [591, 384] width 95 height 41
type input "**********"
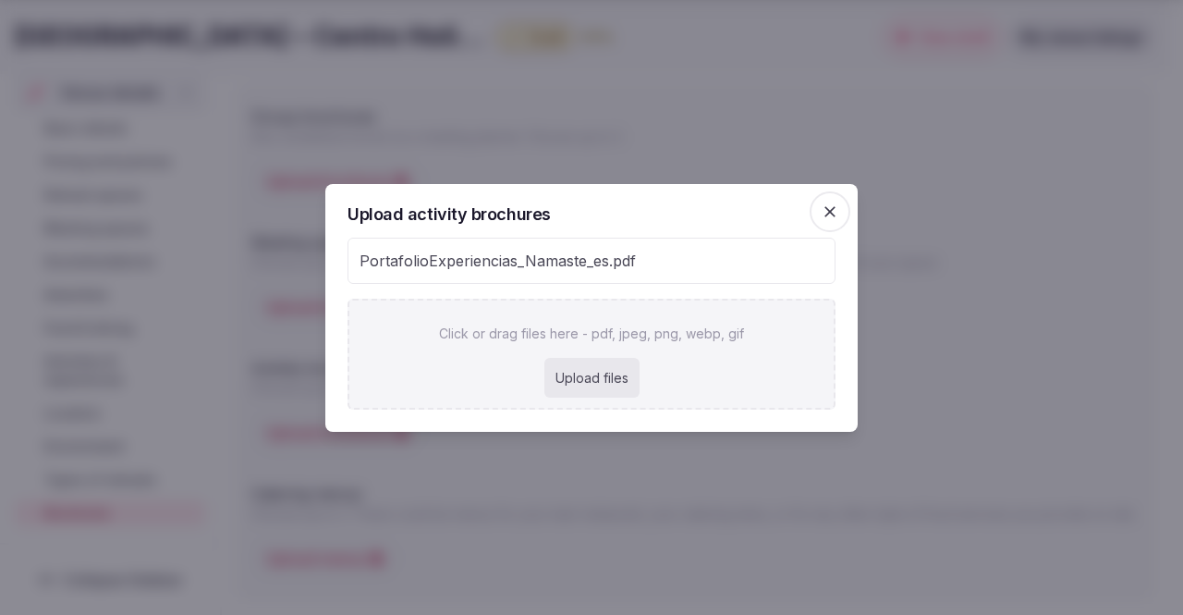
click at [559, 392] on div "Upload files" at bounding box center [591, 378] width 95 height 41
click at [810, 201] on div "Upload activity brochures PortafolioExperiencias_Namaste_es.pdf Click or drag f…" at bounding box center [591, 308] width 532 height 248
click at [822, 204] on icon "button" at bounding box center [830, 211] width 18 height 18
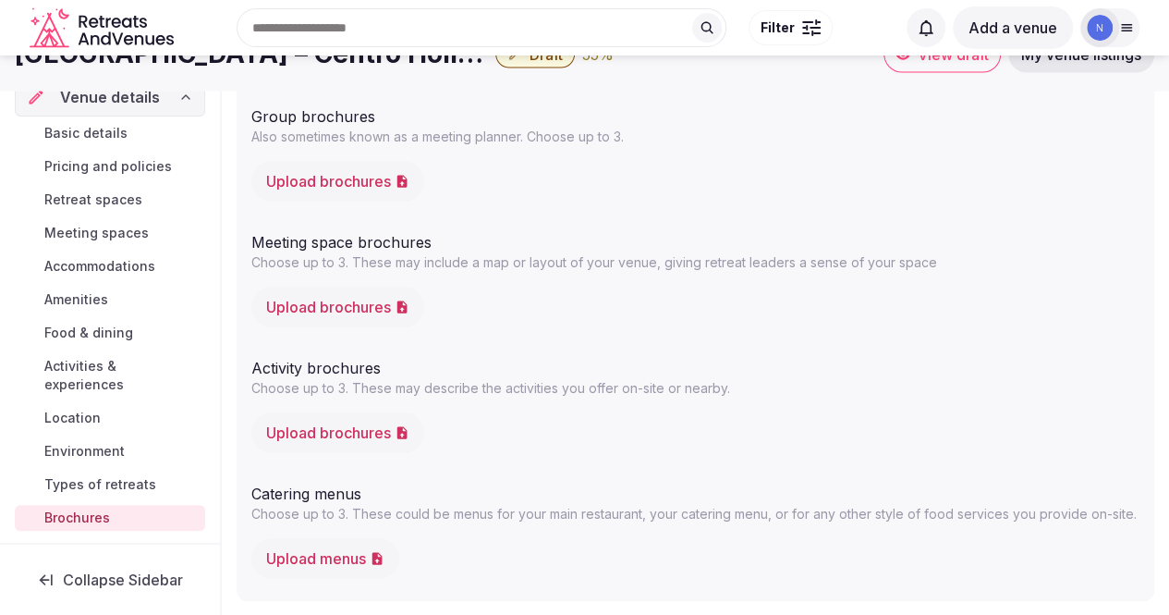
scroll to position [0, 0]
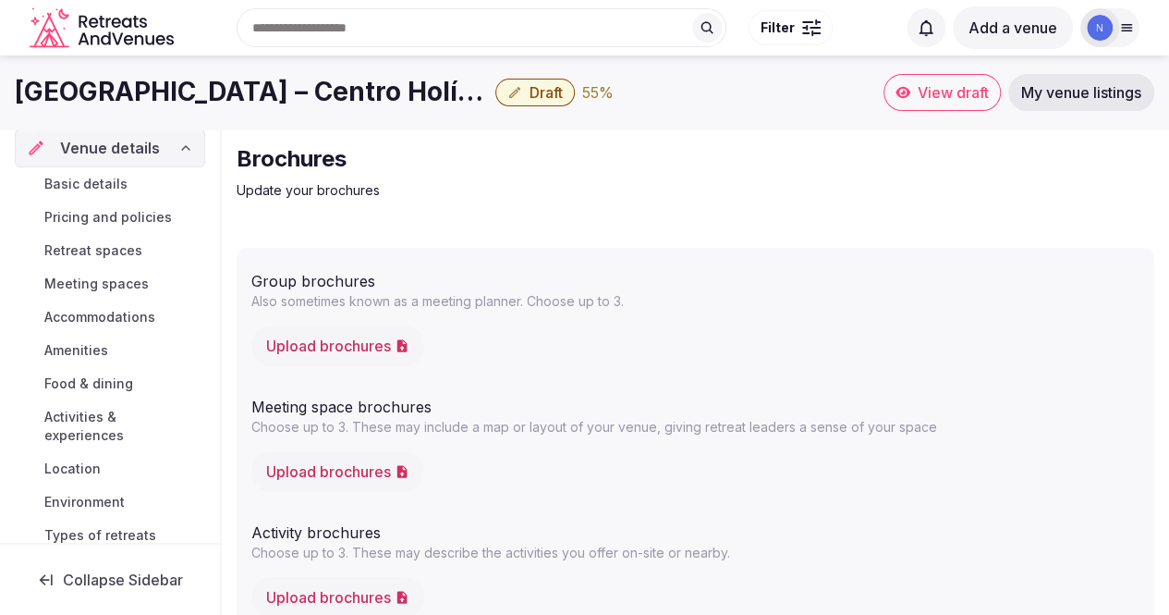
click at [928, 90] on span "View draft" at bounding box center [953, 92] width 71 height 18
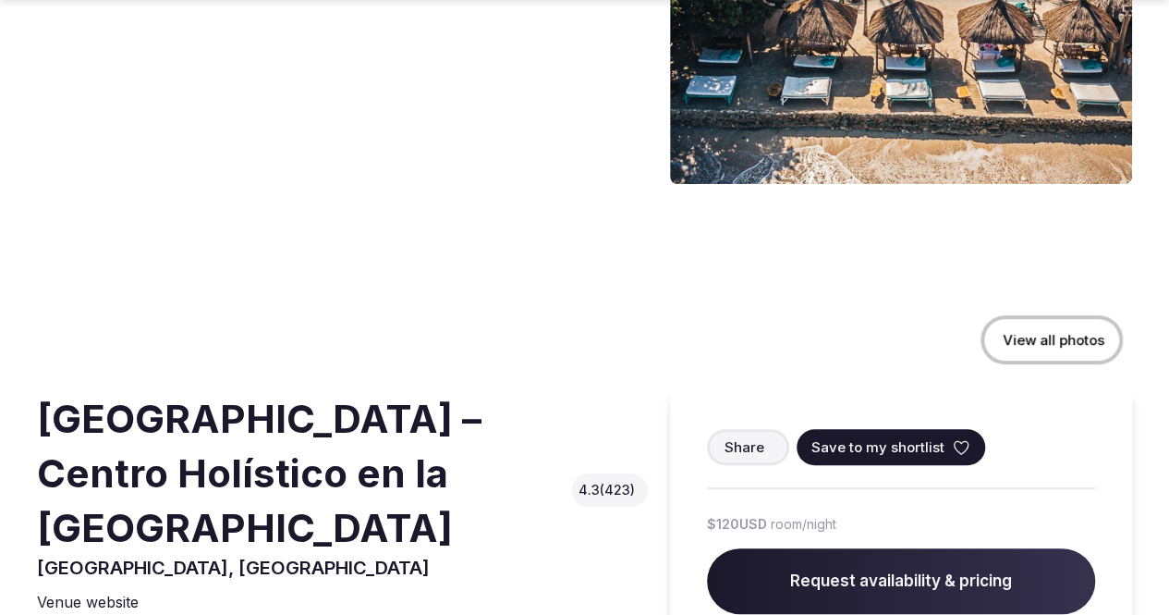
scroll to position [185, 0]
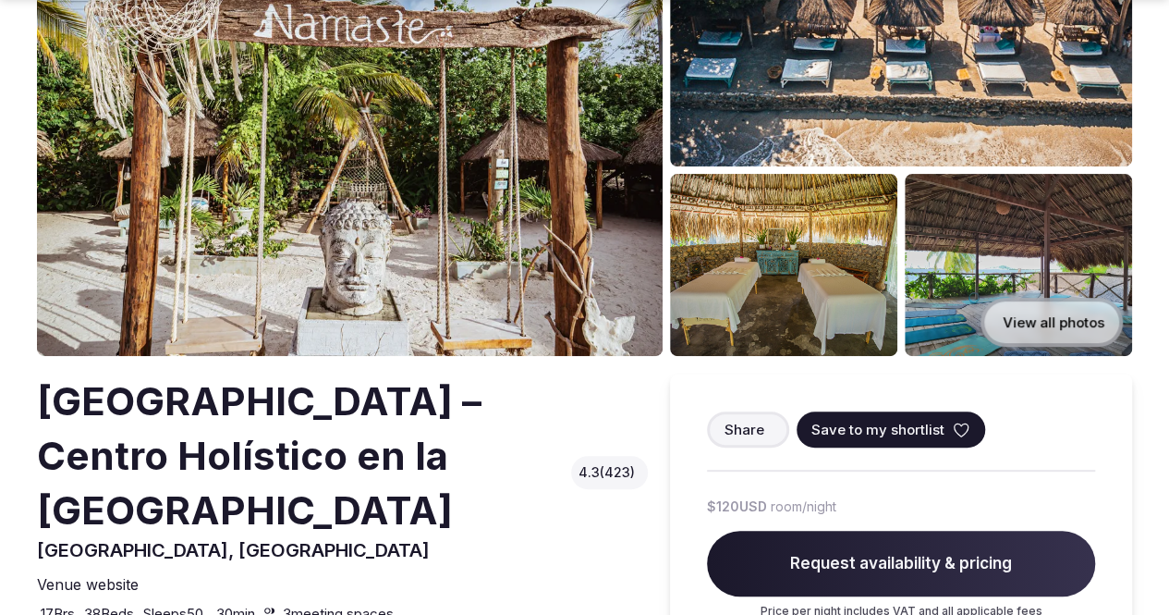
click at [1017, 319] on button "View all photos" at bounding box center [1051, 322] width 142 height 49
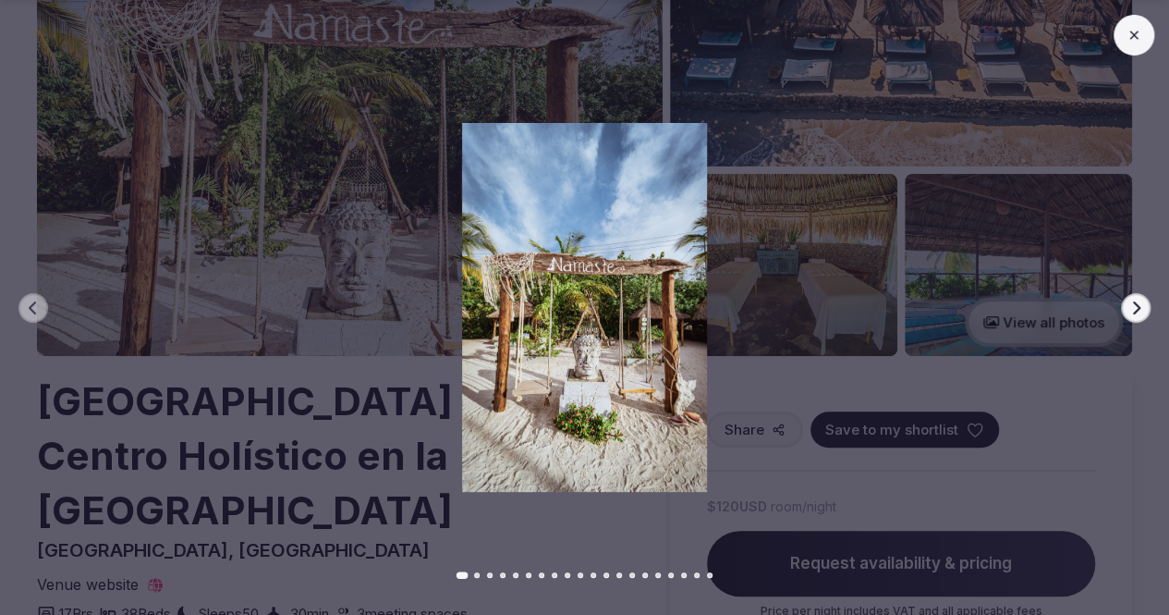
click at [1138, 42] on icon at bounding box center [1133, 35] width 15 height 15
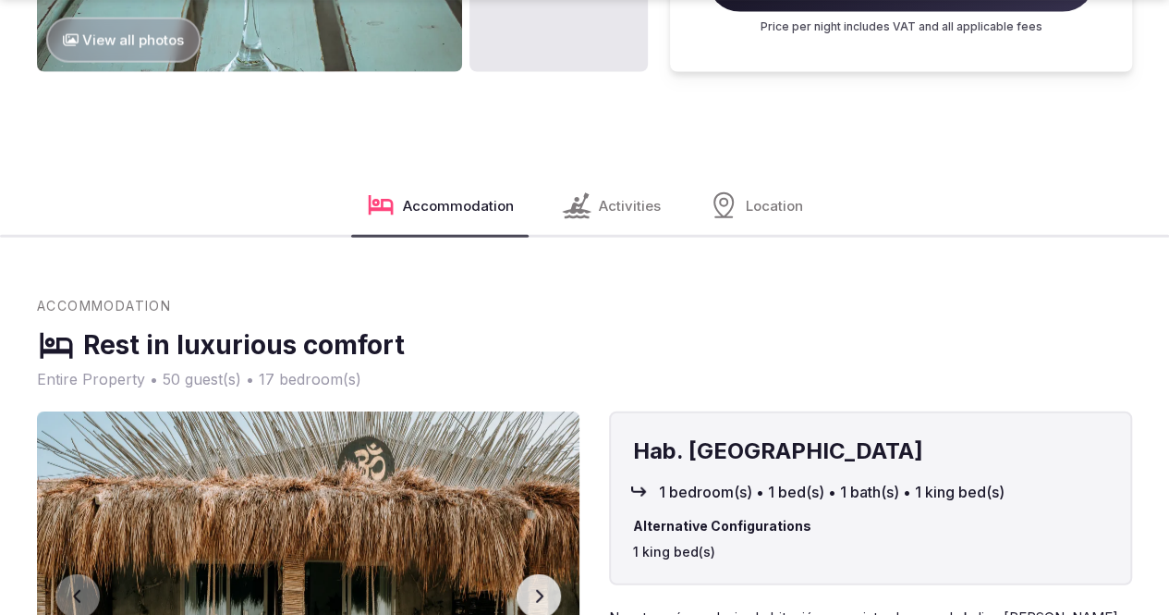
scroll to position [2033, 0]
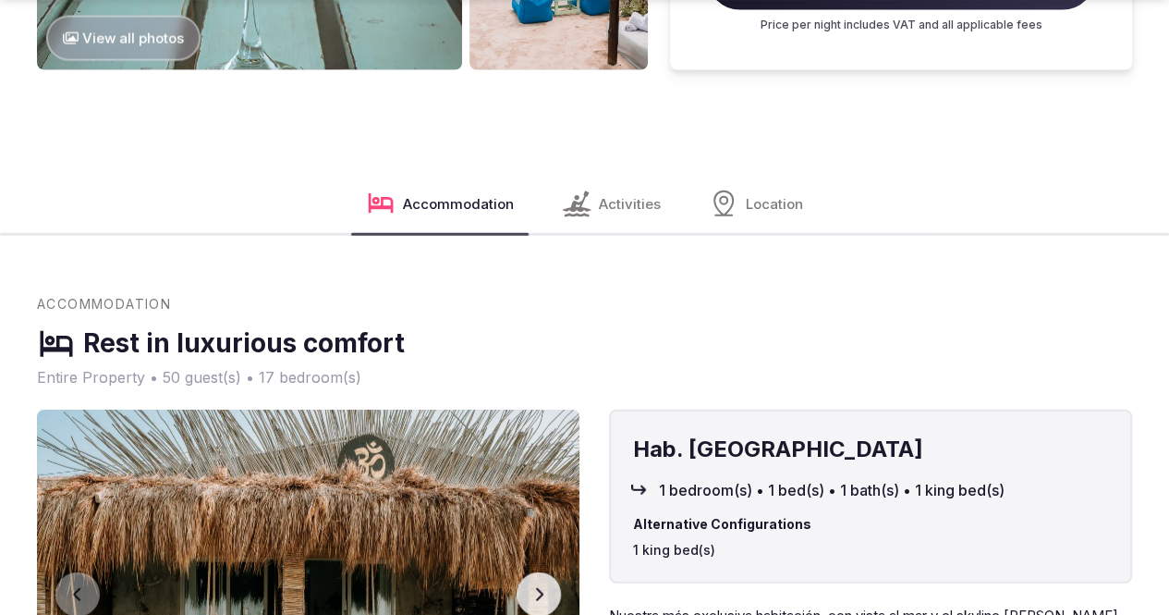
click at [608, 213] on span "Activities" at bounding box center [630, 203] width 62 height 19
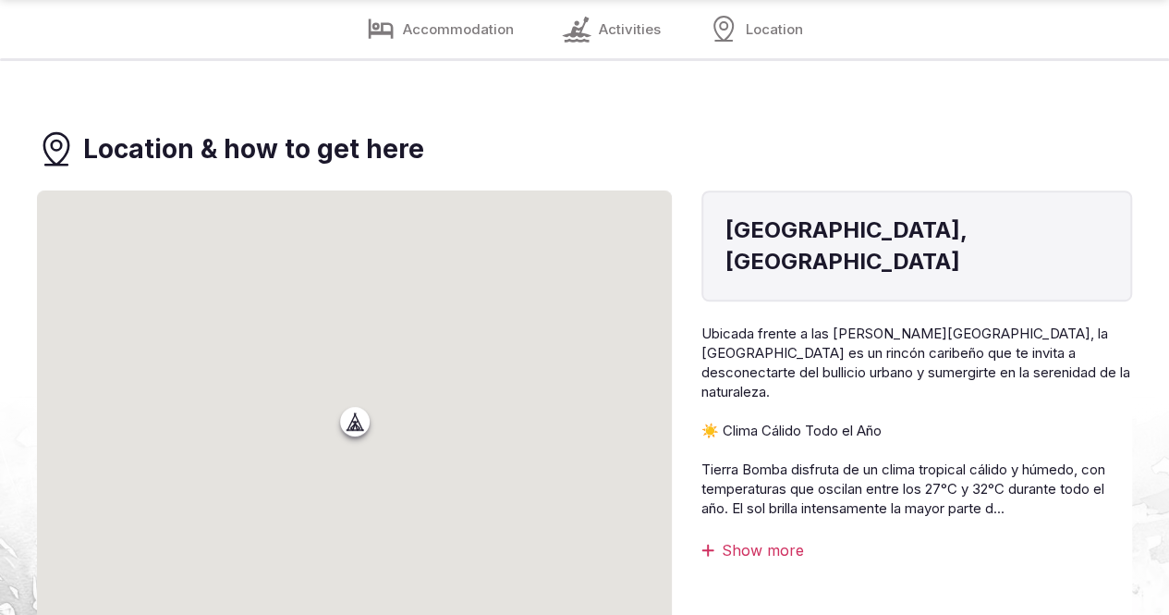
scroll to position [3868, 0]
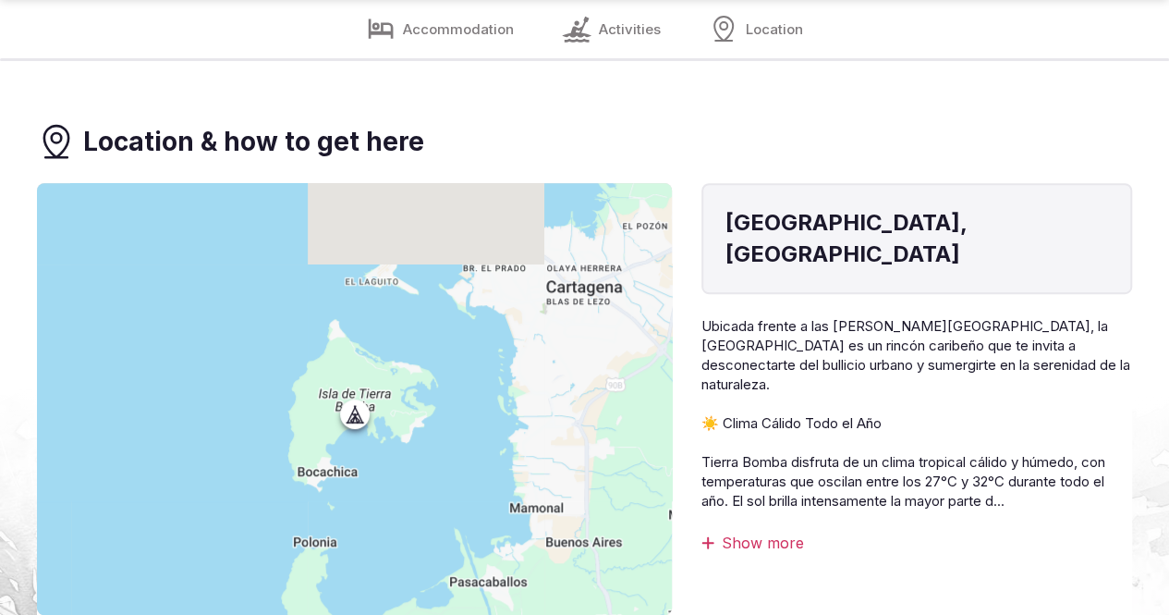
click at [746, 21] on span "Location" at bounding box center [774, 29] width 57 height 19
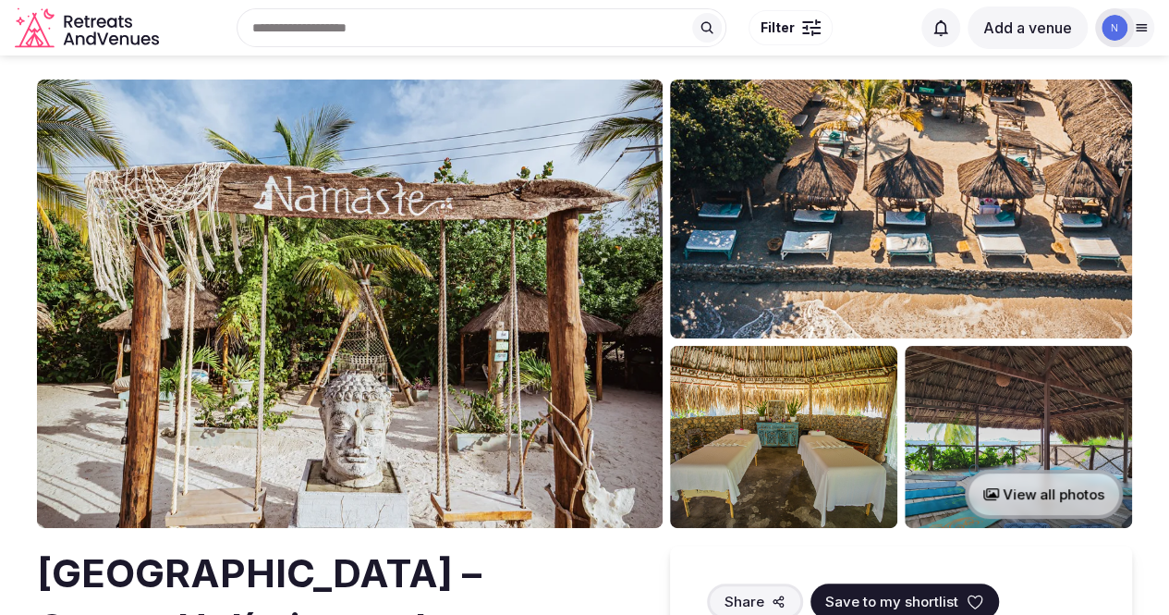
scroll to position [0, 0]
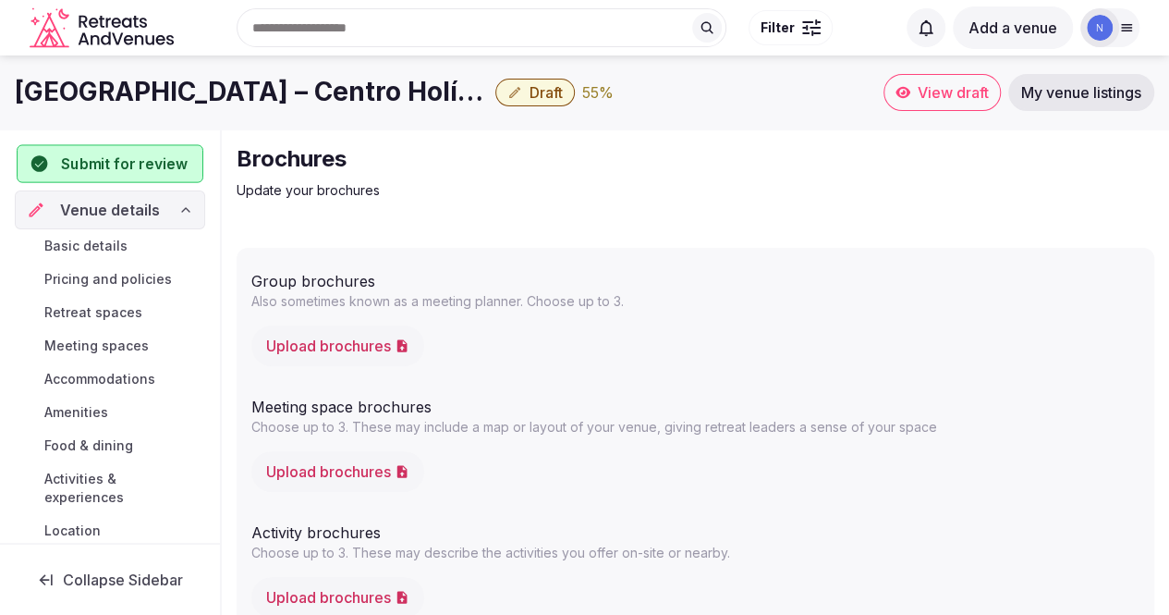
click at [139, 162] on span "Submit for review" at bounding box center [124, 163] width 126 height 22
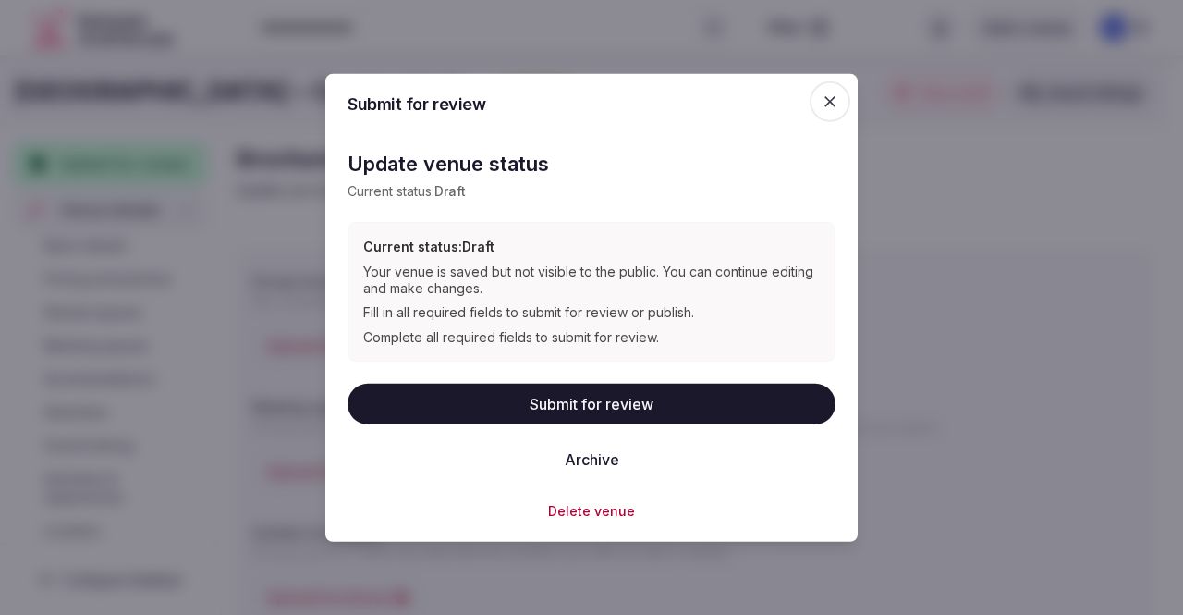
click at [641, 395] on button "Submit for review" at bounding box center [591, 403] width 488 height 41
